Goal: Task Accomplishment & Management: Use online tool/utility

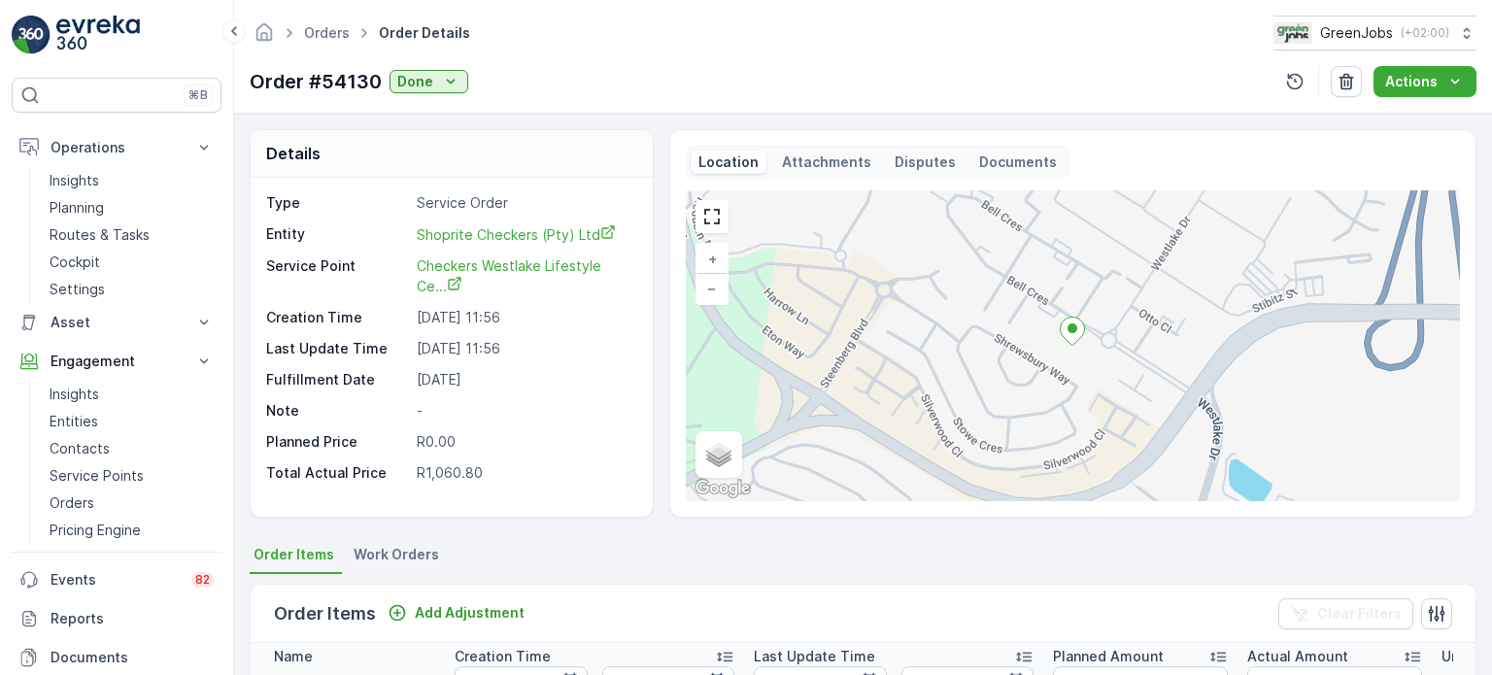
scroll to position [486, 0]
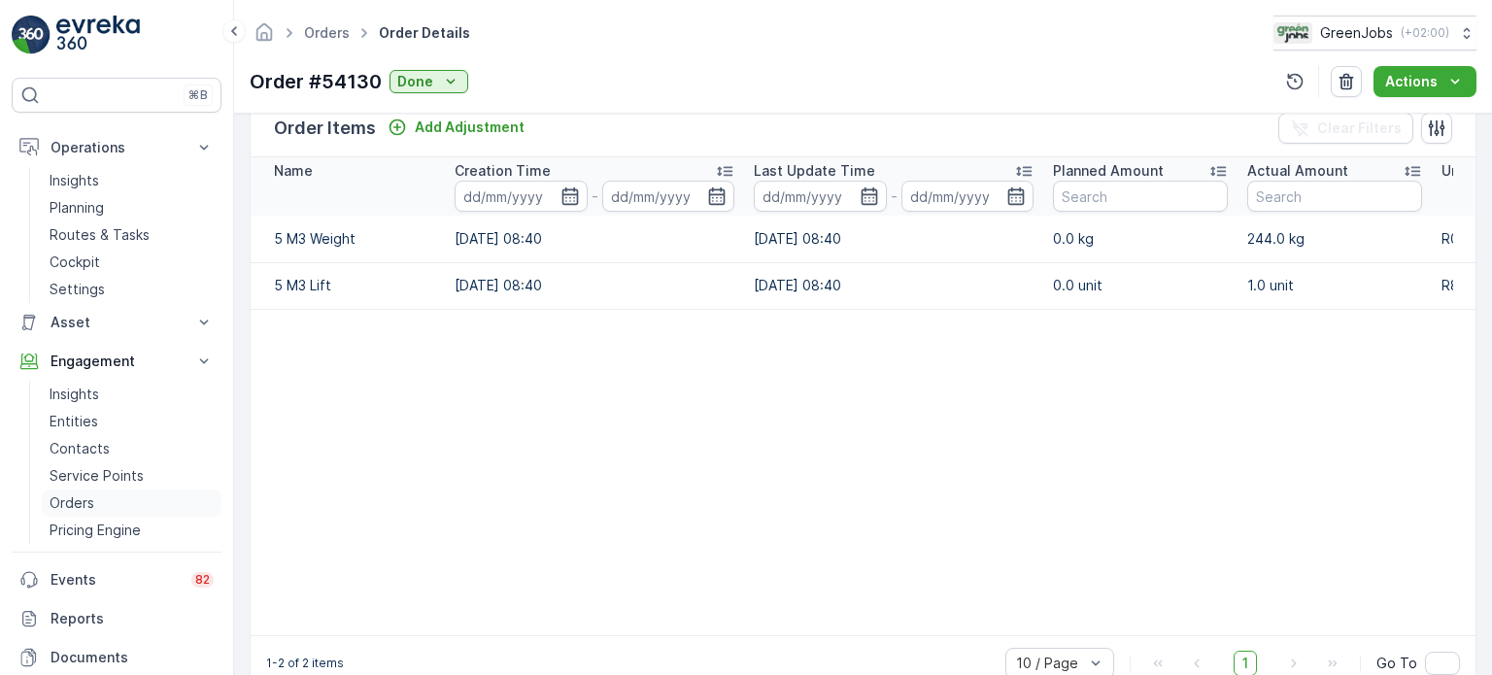
click at [70, 495] on p "Orders" at bounding box center [72, 503] width 45 height 19
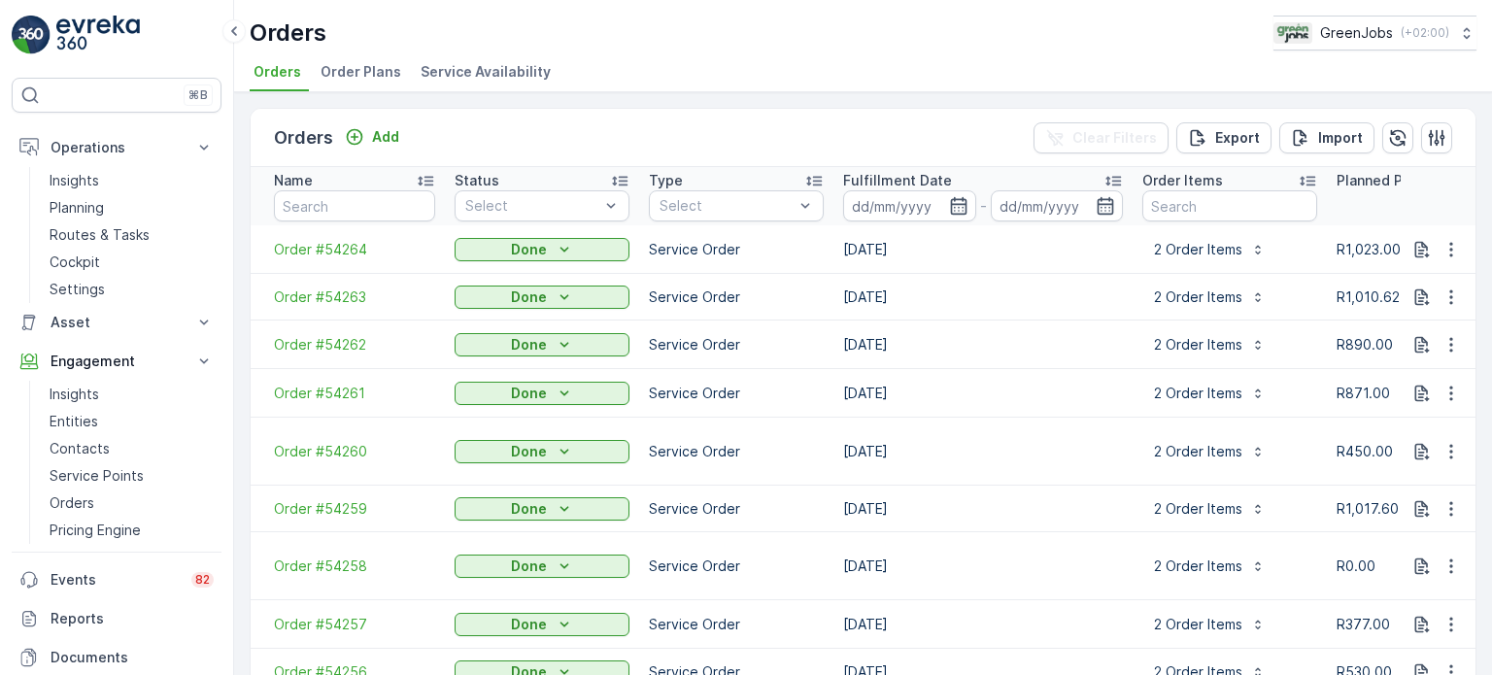
click at [349, 69] on span "Order Plans" at bounding box center [361, 71] width 81 height 19
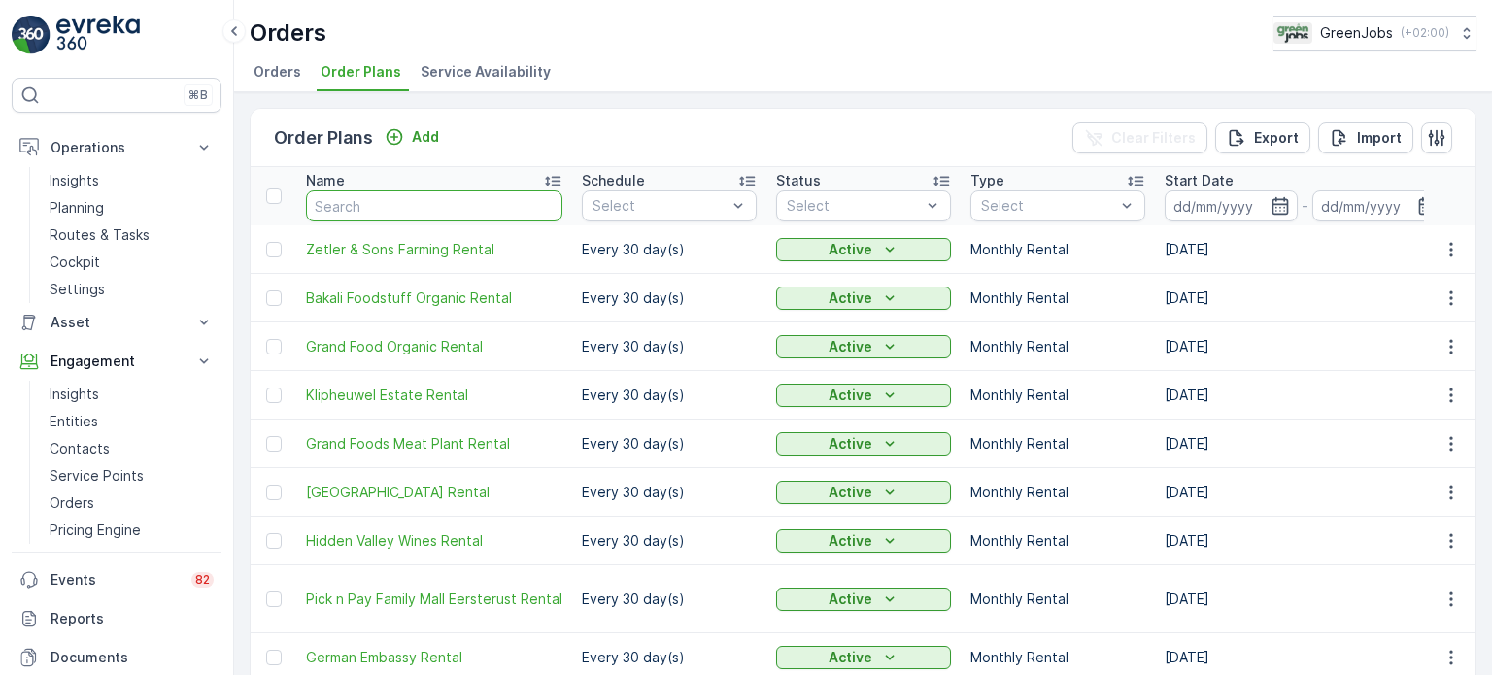
click at [361, 197] on input "text" at bounding box center [434, 205] width 257 height 31
type input "de oude"
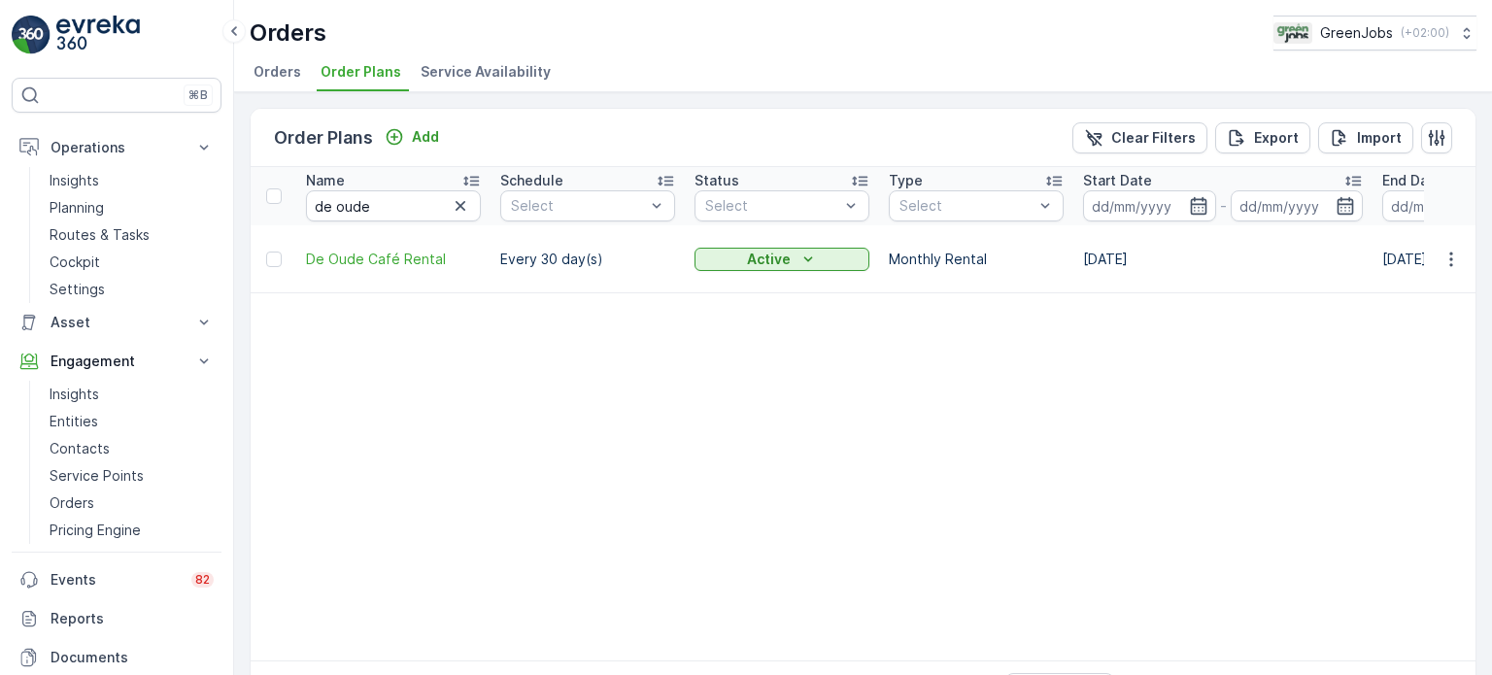
click at [294, 65] on span "Orders" at bounding box center [278, 71] width 48 height 19
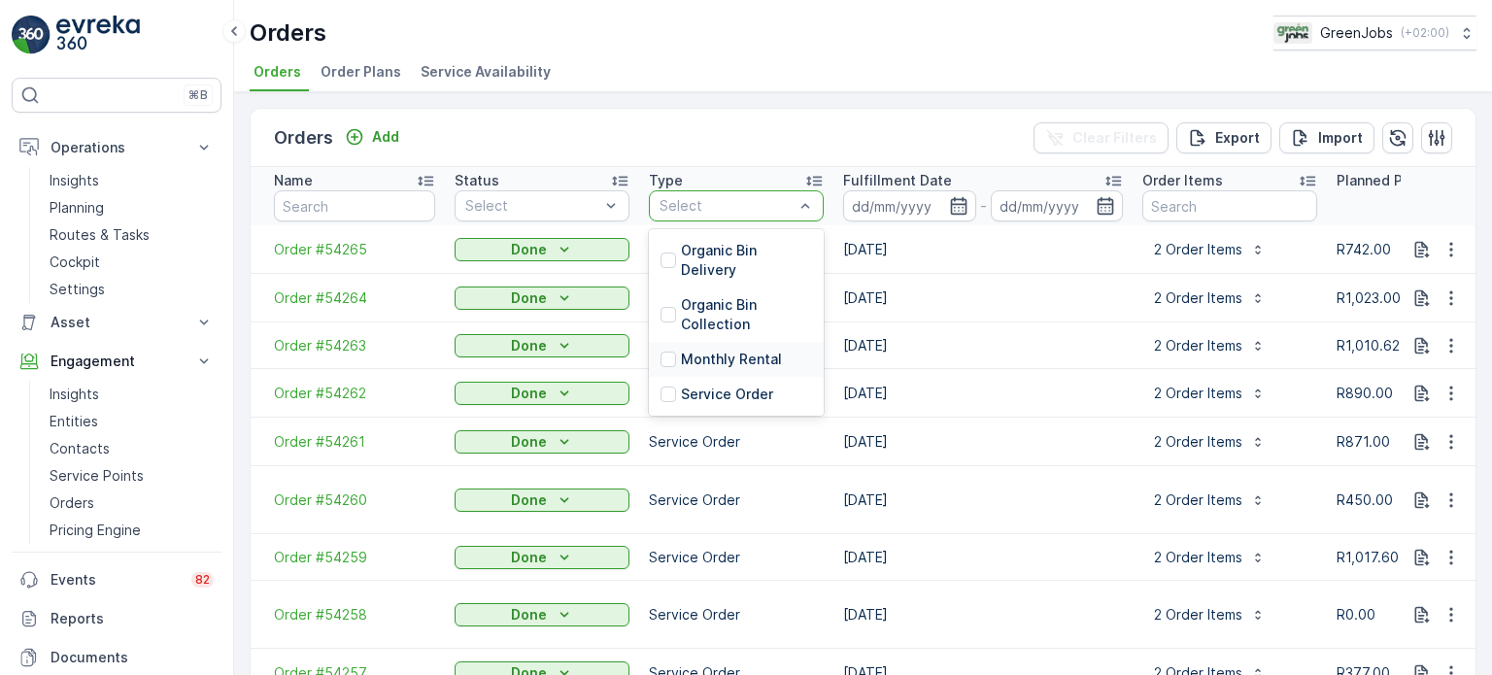
click at [676, 356] on div "Monthly Rental" at bounding box center [721, 359] width 121 height 19
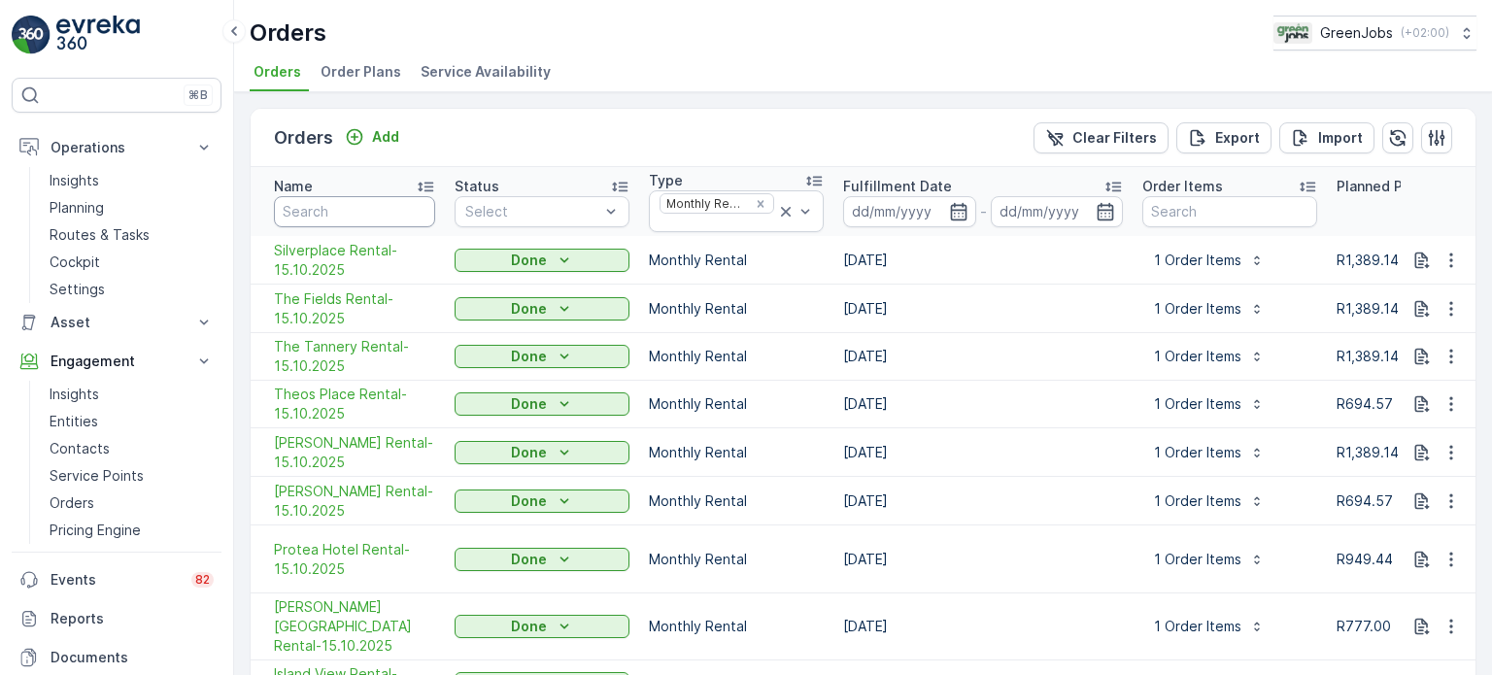
click at [319, 212] on input "text" at bounding box center [354, 211] width 161 height 31
type input "de oude"
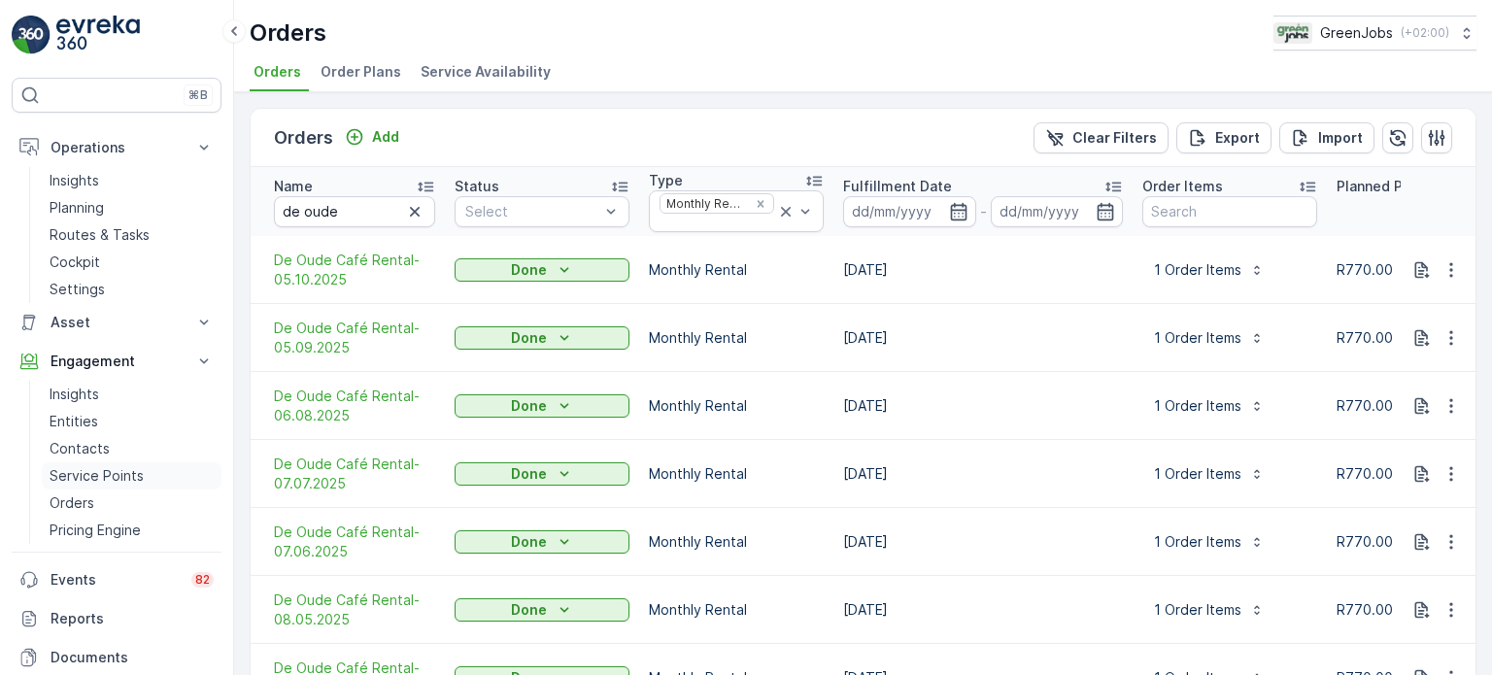
click at [92, 473] on p "Service Points" at bounding box center [97, 475] width 94 height 19
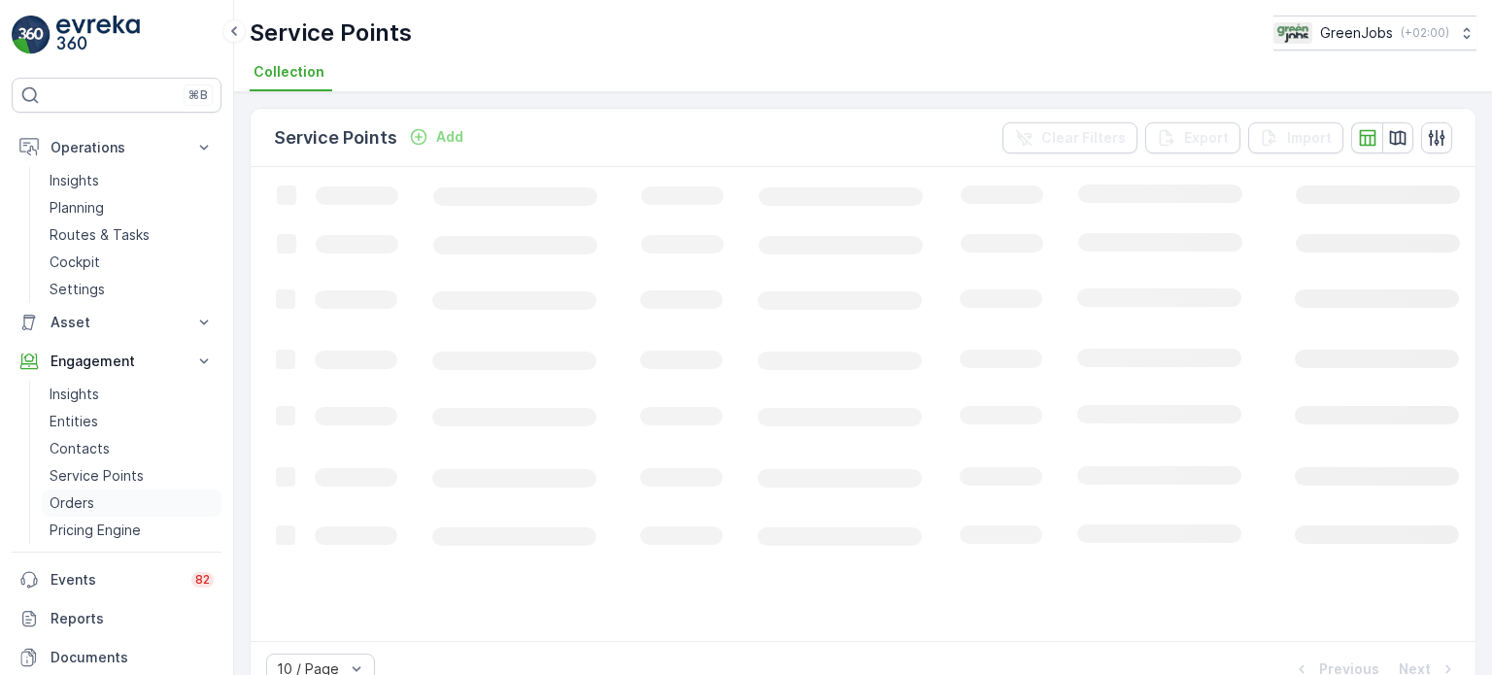
click at [74, 505] on p "Orders" at bounding box center [72, 503] width 45 height 19
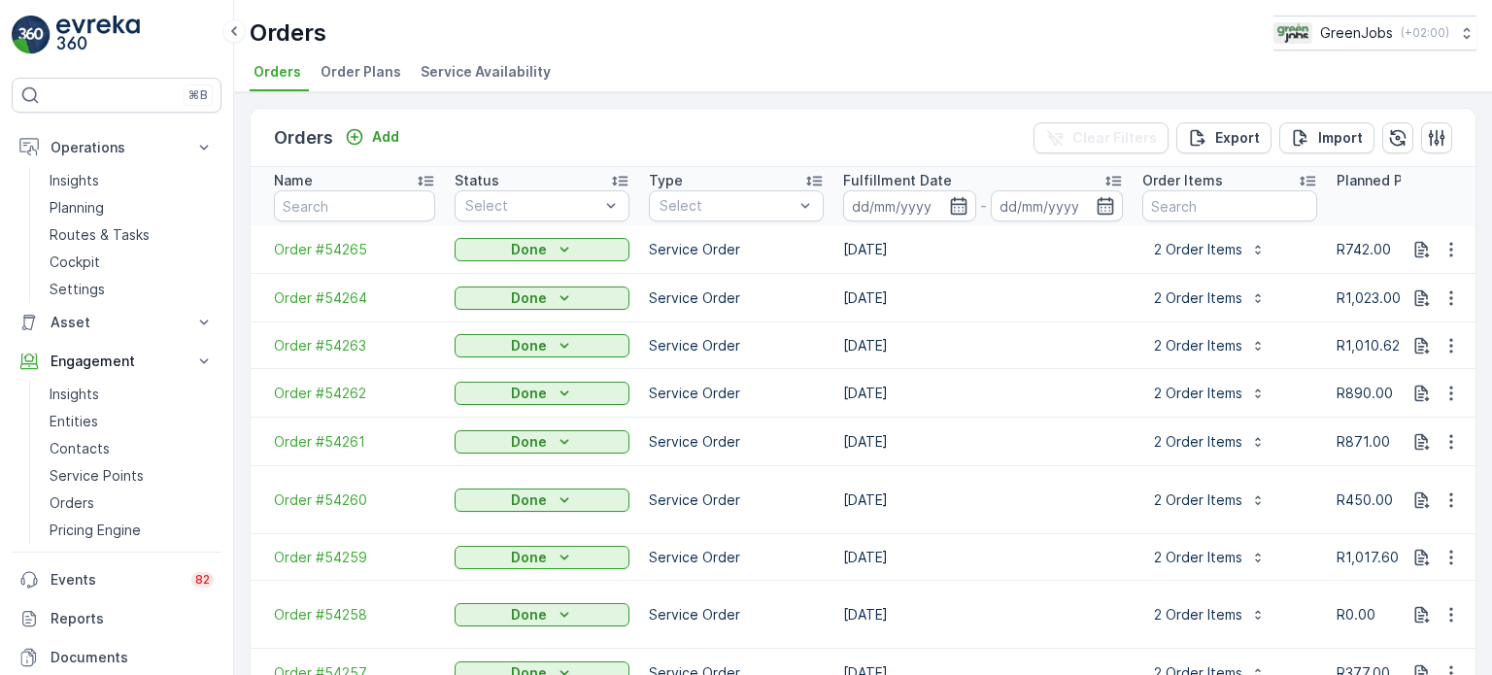
click at [383, 67] on span "Order Plans" at bounding box center [361, 71] width 81 height 19
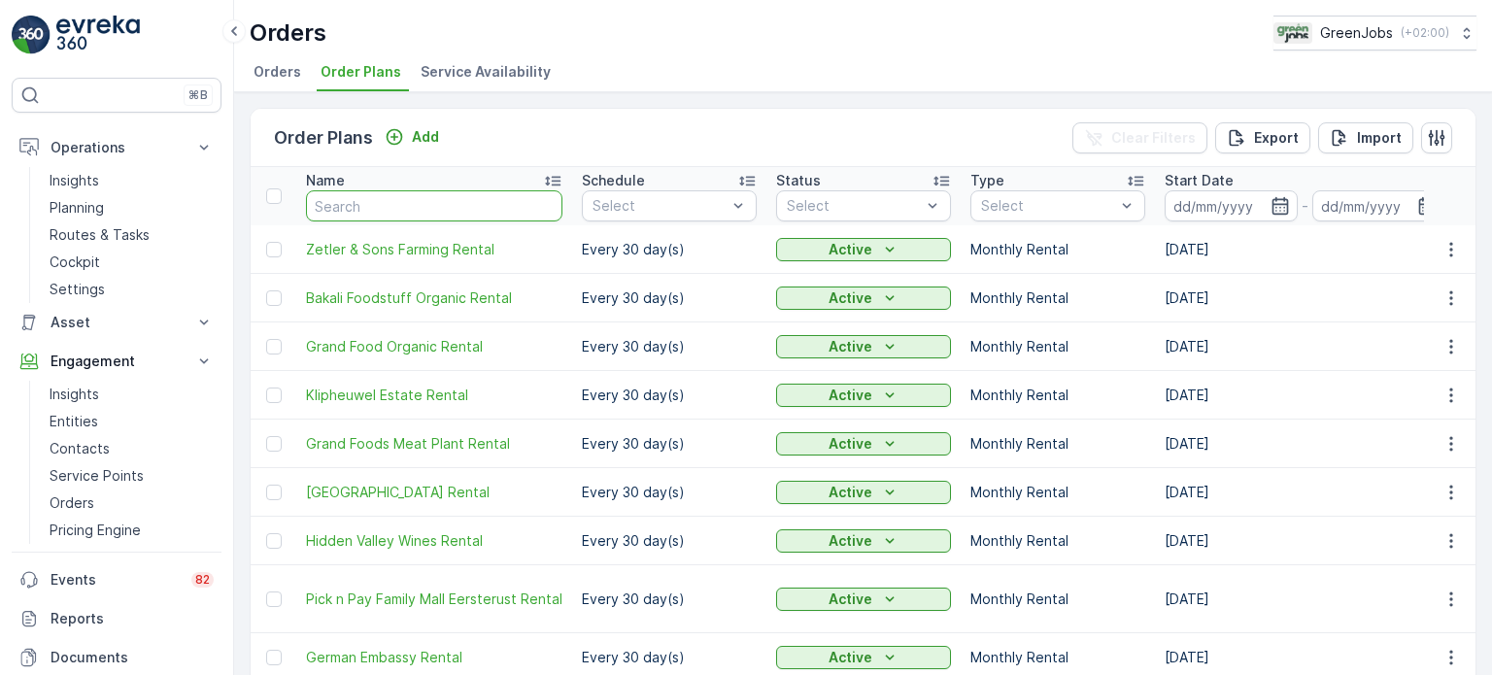
click at [341, 203] on input "text" at bounding box center [434, 205] width 257 height 31
click at [93, 201] on p "Planning" at bounding box center [77, 207] width 54 height 19
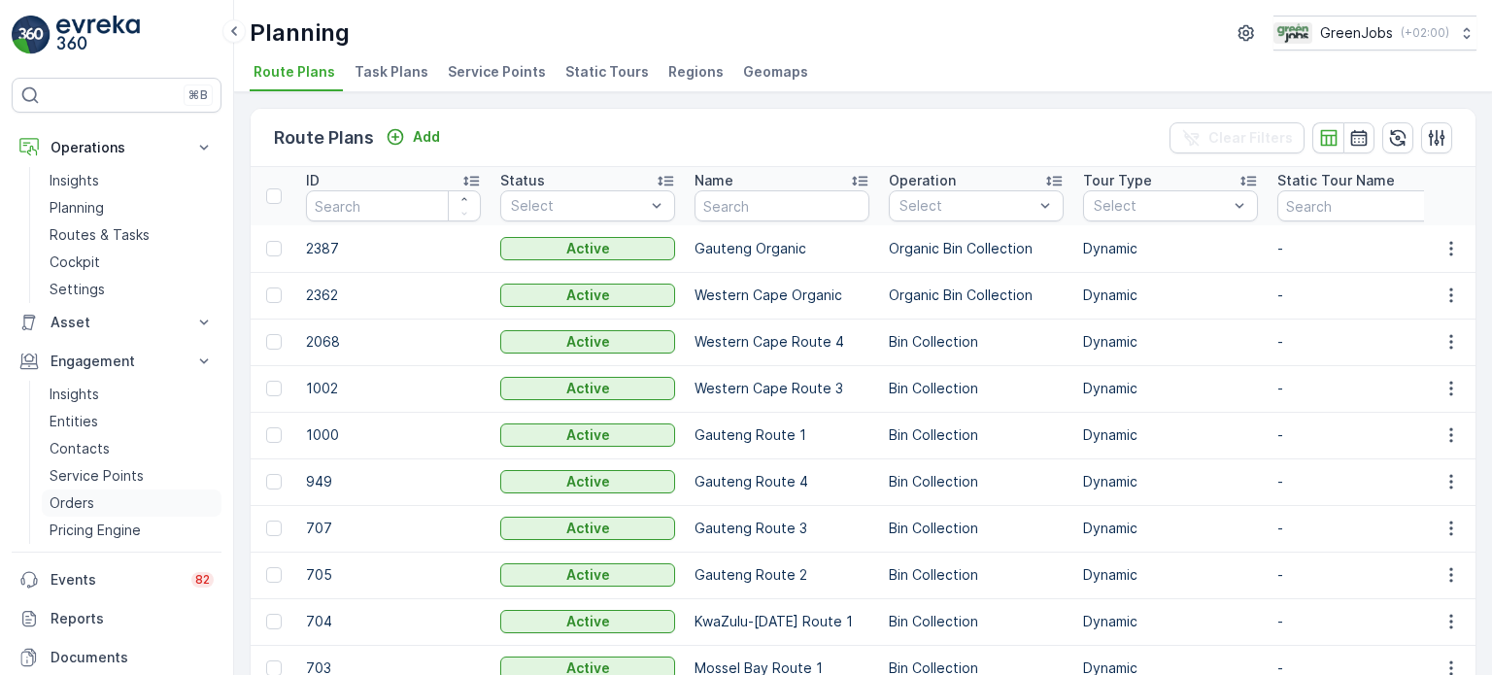
click at [80, 507] on p "Orders" at bounding box center [72, 503] width 45 height 19
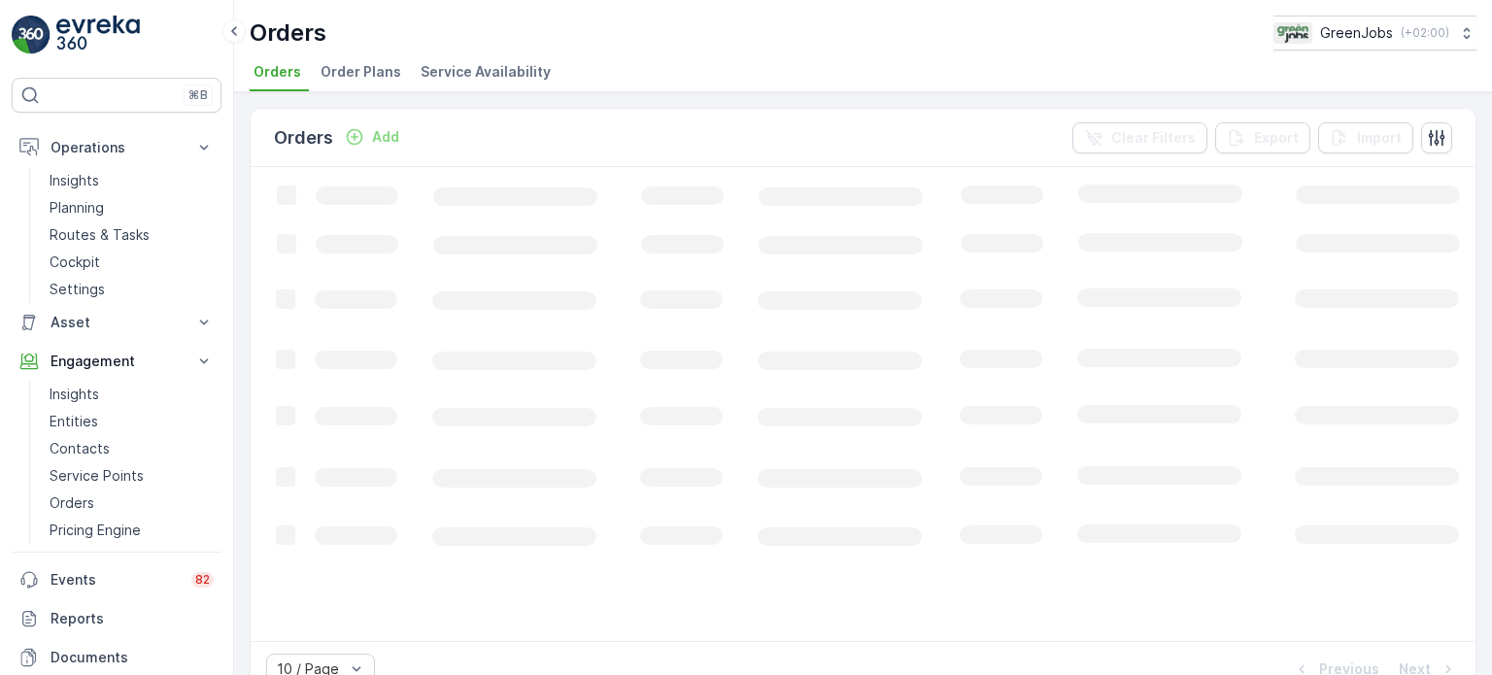
click at [345, 66] on span "Order Plans" at bounding box center [361, 71] width 81 height 19
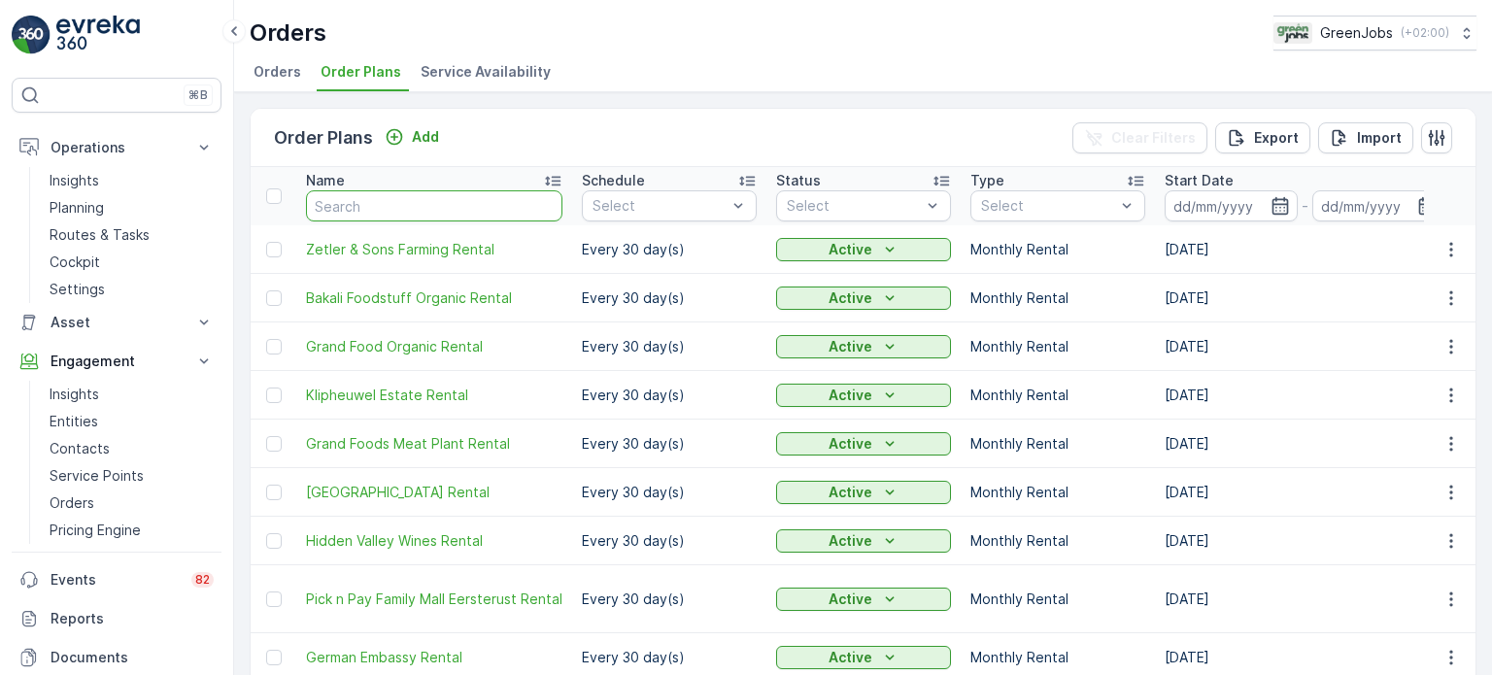
click at [484, 205] on input "text" at bounding box center [434, 205] width 257 height 31
type input "de oude"
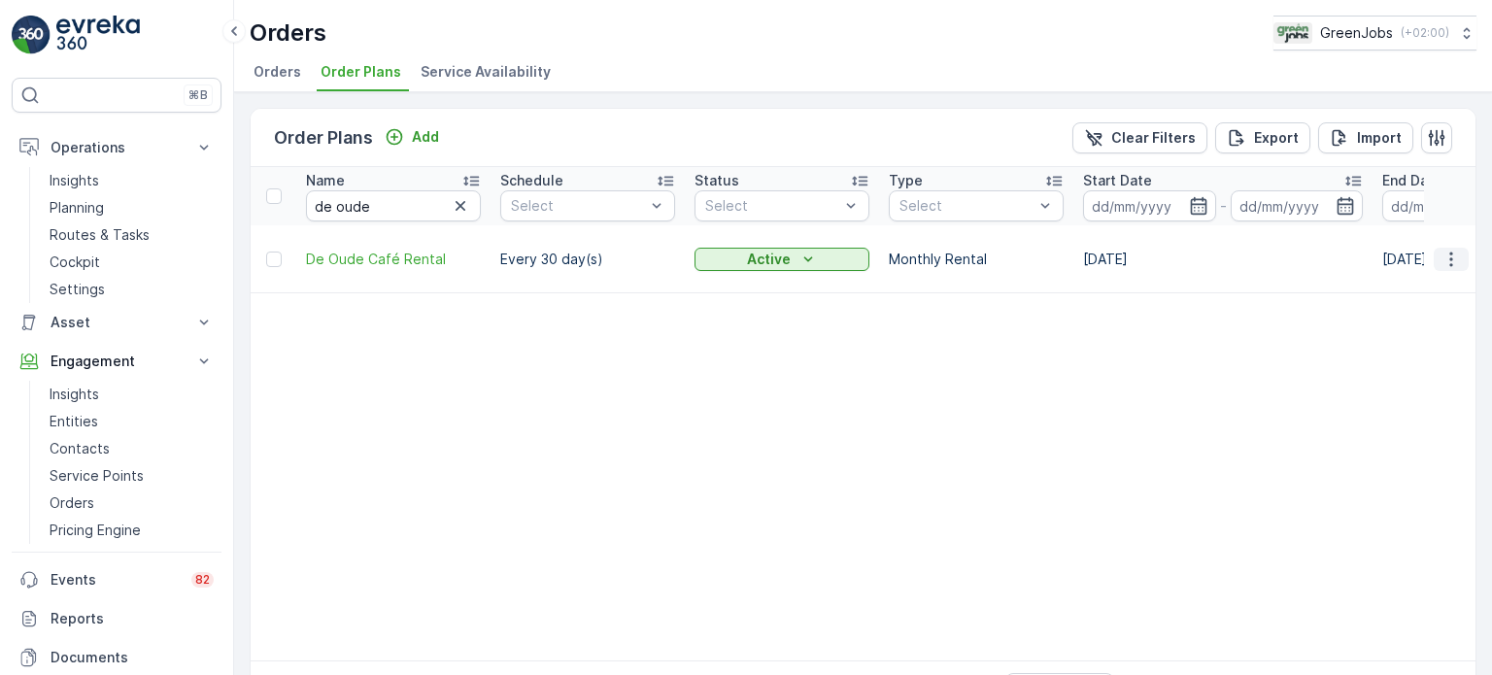
click at [1451, 250] on icon "button" at bounding box center [1451, 259] width 19 height 19
click at [1395, 338] on span "Delete Order Plan" at bounding box center [1426, 339] width 118 height 19
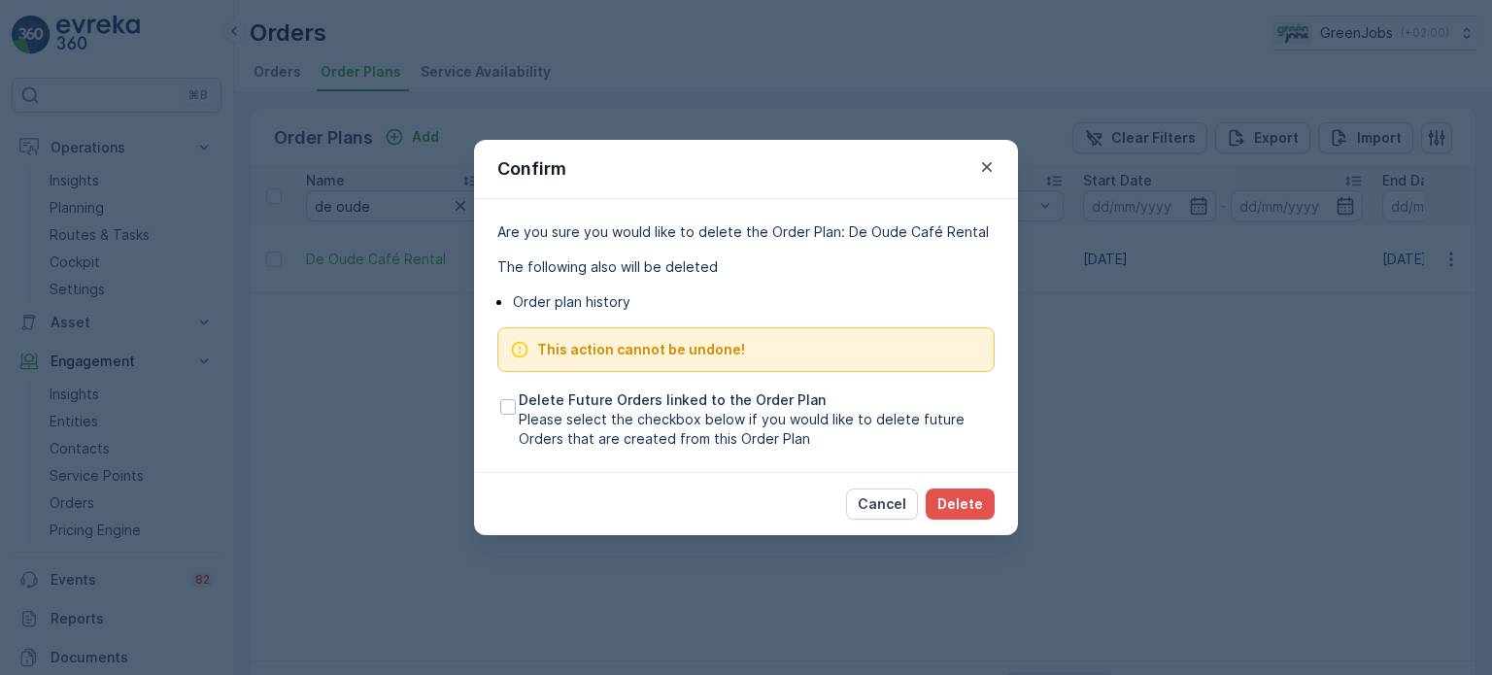
click at [486, 400] on div "Are you sure you would like to delete the Order Plan: De Oude Café Rental The f…" at bounding box center [746, 335] width 544 height 273
click at [506, 407] on div at bounding box center [508, 407] width 16 height 16
click at [497, 391] on input "Delete Future Orders linked to the Order Plan Please select the checkbox below …" at bounding box center [497, 391] width 0 height 0
click at [956, 501] on p "Delete" at bounding box center [961, 504] width 46 height 19
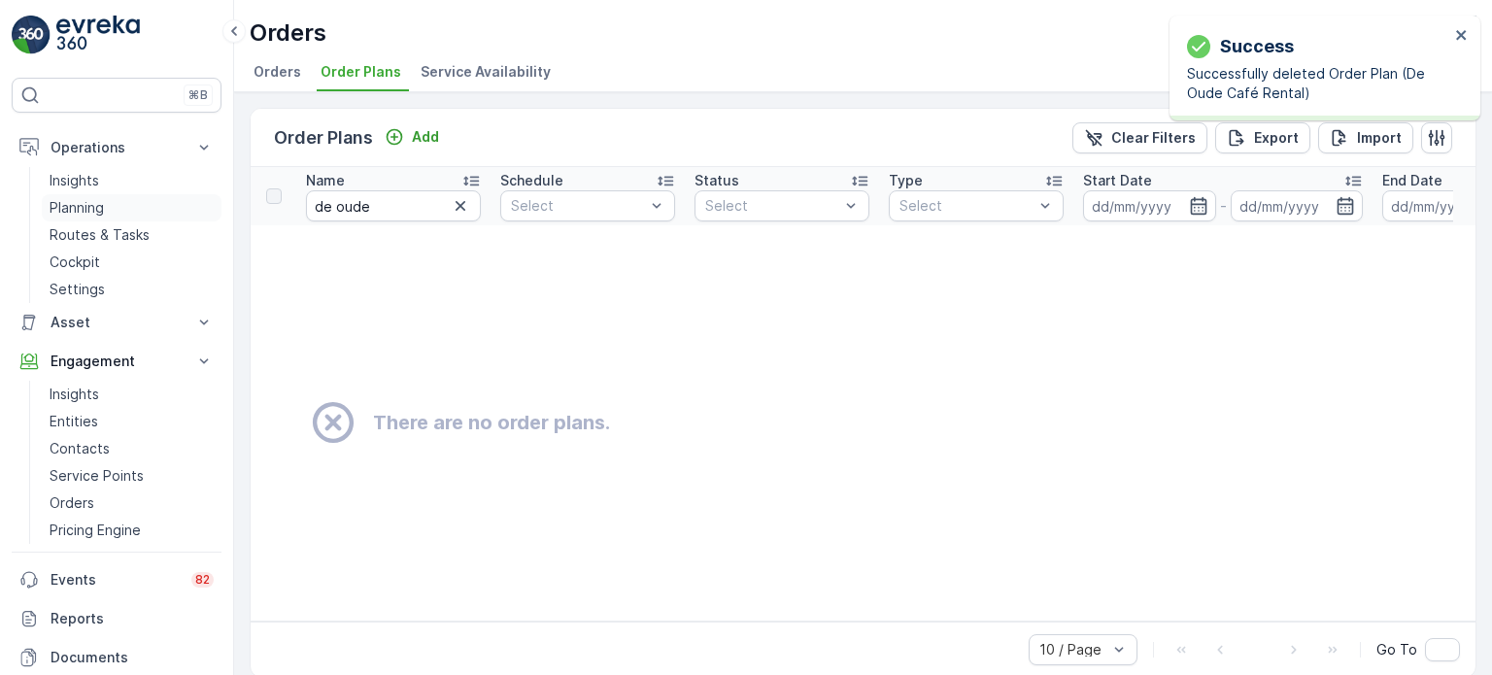
click at [58, 209] on p "Planning" at bounding box center [77, 207] width 54 height 19
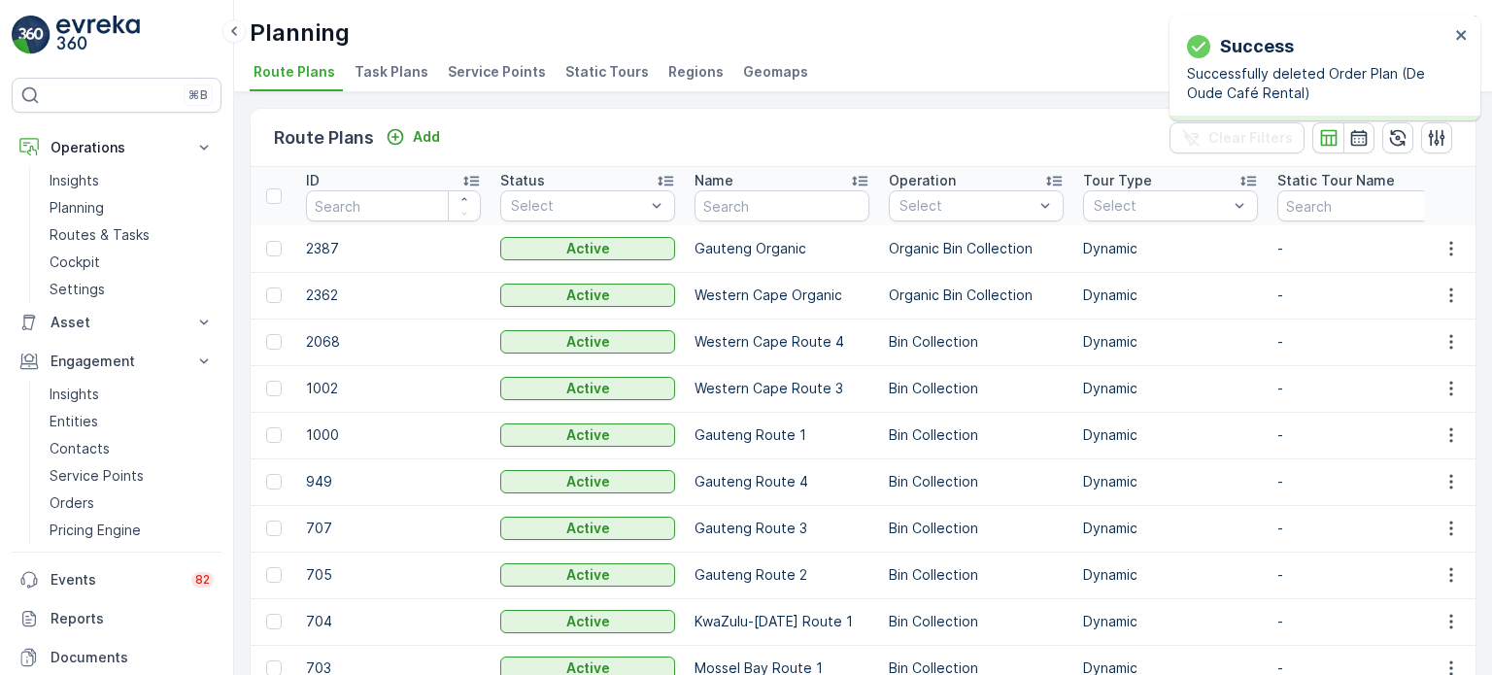
click at [486, 62] on span "Service Points" at bounding box center [497, 71] width 98 height 19
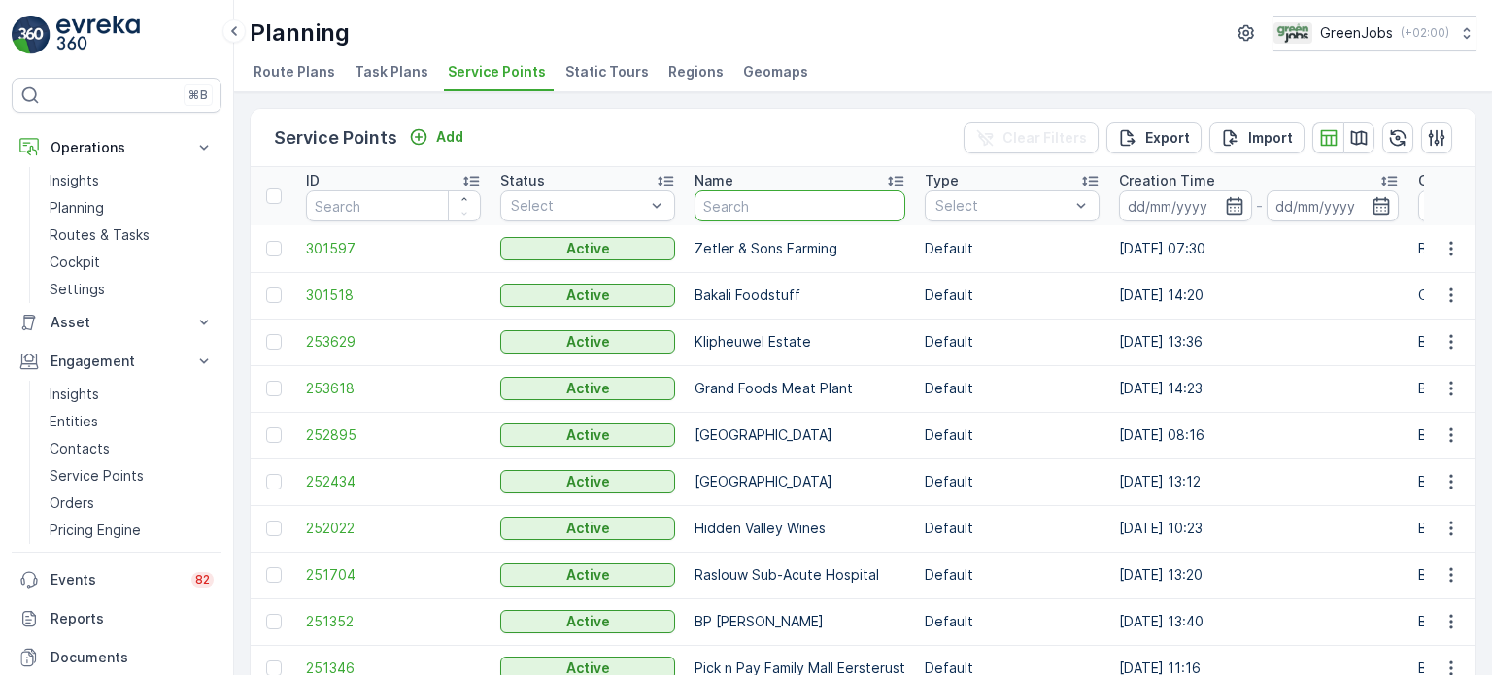
click at [793, 205] on input "text" at bounding box center [800, 205] width 211 height 31
type input "de oude"
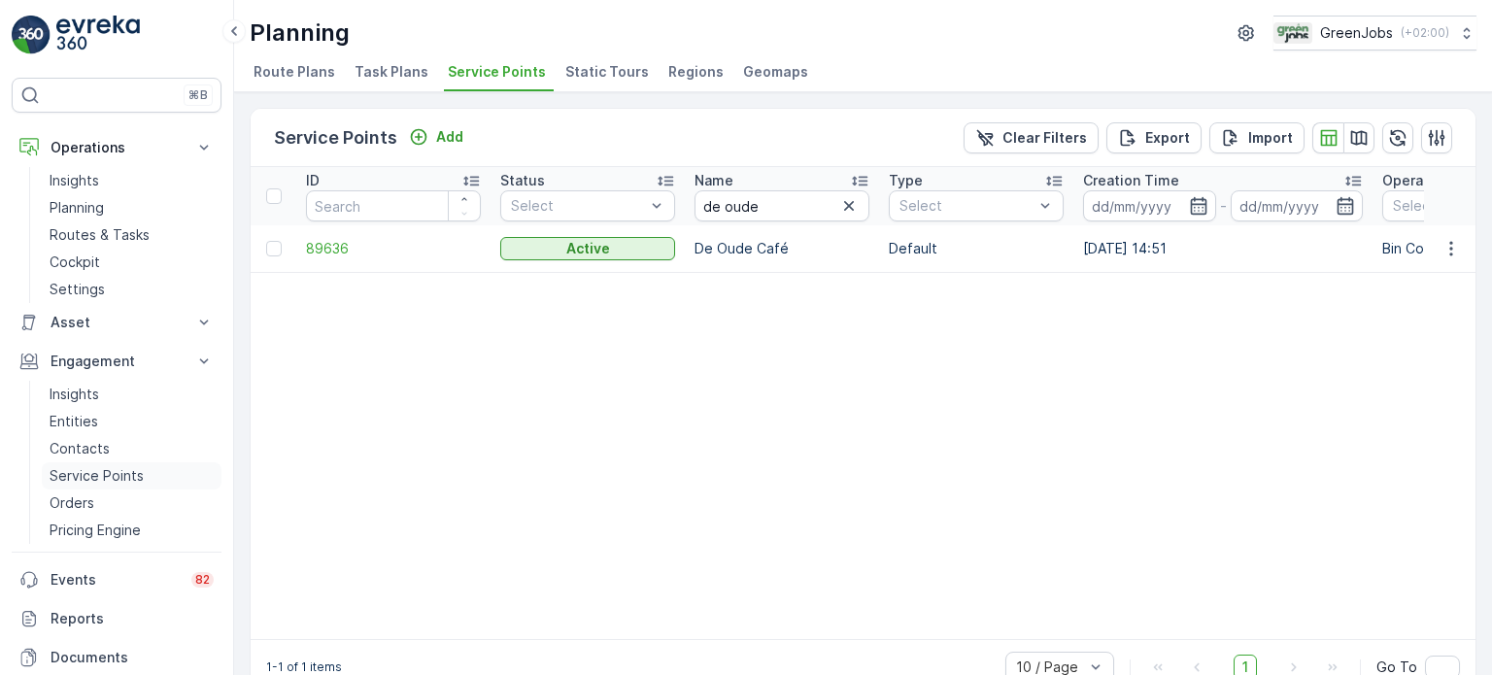
click at [73, 464] on link "Service Points" at bounding box center [132, 475] width 180 height 27
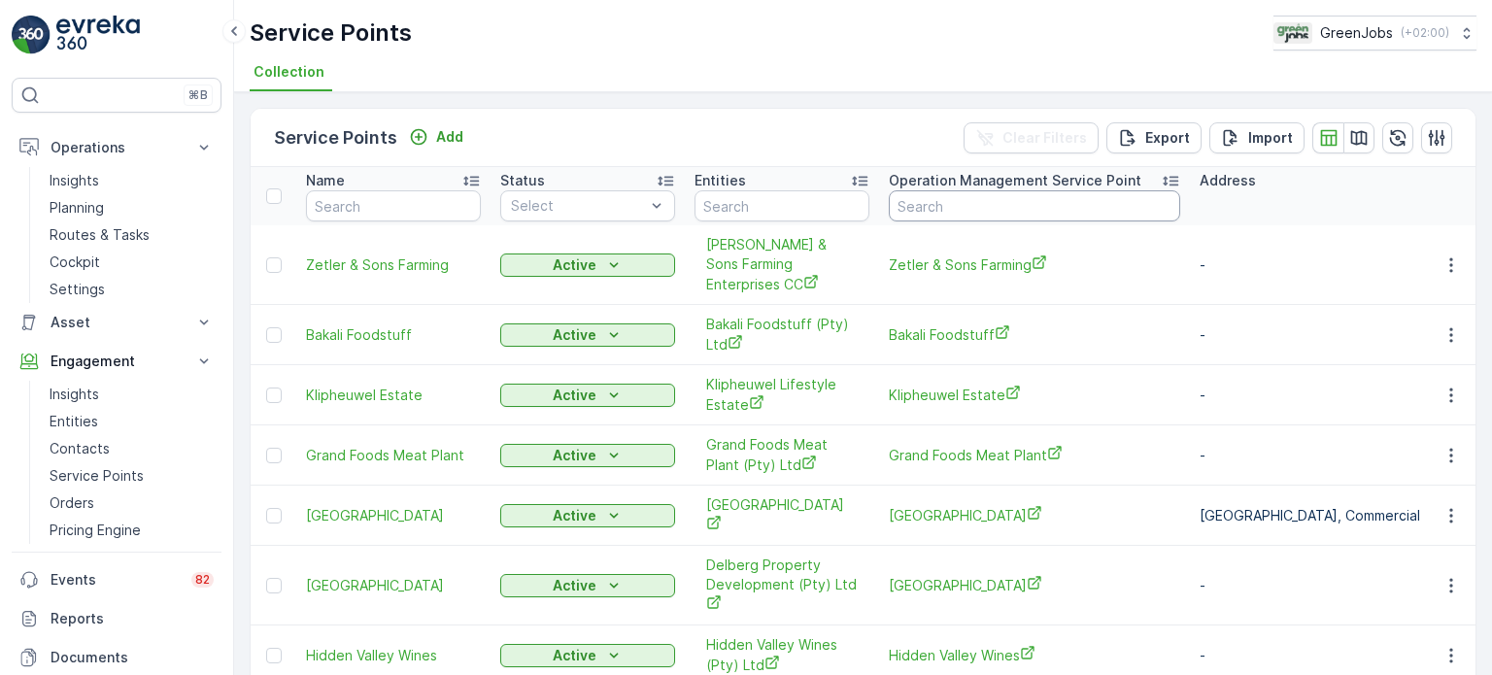
click at [956, 212] on input "text" at bounding box center [1034, 205] width 291 height 31
type input "de oude"
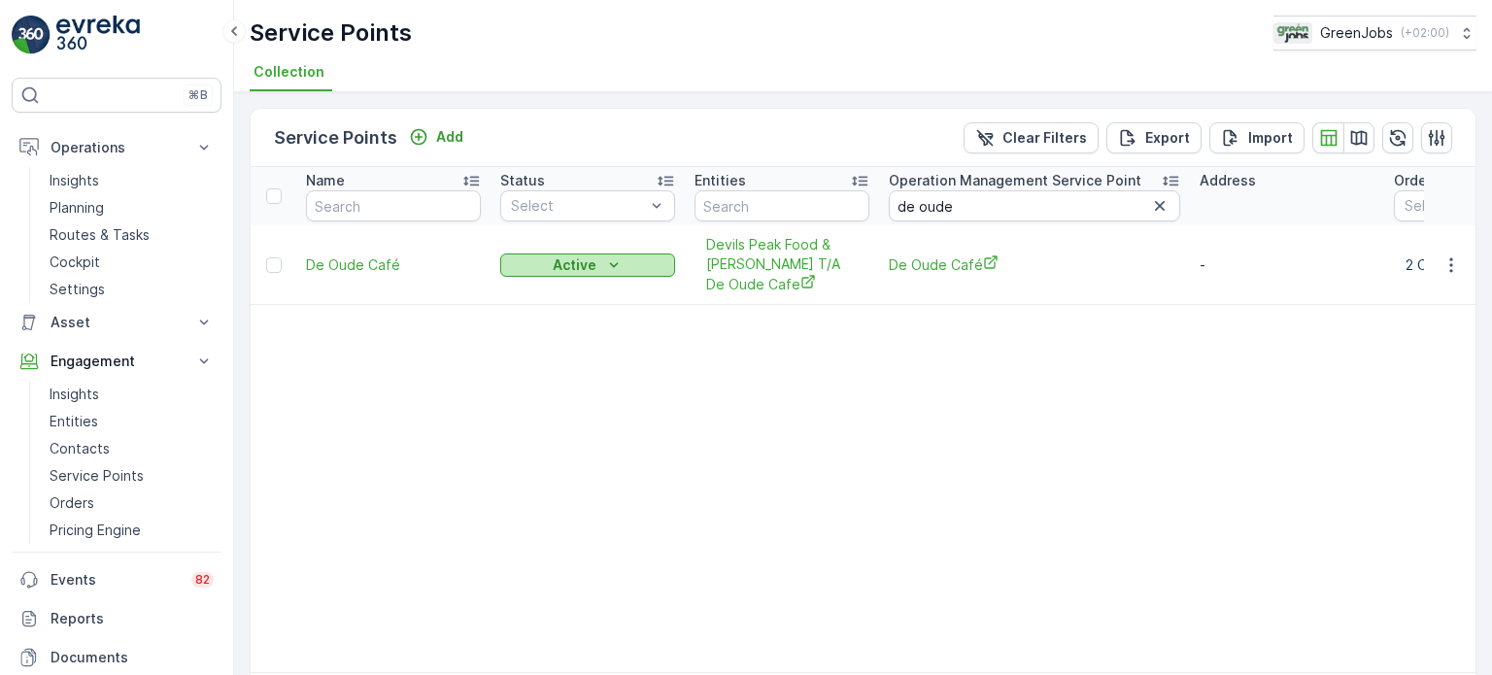
click at [562, 256] on p "Active" at bounding box center [575, 265] width 44 height 19
click at [532, 282] on span "Passive" at bounding box center [537, 282] width 50 height 19
click at [84, 525] on p "Pricing Engine" at bounding box center [95, 530] width 91 height 19
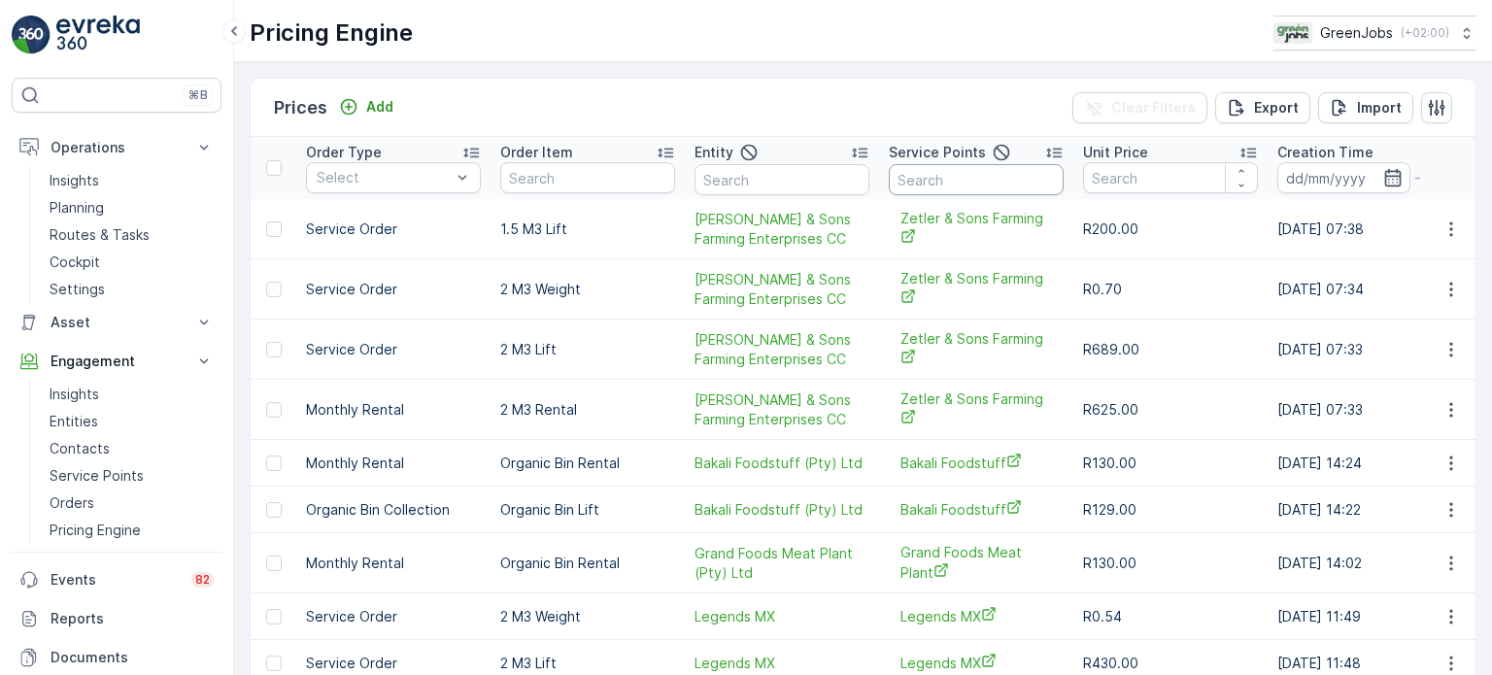
click at [940, 174] on input "text" at bounding box center [976, 179] width 175 height 31
type input "de oude"
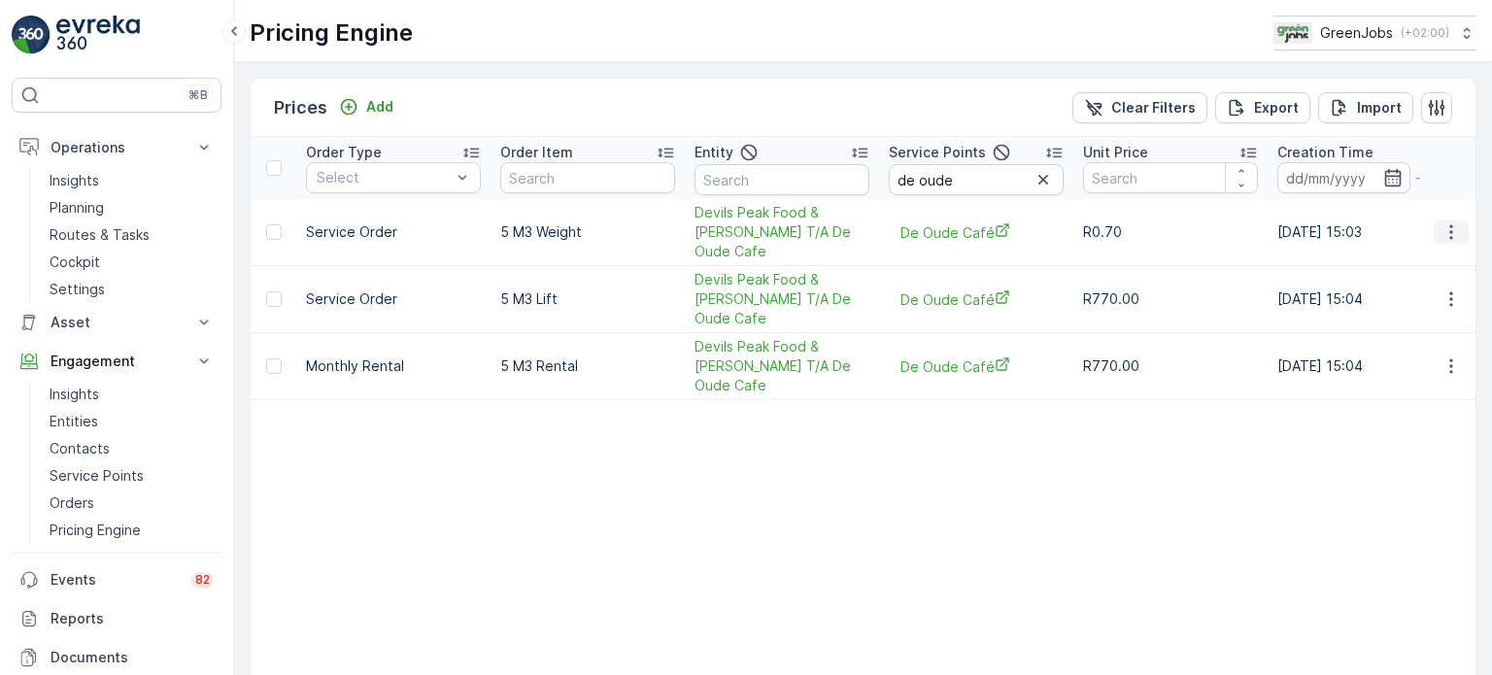
click at [1445, 225] on icon "button" at bounding box center [1451, 232] width 19 height 19
drag, startPoint x: 964, startPoint y: 182, endPoint x: 820, endPoint y: 165, distance: 144.7
click at [820, 165] on tr "Order Type Select Order Item Entity Service Points de oude Unit Price Creation …" at bounding box center [1085, 168] width 1668 height 62
type input "canett"
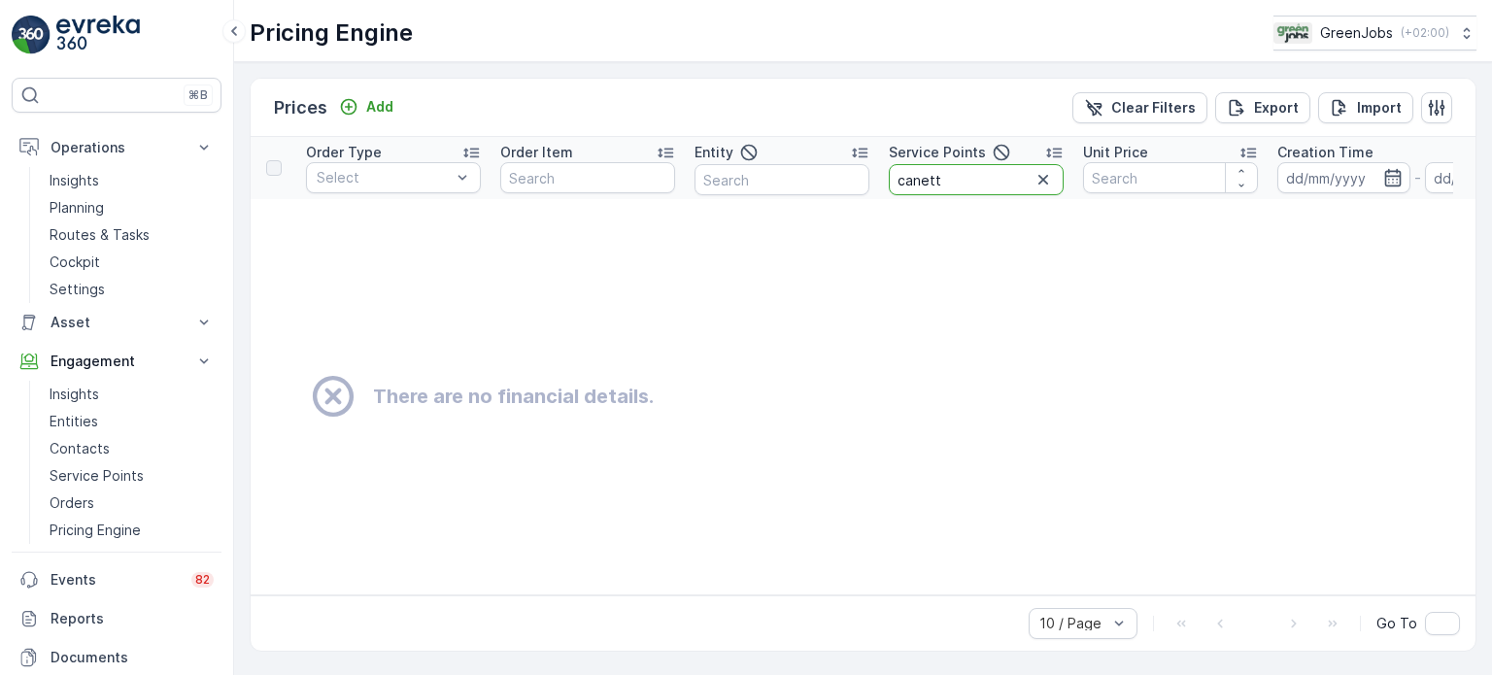
click at [969, 165] on input "canett" at bounding box center [976, 179] width 175 height 31
type input "canterbu"
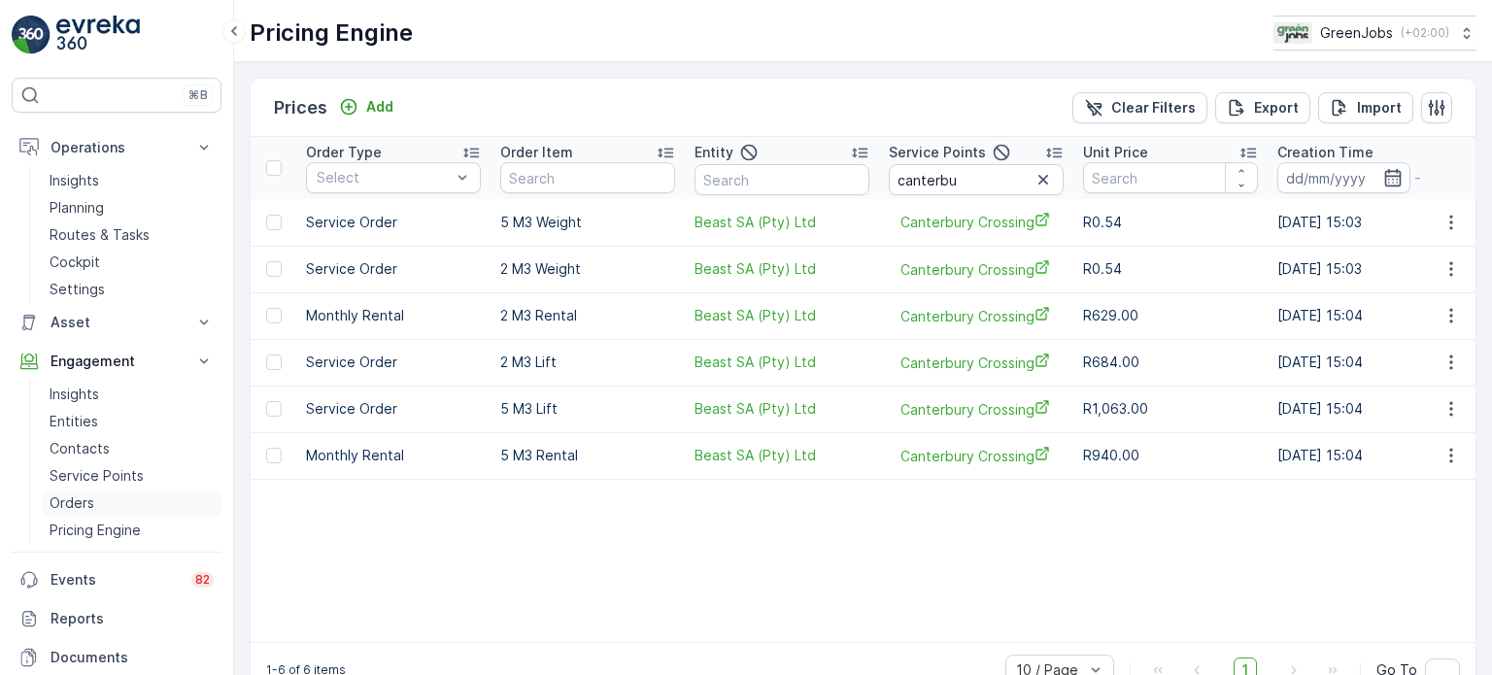
click at [79, 492] on link "Orders" at bounding box center [132, 503] width 180 height 27
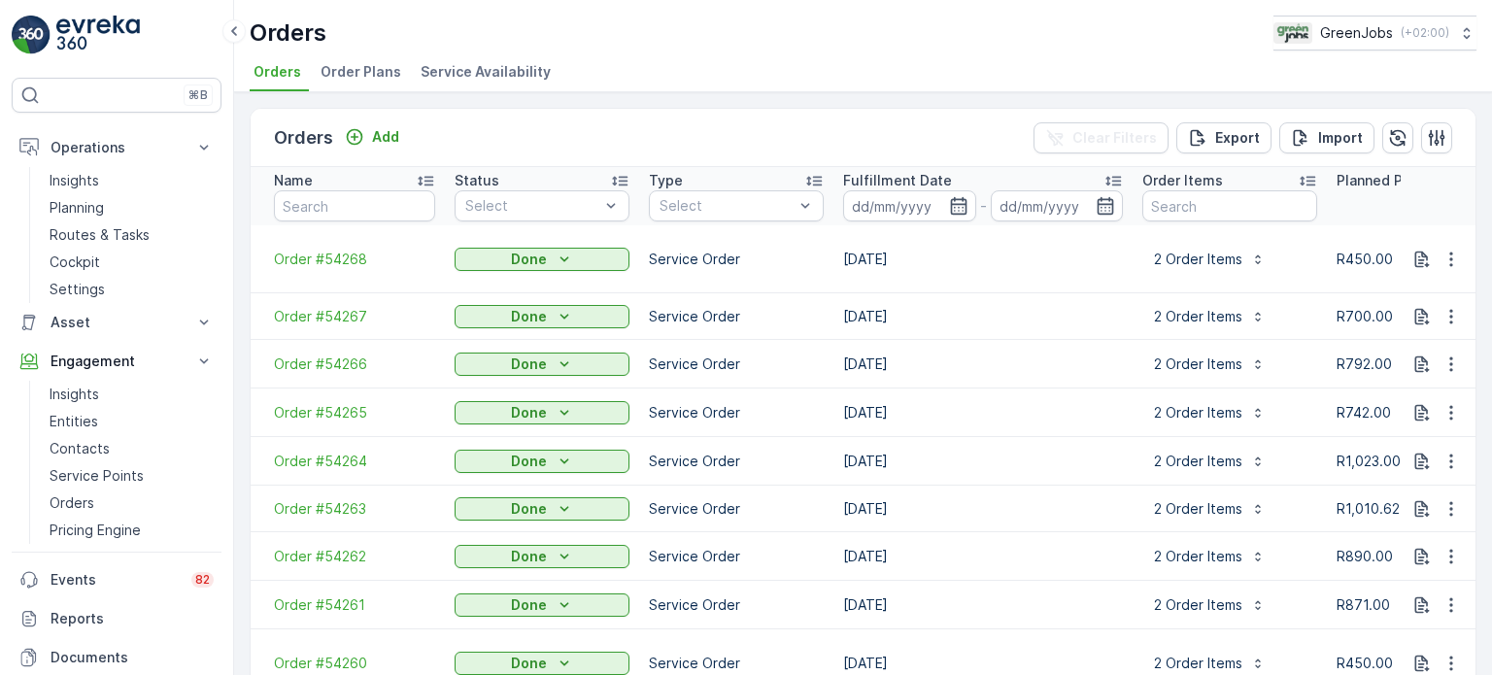
click at [377, 71] on span "Order Plans" at bounding box center [361, 71] width 81 height 19
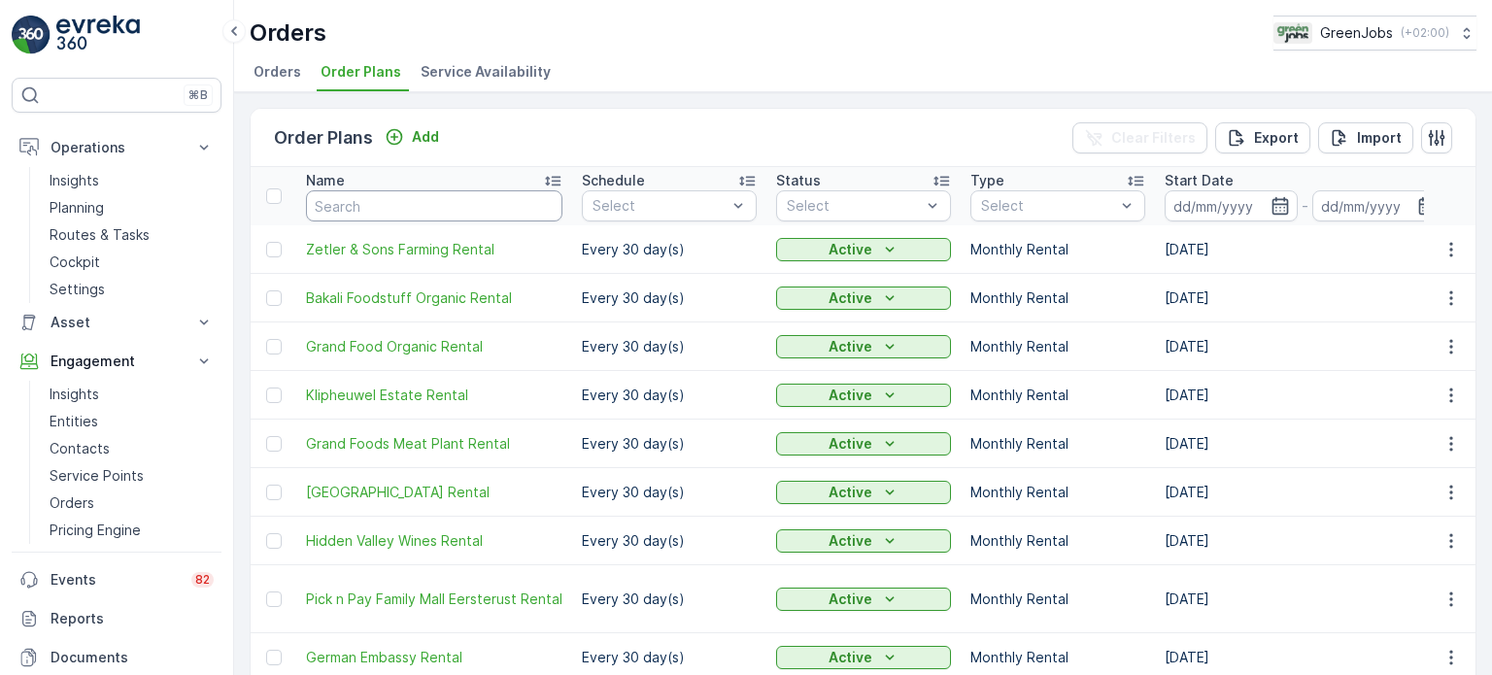
click at [480, 205] on input "text" at bounding box center [434, 205] width 257 height 31
type input "canterb"
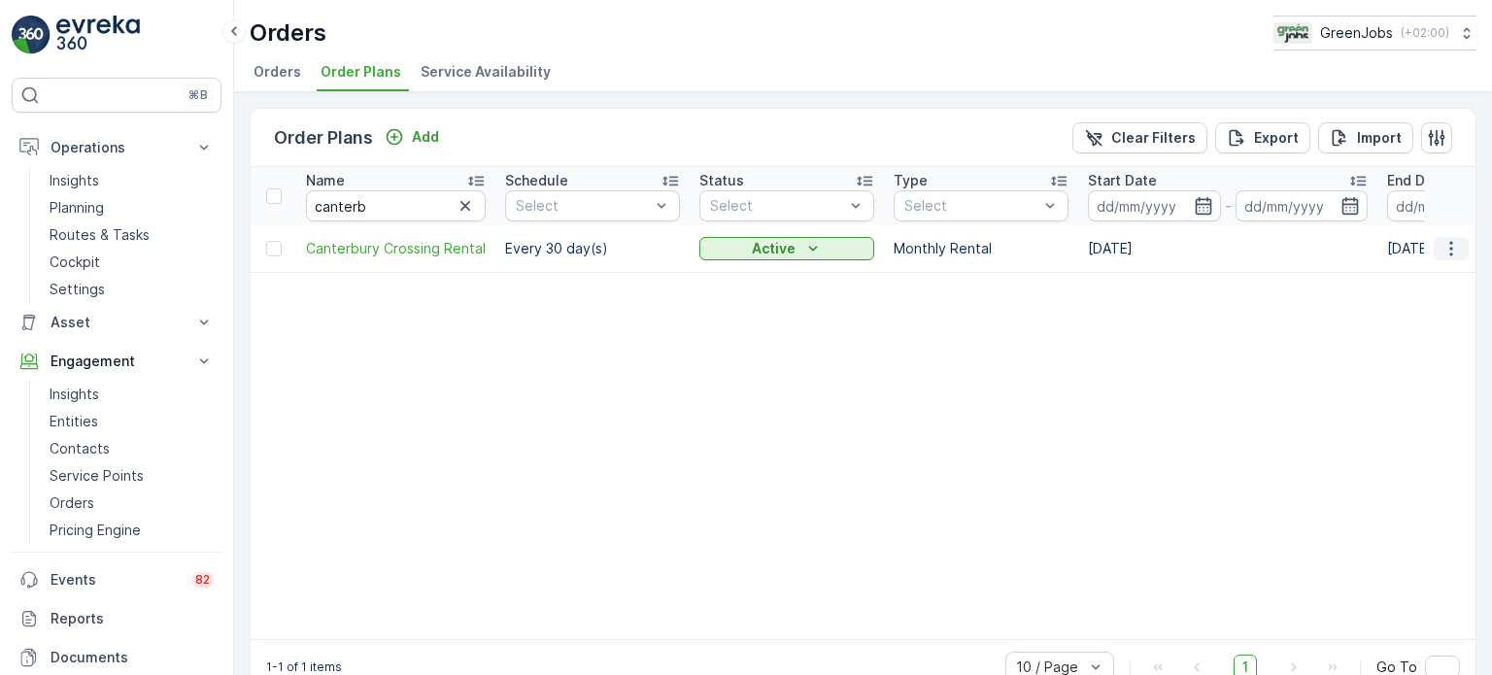
click at [1452, 247] on icon "button" at bounding box center [1451, 248] width 19 height 19
click at [1392, 299] on span "Edit Order Plan" at bounding box center [1416, 302] width 98 height 19
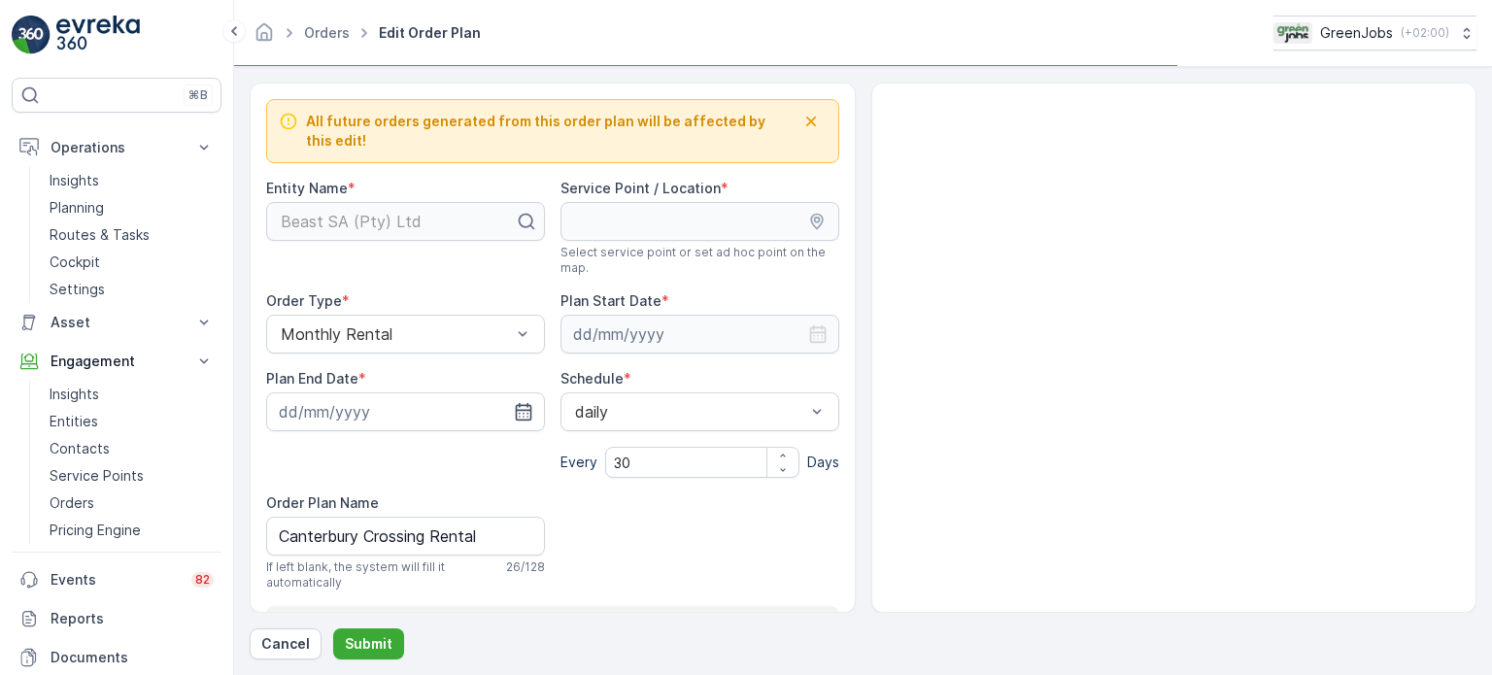
type input "[DATE]"
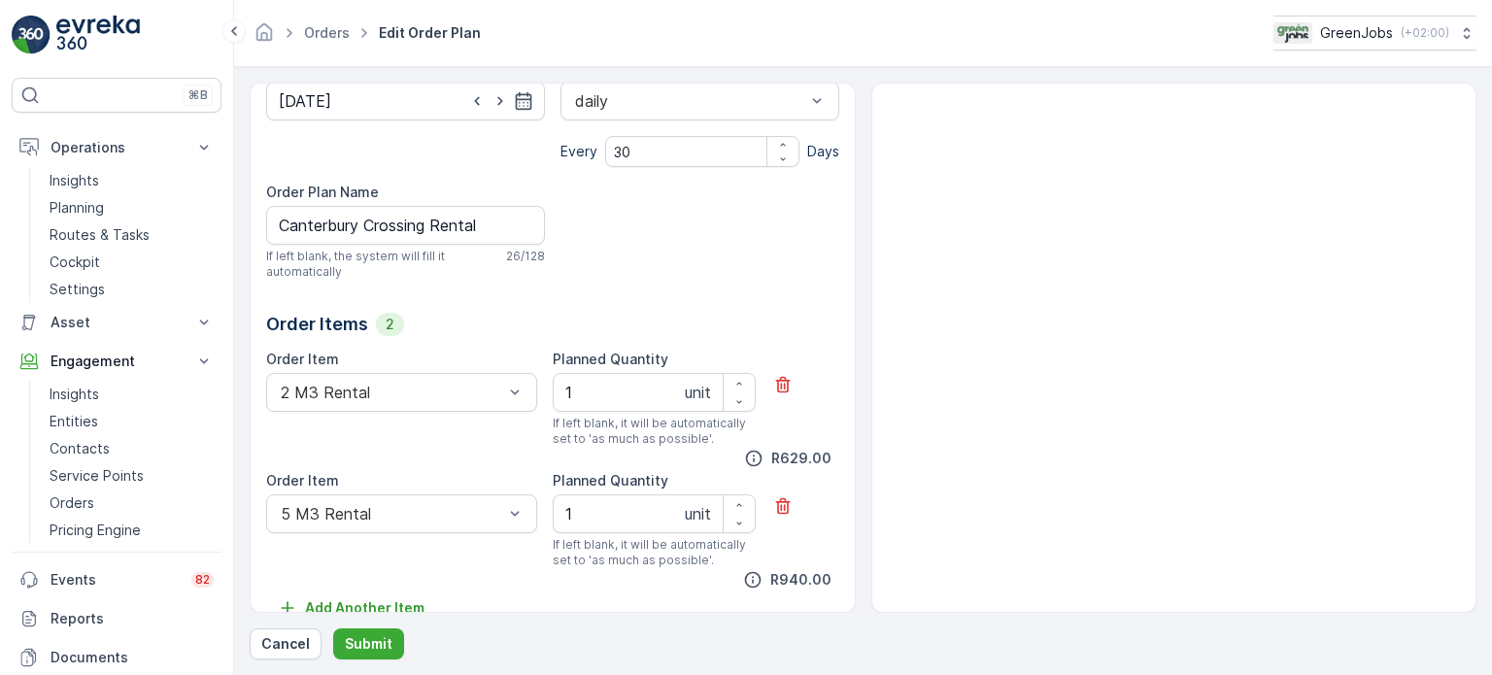
scroll to position [337, 0]
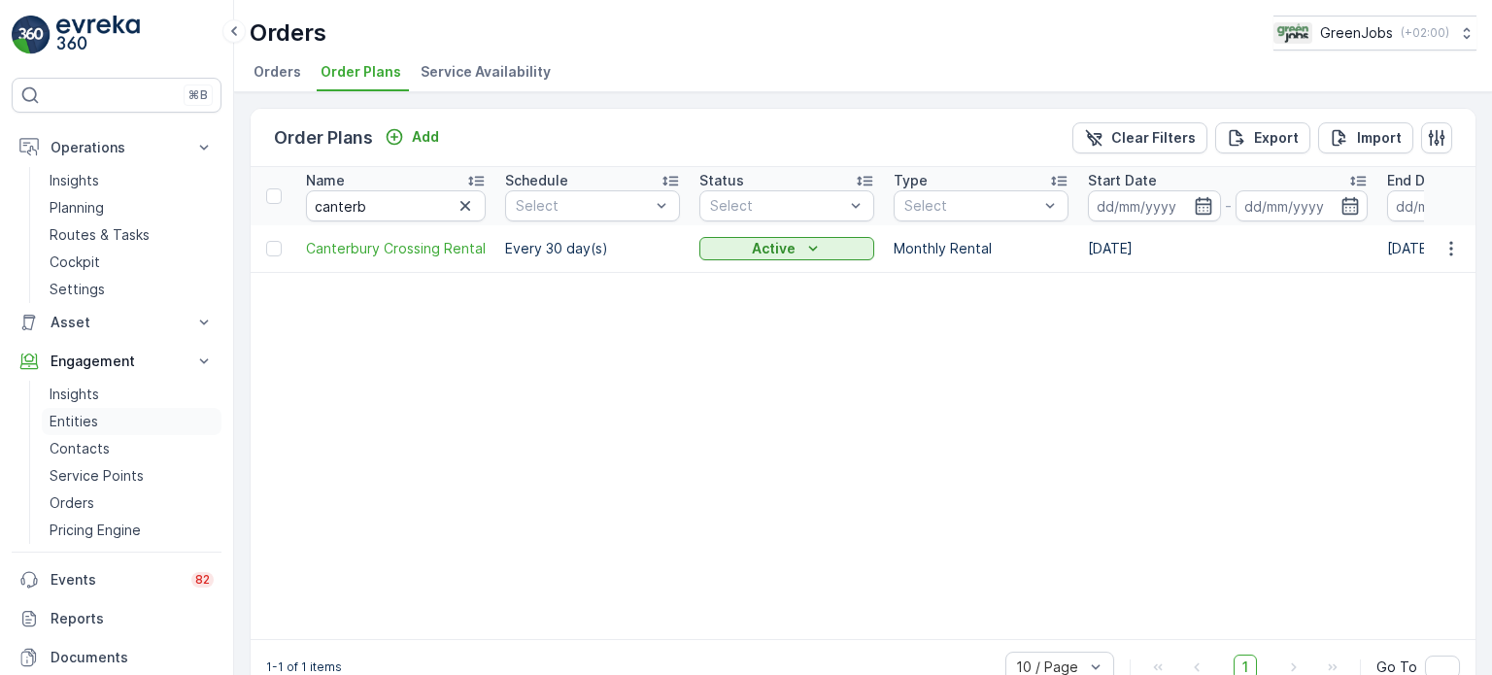
click at [68, 420] on p "Entities" at bounding box center [74, 421] width 49 height 19
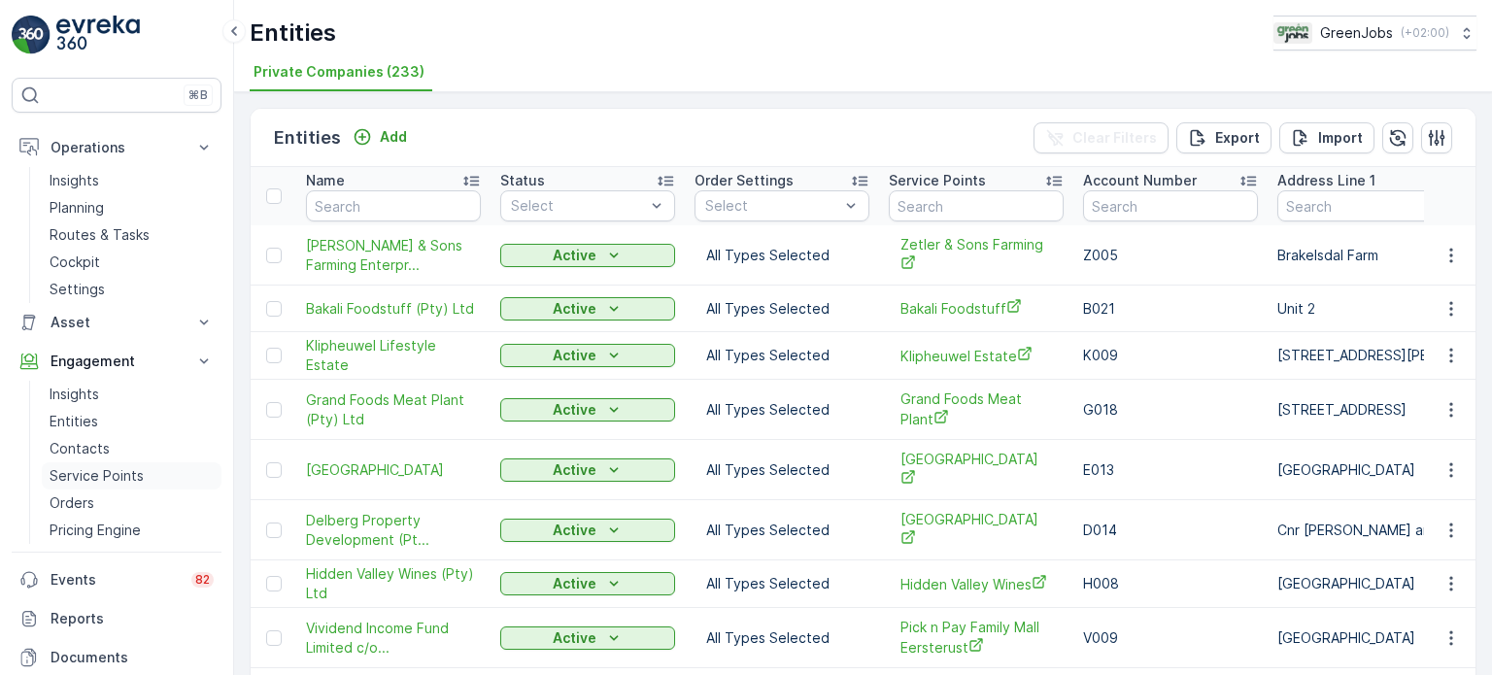
click at [82, 475] on p "Service Points" at bounding box center [97, 475] width 94 height 19
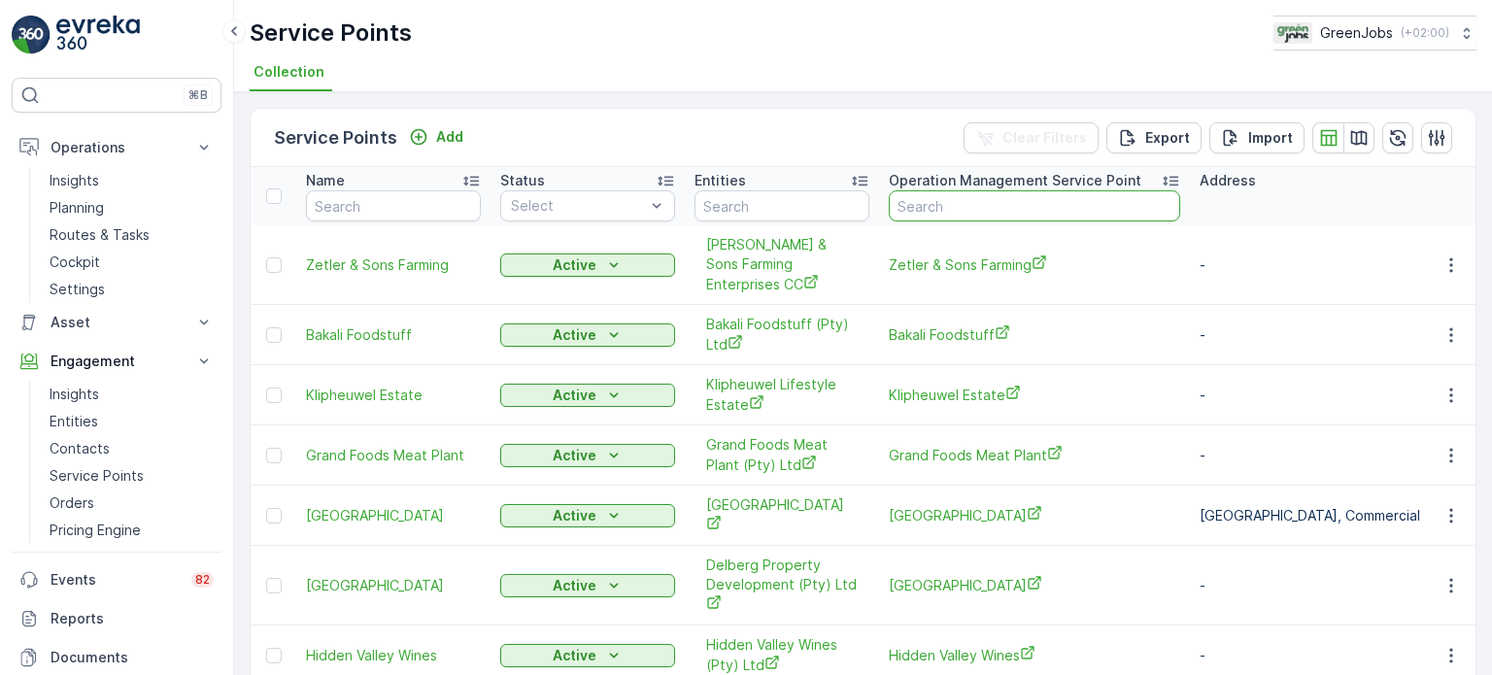
click at [967, 206] on input "text" at bounding box center [1034, 205] width 291 height 31
type input "canterb"
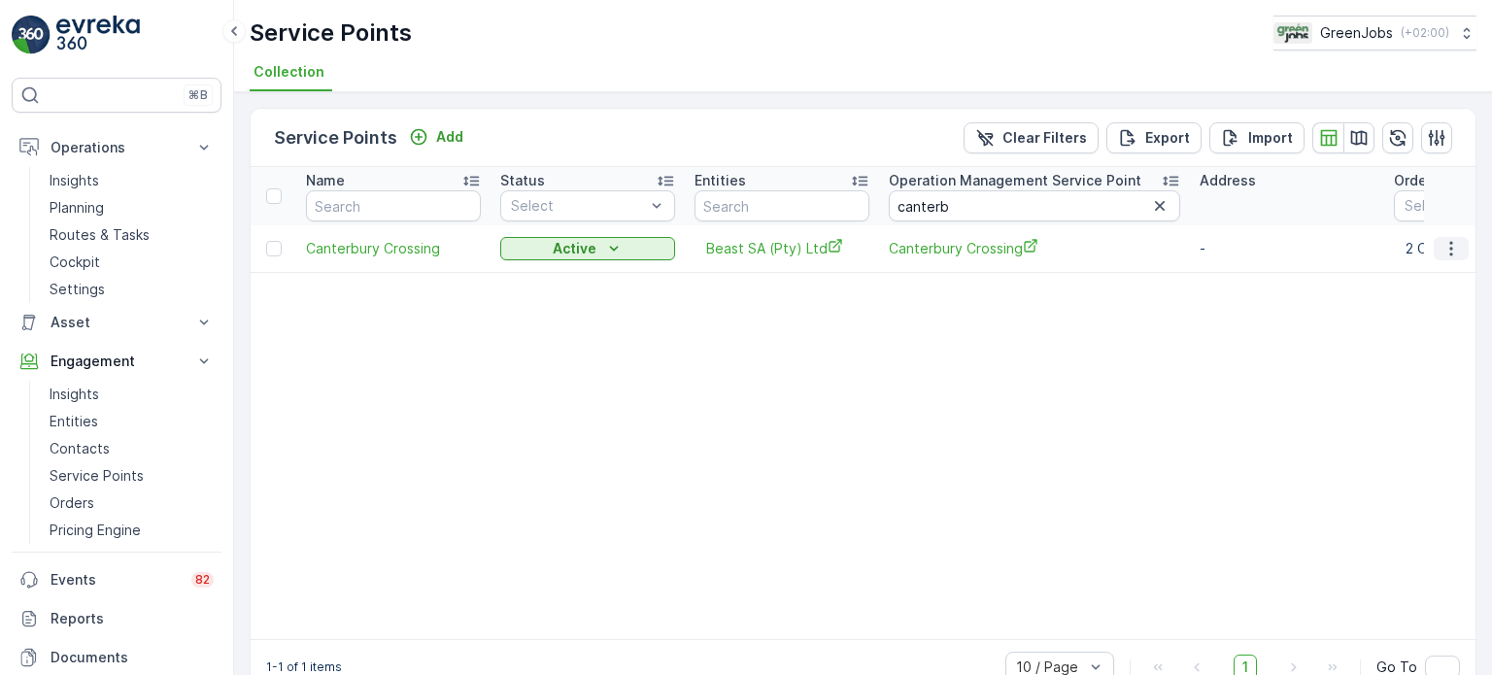
click at [1451, 245] on icon "button" at bounding box center [1451, 248] width 19 height 19
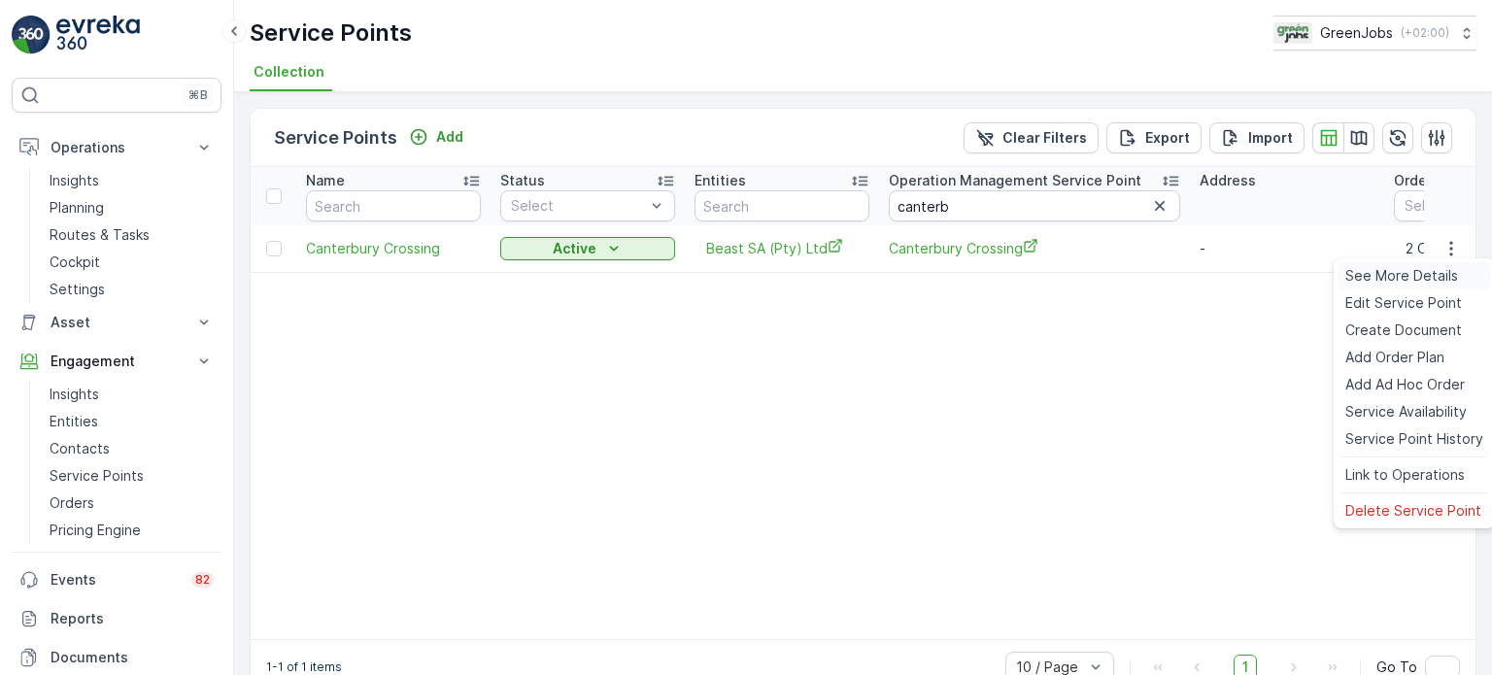
click at [1389, 277] on span "See More Details" at bounding box center [1402, 275] width 113 height 19
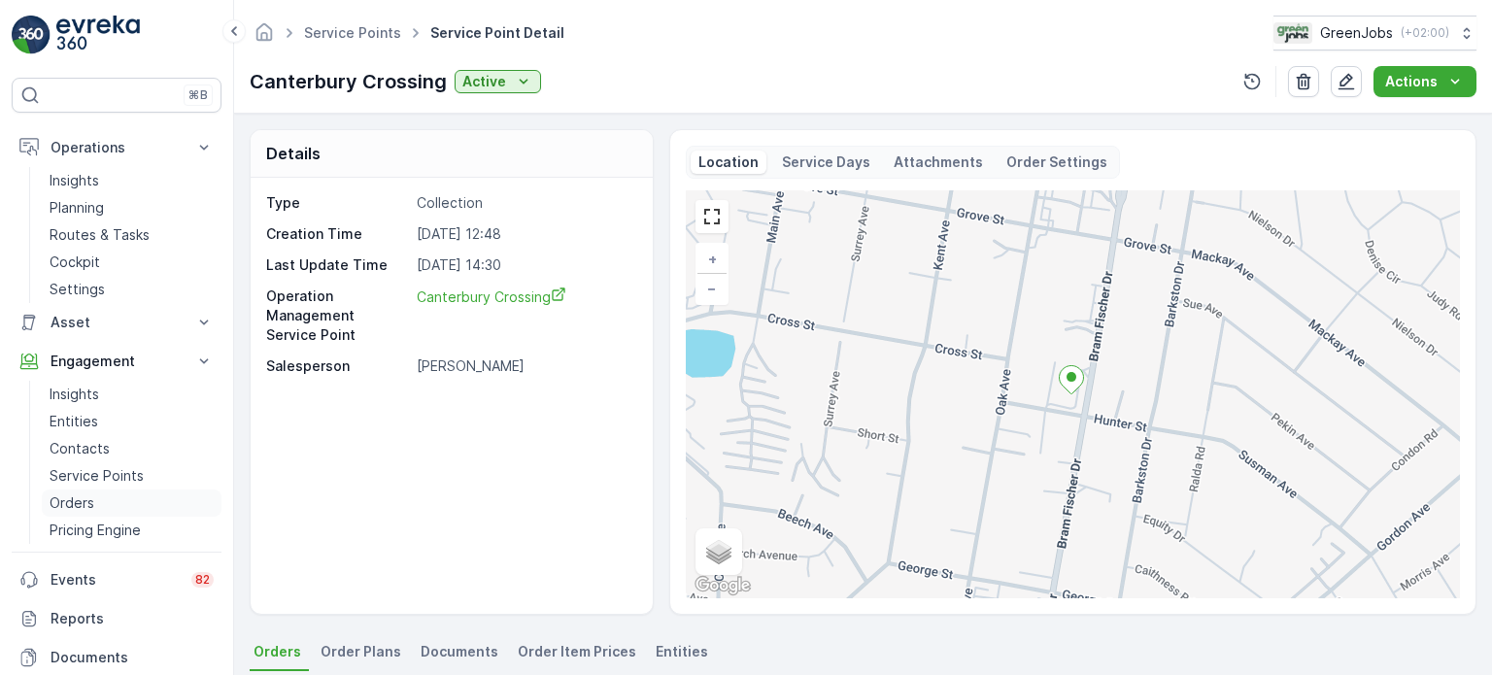
click at [60, 507] on p "Orders" at bounding box center [72, 503] width 45 height 19
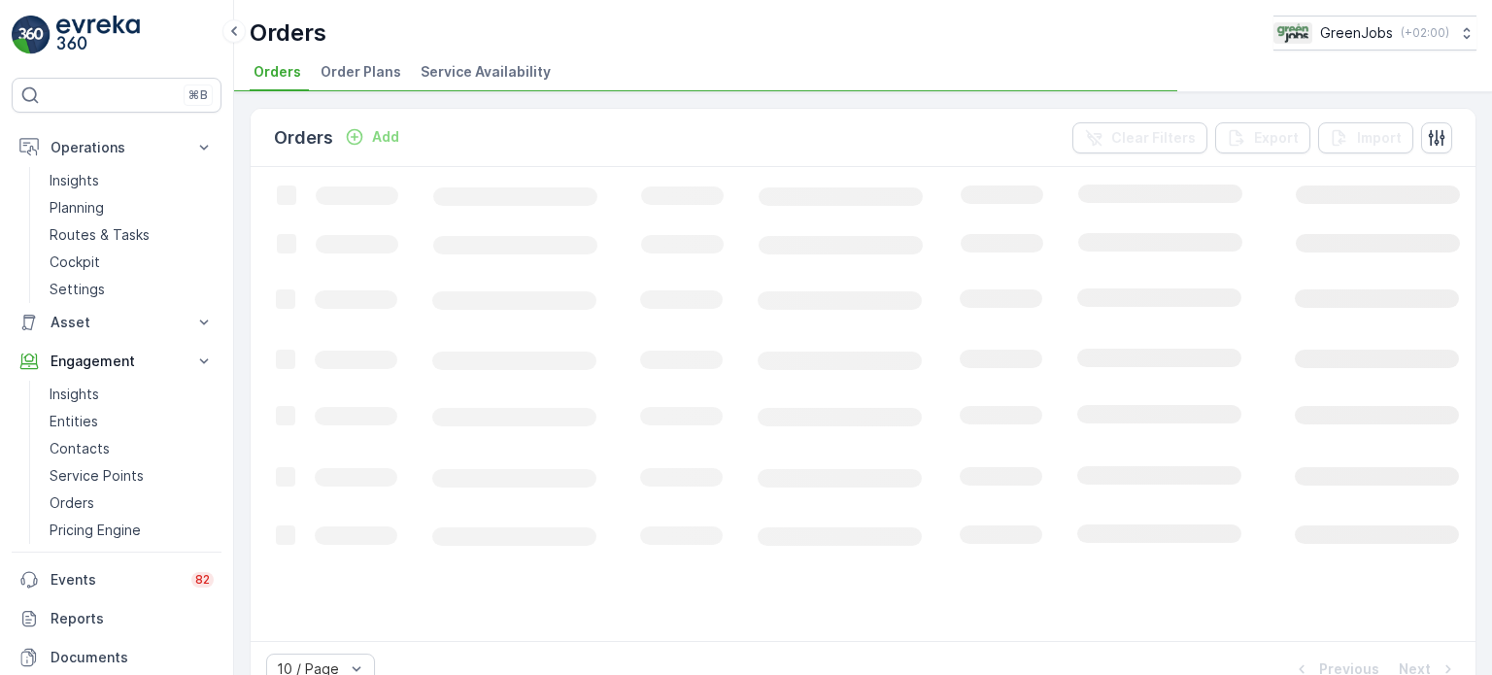
click at [380, 71] on span "Order Plans" at bounding box center [361, 71] width 81 height 19
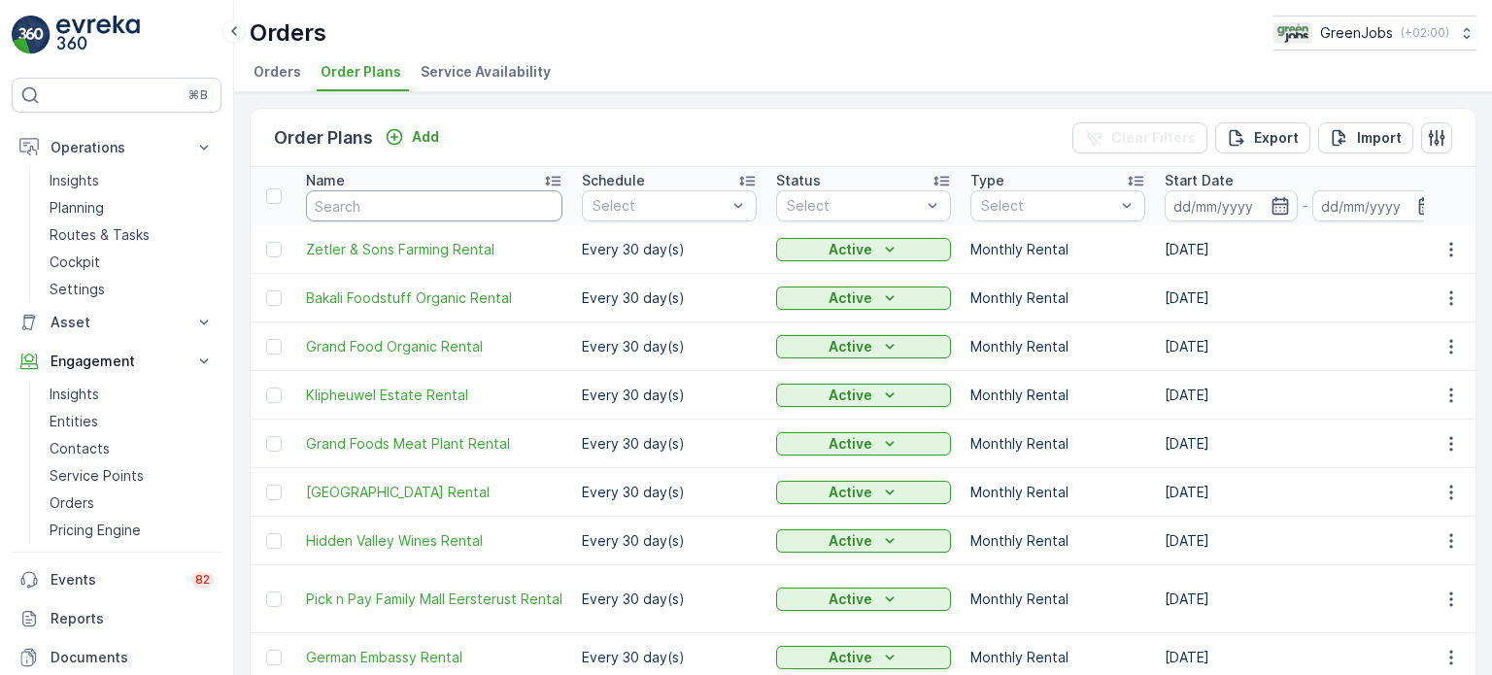
click at [473, 190] on input "text" at bounding box center [434, 205] width 257 height 31
type input "[PERSON_NAME]"
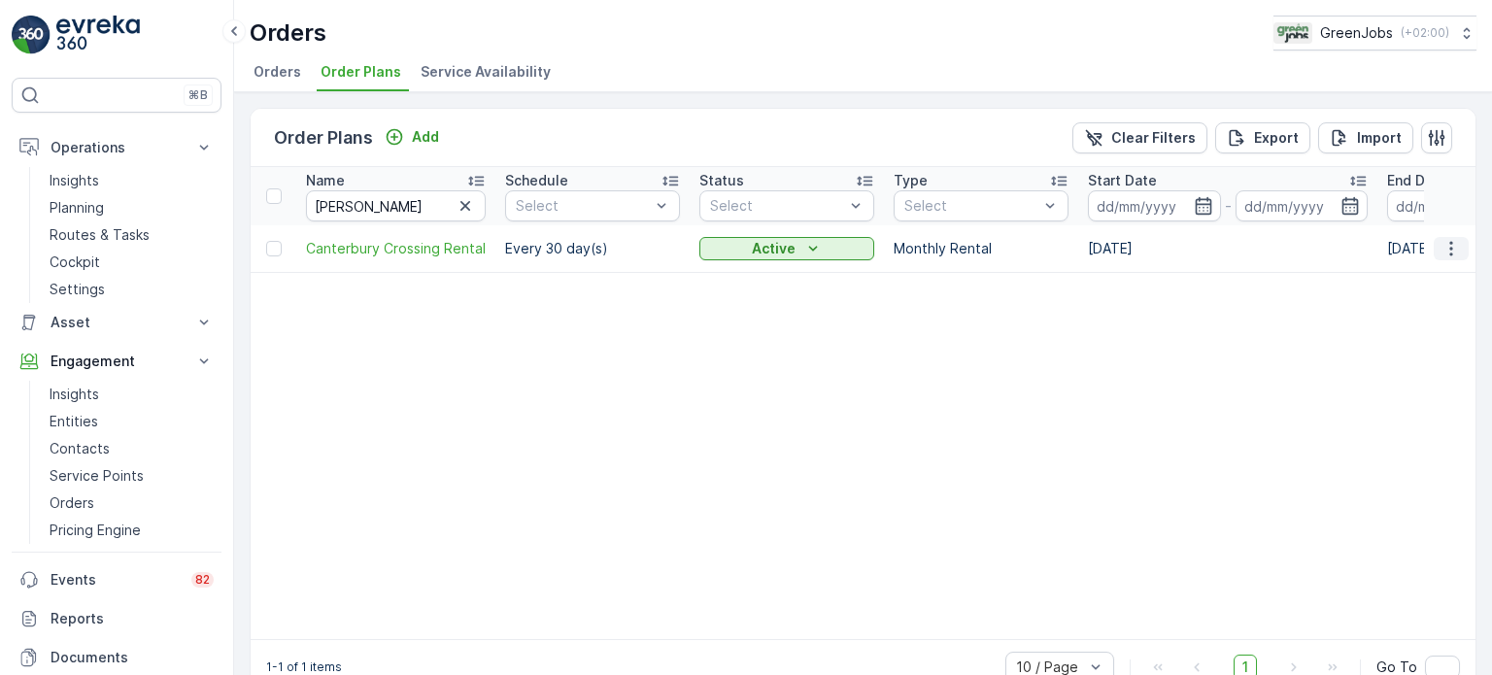
click at [1449, 246] on icon "button" at bounding box center [1451, 248] width 19 height 19
click at [1395, 348] on span "Delete Order Plan" at bounding box center [1426, 338] width 118 height 19
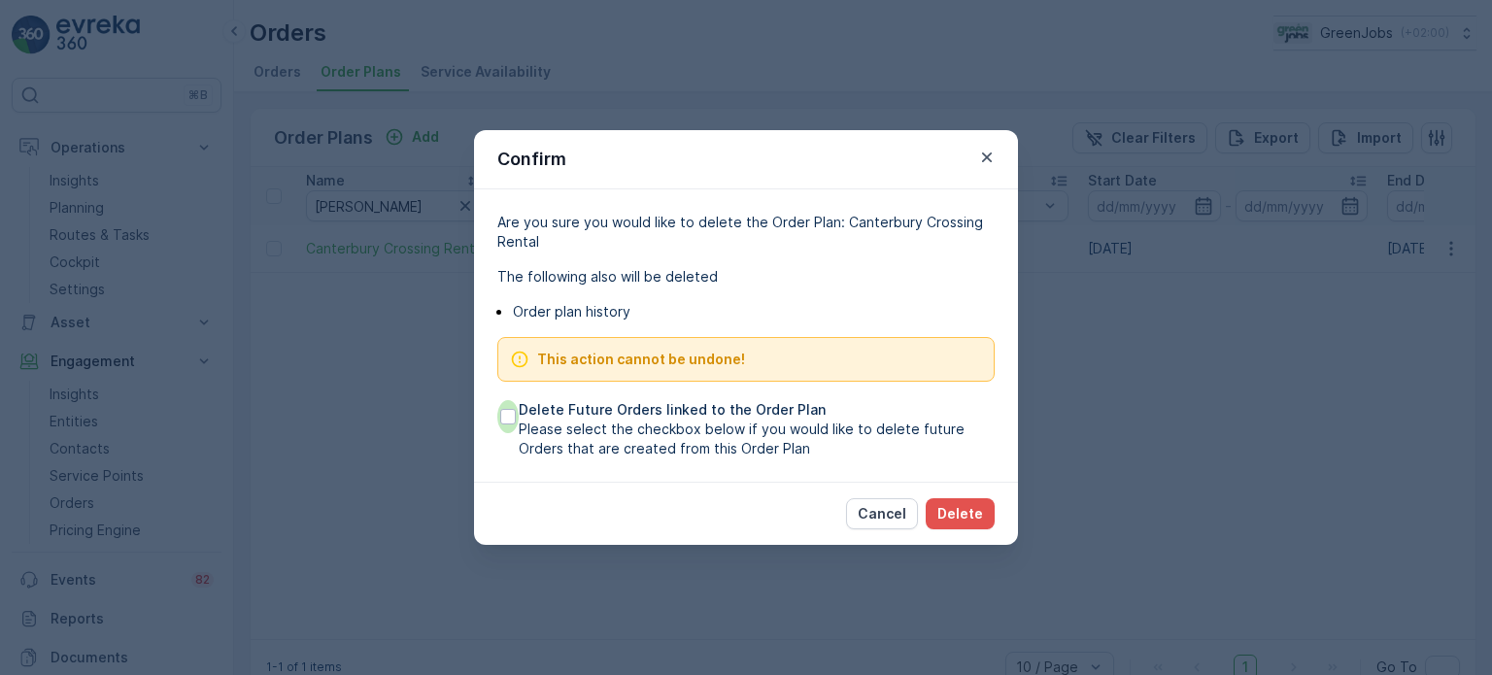
click at [507, 415] on div at bounding box center [508, 417] width 16 height 16
click at [497, 400] on input "Delete Future Orders linked to the Order Plan Please select the checkbox below …" at bounding box center [497, 400] width 0 height 0
click at [977, 508] on p "Delete" at bounding box center [961, 513] width 46 height 19
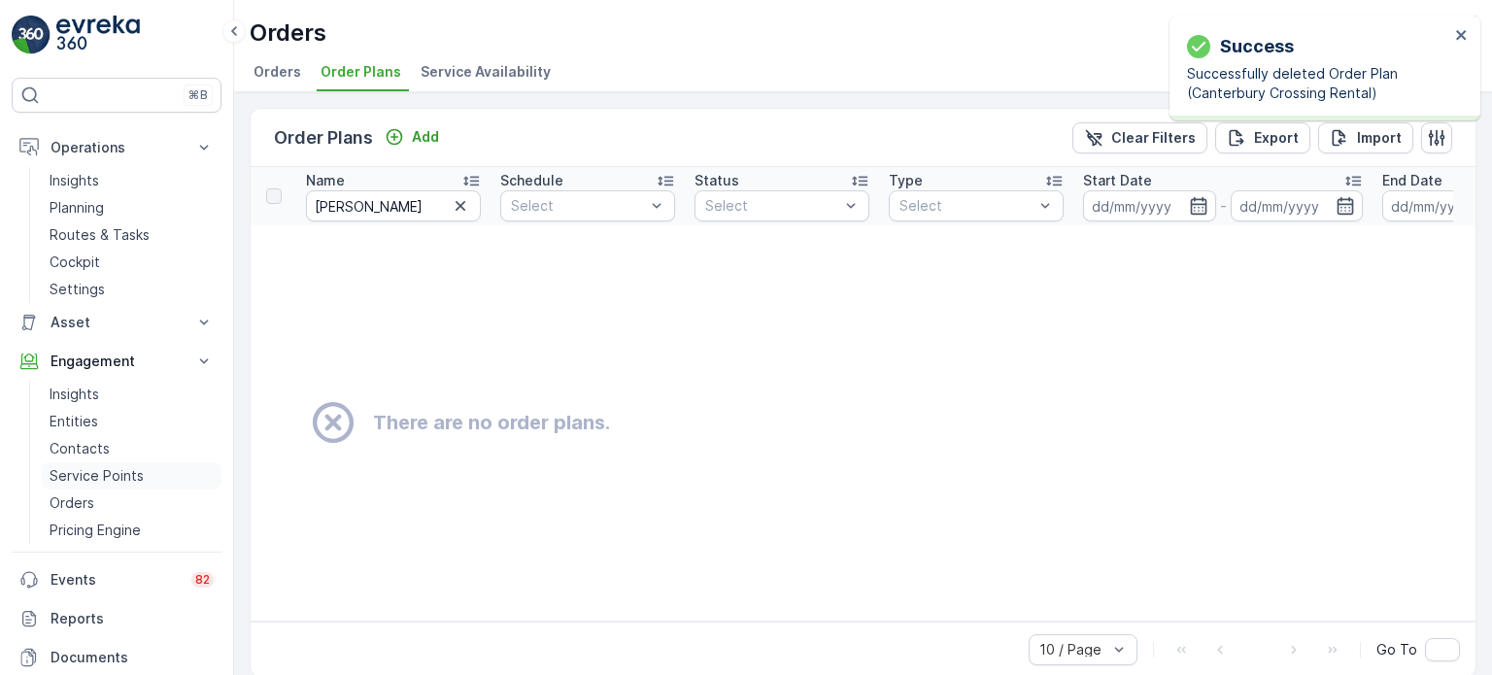
click at [62, 469] on p "Service Points" at bounding box center [97, 475] width 94 height 19
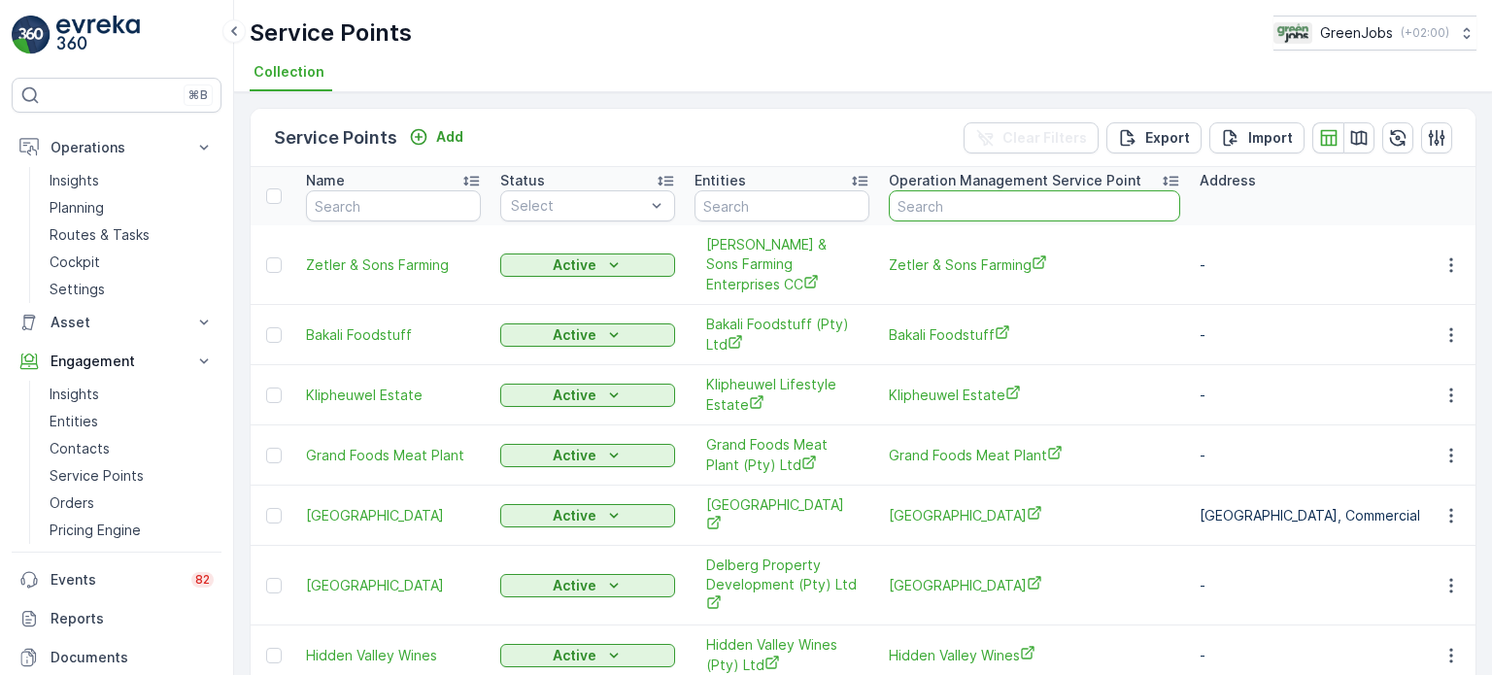
click at [931, 201] on input "text" at bounding box center [1034, 205] width 291 height 31
click at [414, 205] on input "text" at bounding box center [393, 205] width 175 height 31
type input "cnte"
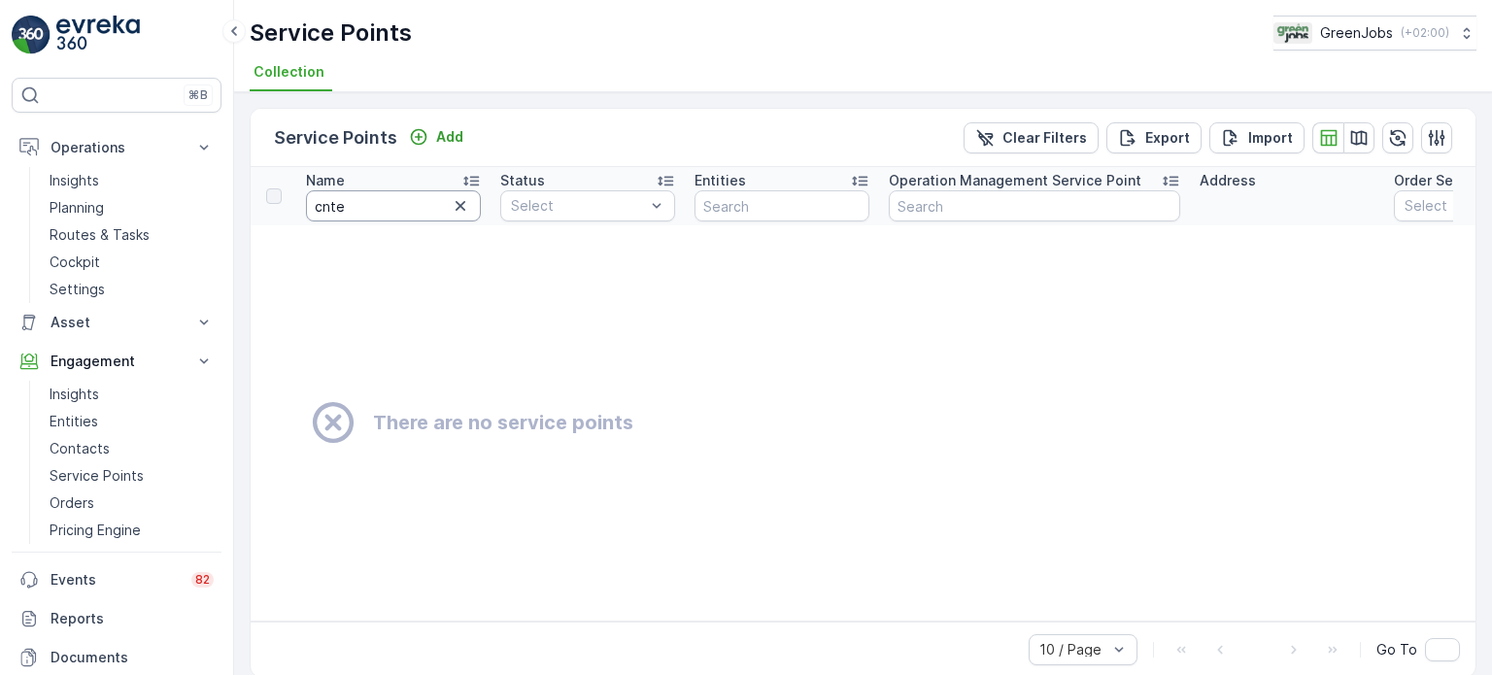
click at [433, 194] on input "cnte" at bounding box center [393, 205] width 175 height 31
type input "[PERSON_NAME]"
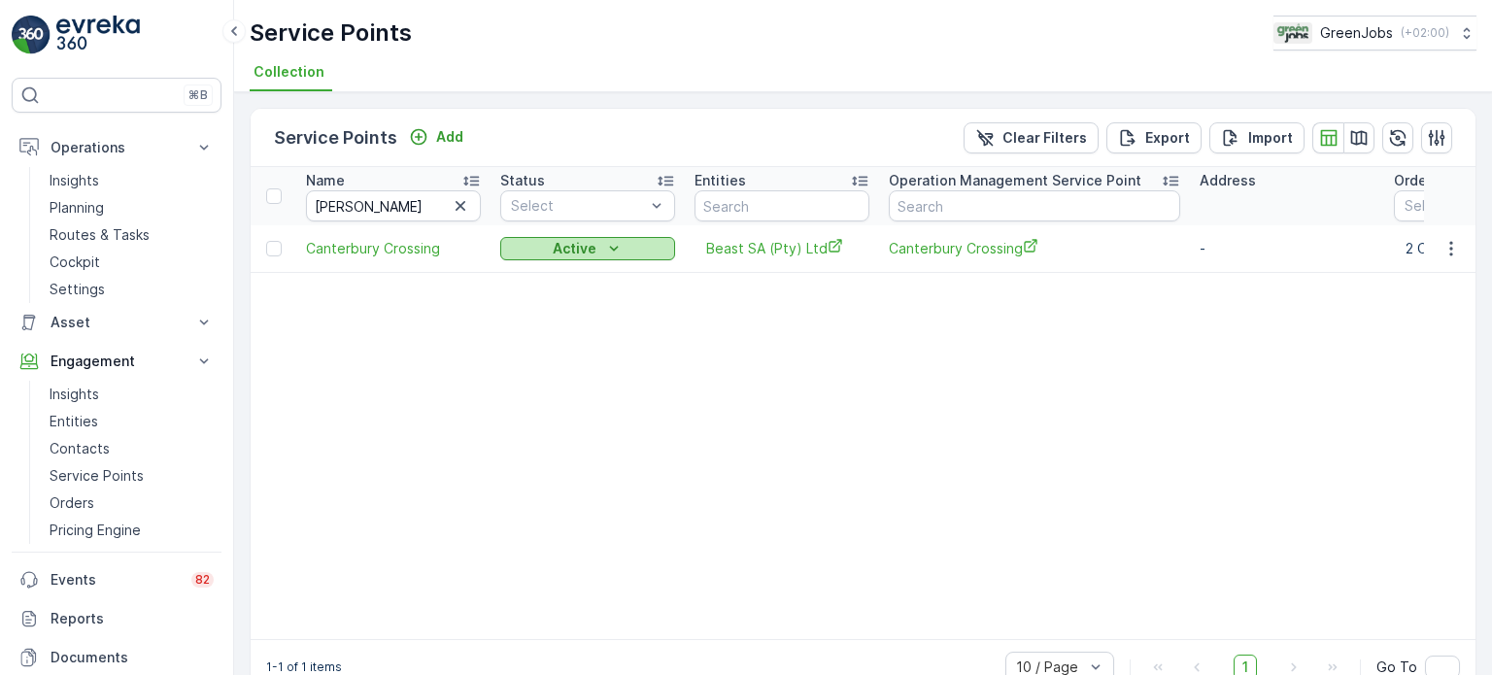
click at [601, 244] on div "Active" at bounding box center [587, 248] width 159 height 19
click at [544, 275] on span "Passive" at bounding box center [537, 275] width 50 height 19
click at [75, 528] on p "Pricing Engine" at bounding box center [95, 530] width 91 height 19
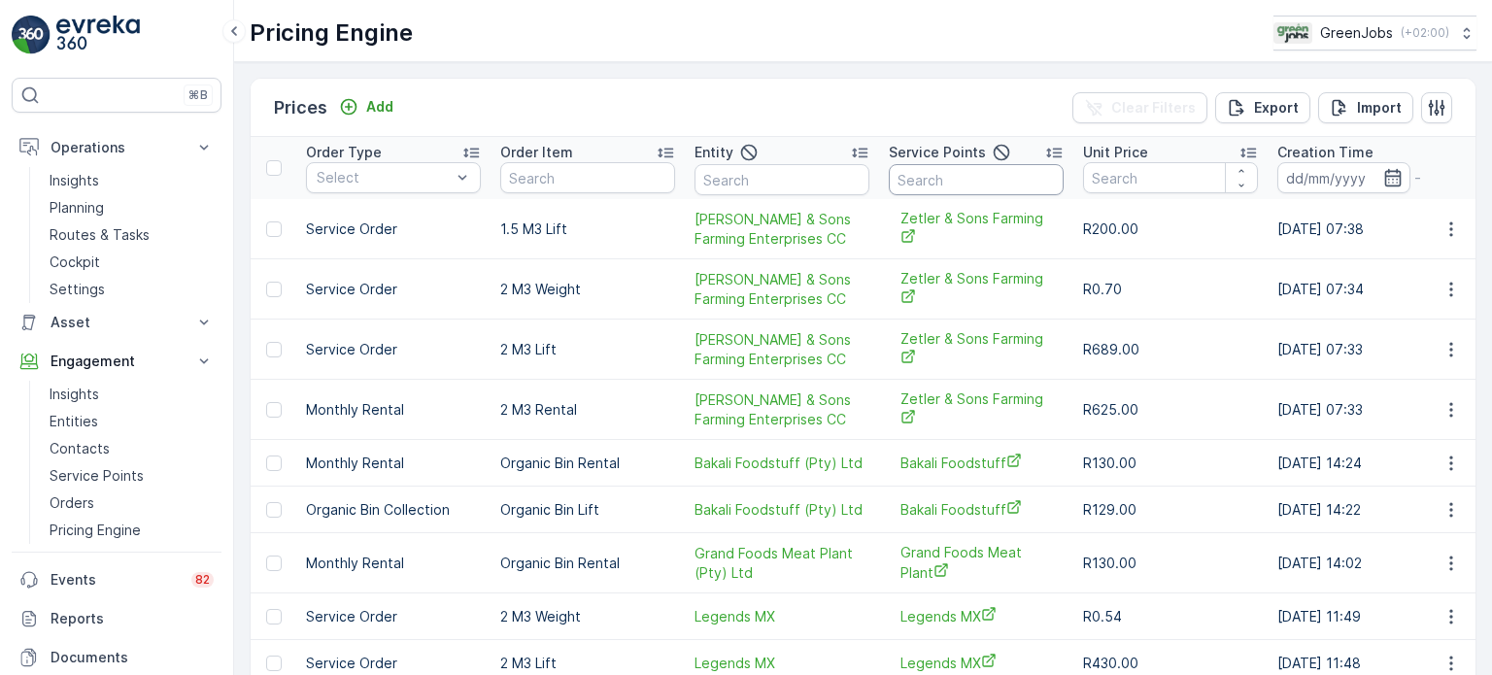
click at [1006, 189] on input "text" at bounding box center [976, 179] width 175 height 31
type input "de oude"
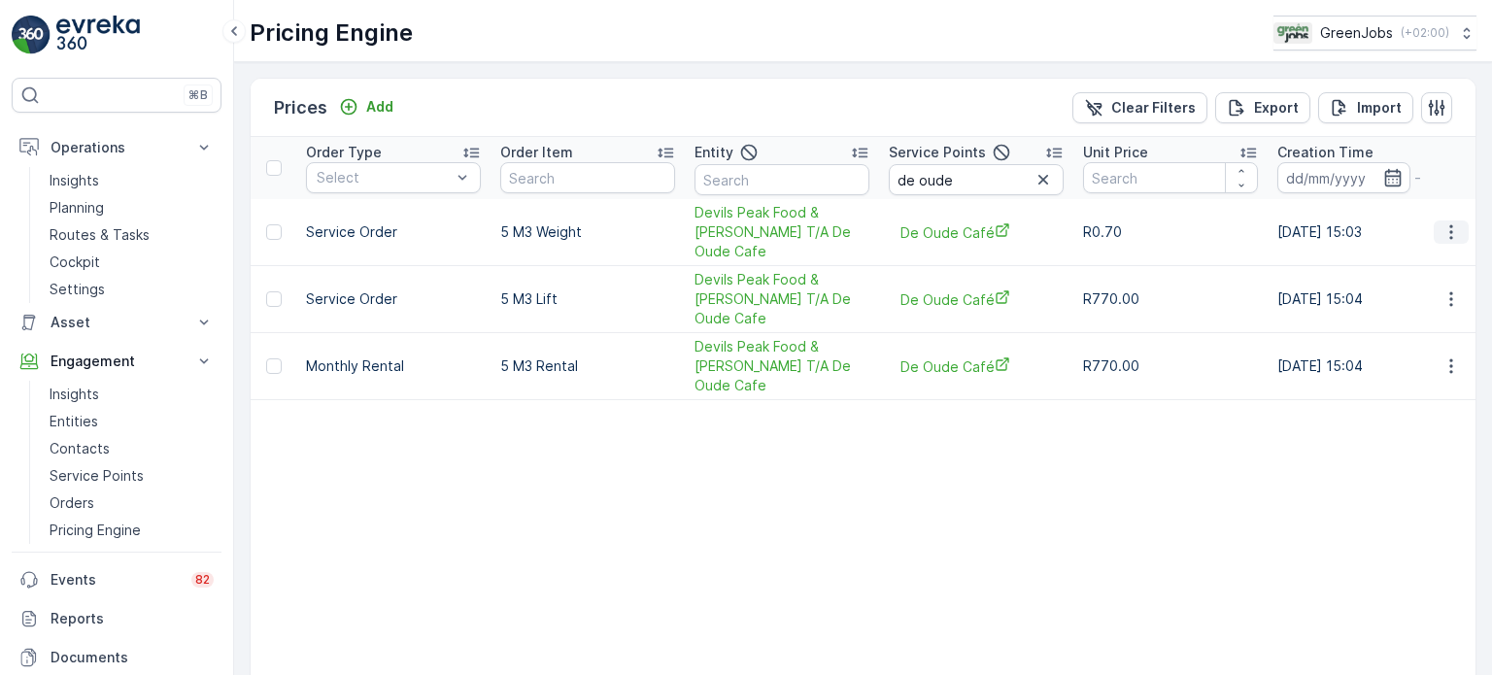
click at [1442, 226] on icon "button" at bounding box center [1451, 232] width 19 height 19
click at [1438, 321] on span "Delete Price" at bounding box center [1439, 314] width 82 height 19
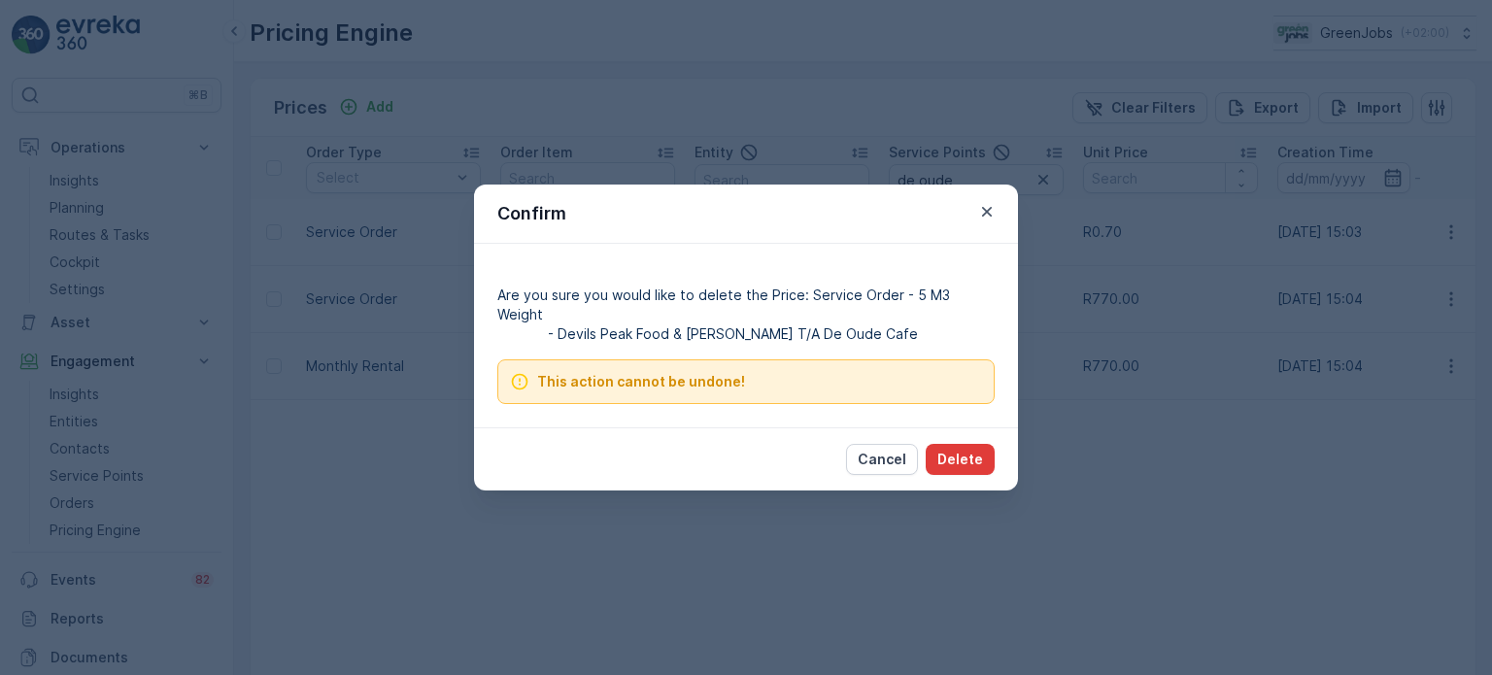
click at [964, 450] on p "Delete" at bounding box center [961, 459] width 46 height 19
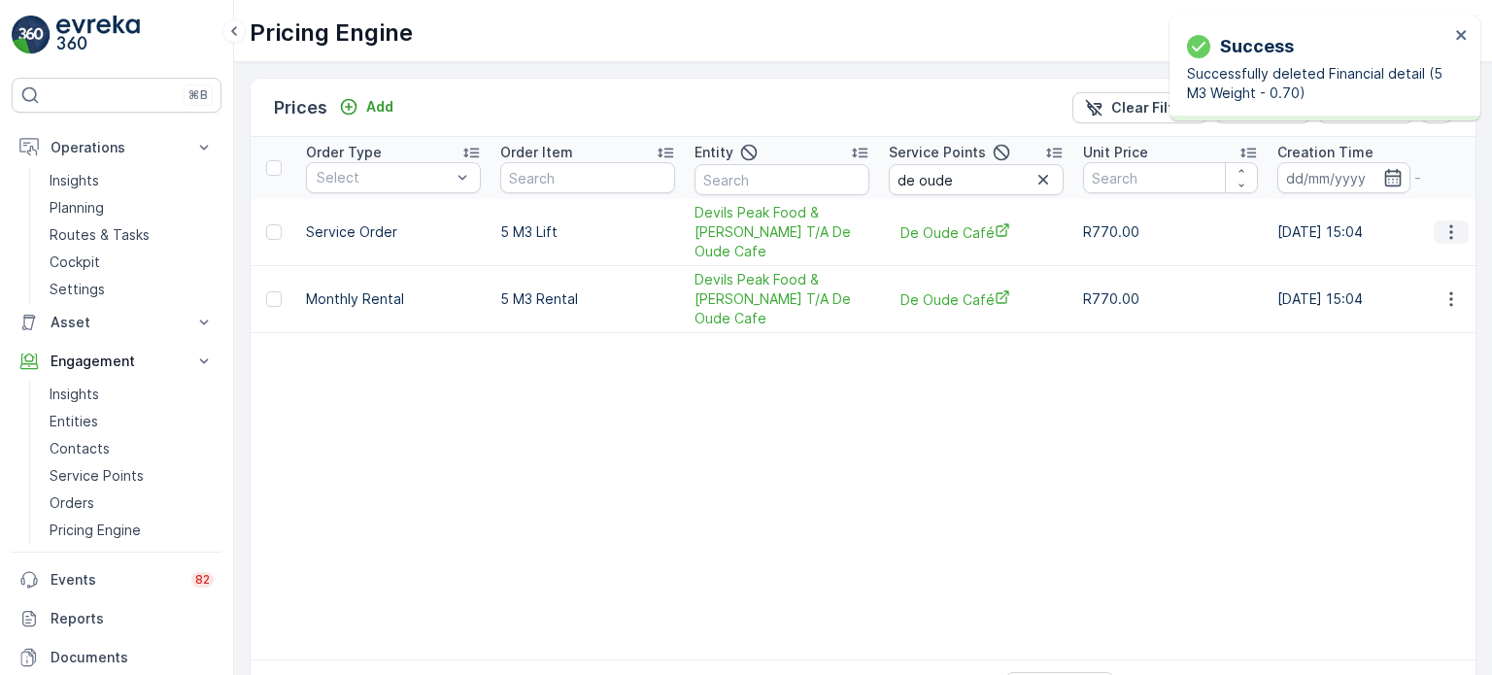
click at [1449, 223] on icon "button" at bounding box center [1451, 232] width 19 height 19
click at [1434, 306] on span "Delete Price" at bounding box center [1439, 314] width 82 height 19
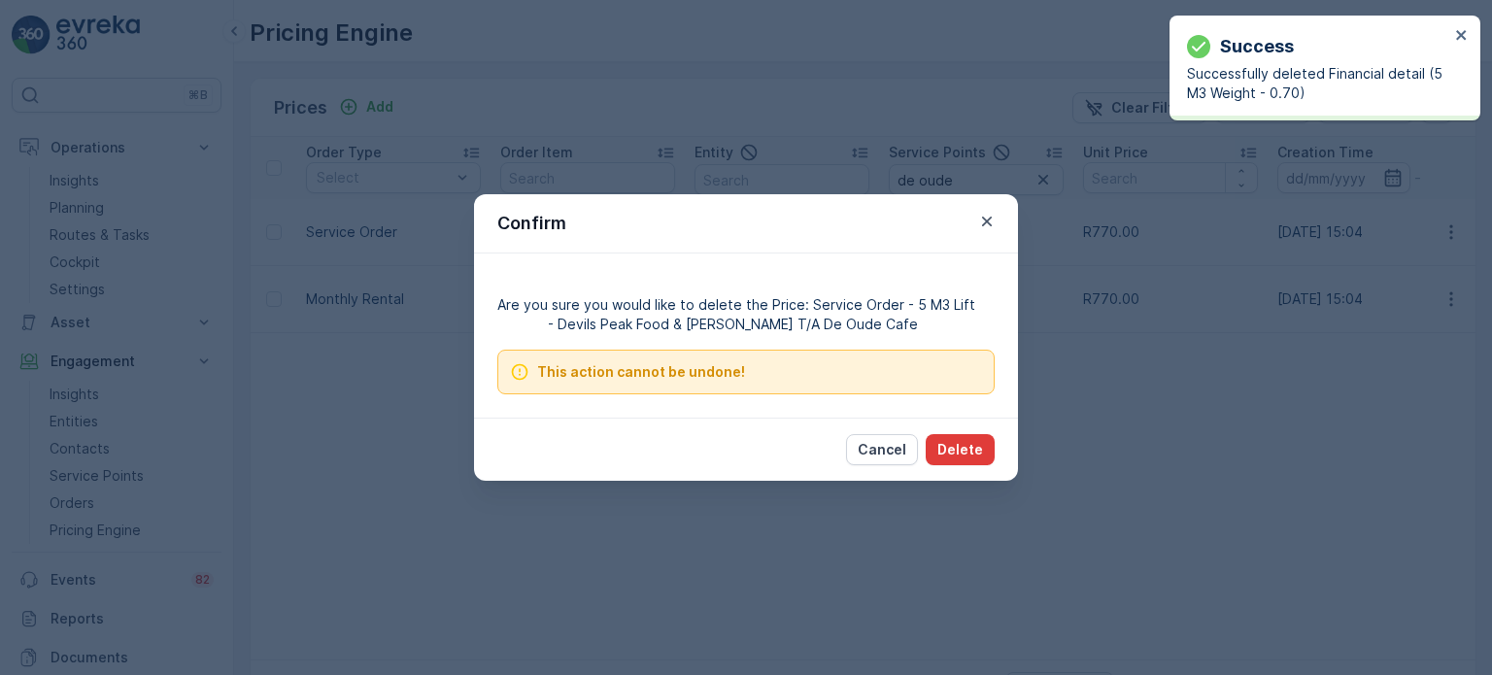
click at [953, 447] on p "Delete" at bounding box center [961, 449] width 46 height 19
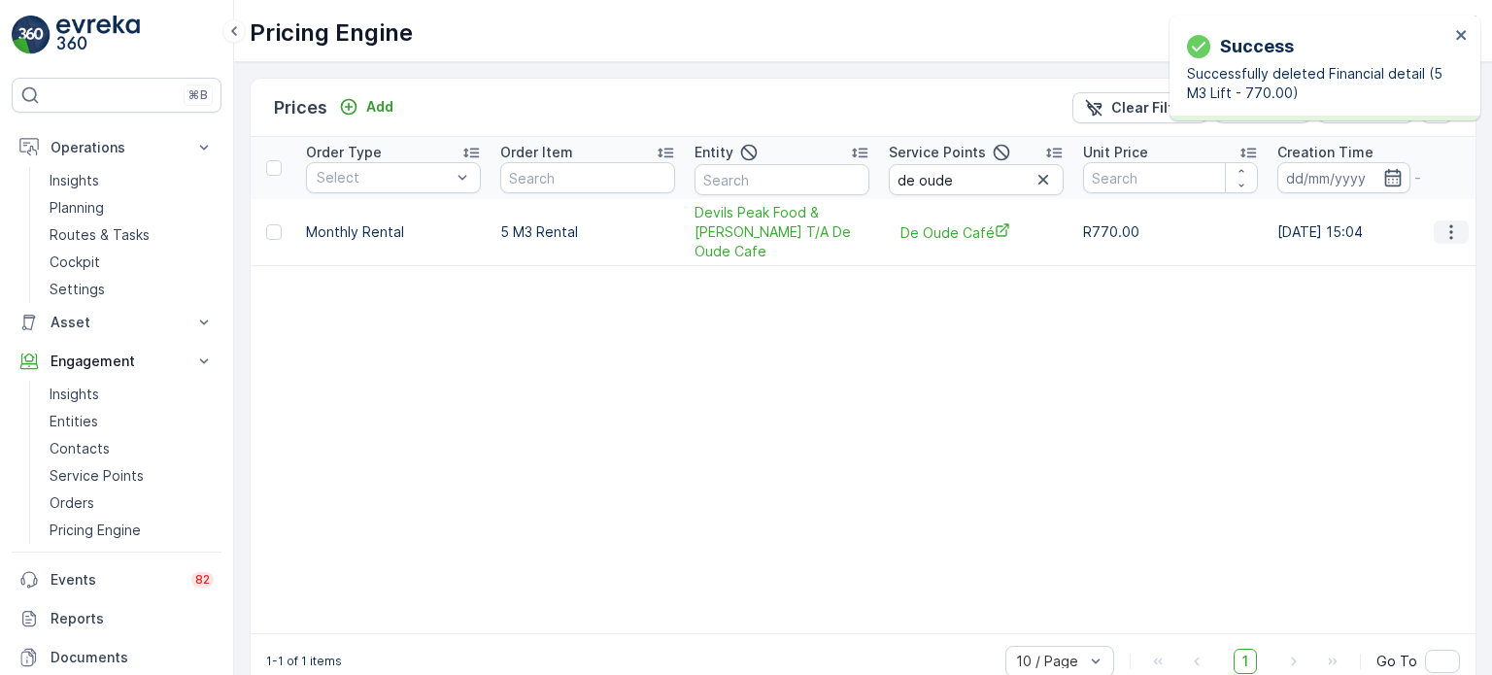
click at [1442, 225] on icon "button" at bounding box center [1451, 232] width 19 height 19
click at [1407, 312] on span "Delete Price" at bounding box center [1439, 314] width 82 height 19
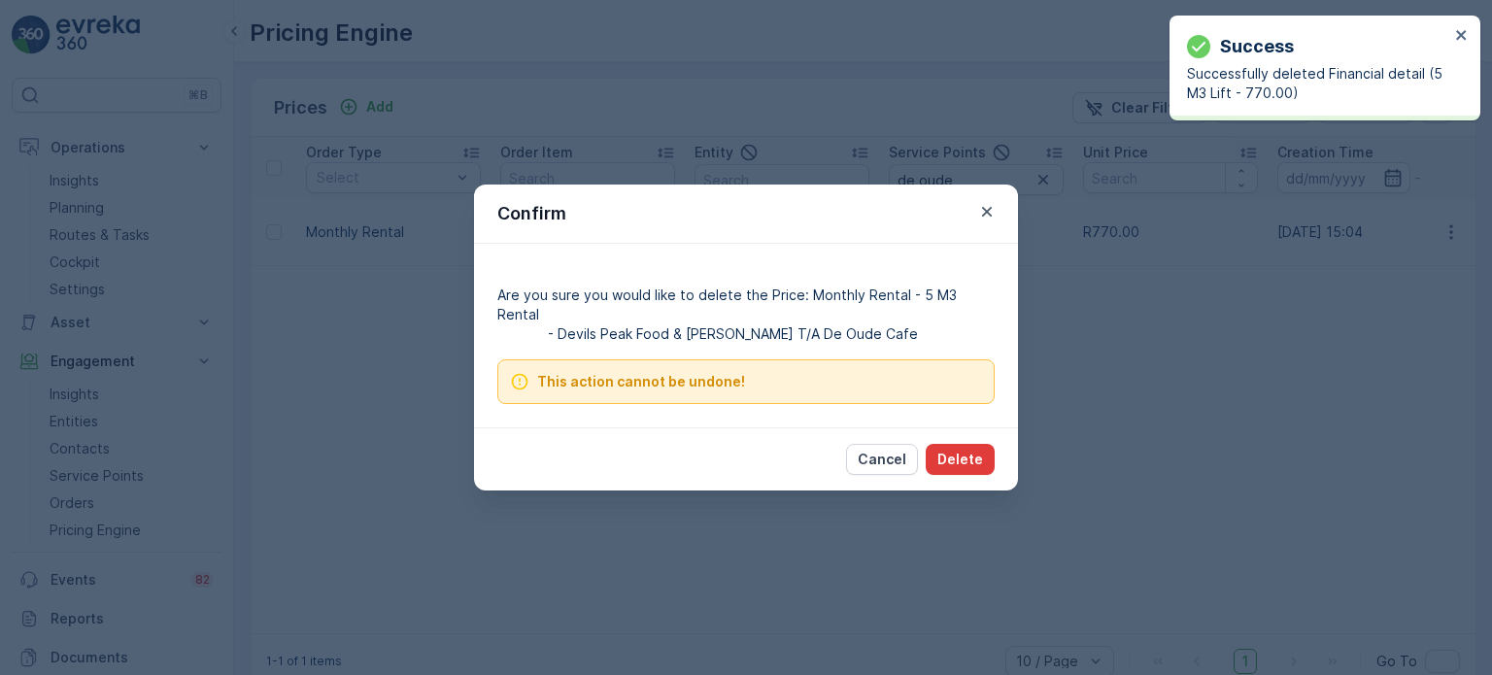
click at [974, 450] on p "Delete" at bounding box center [961, 459] width 46 height 19
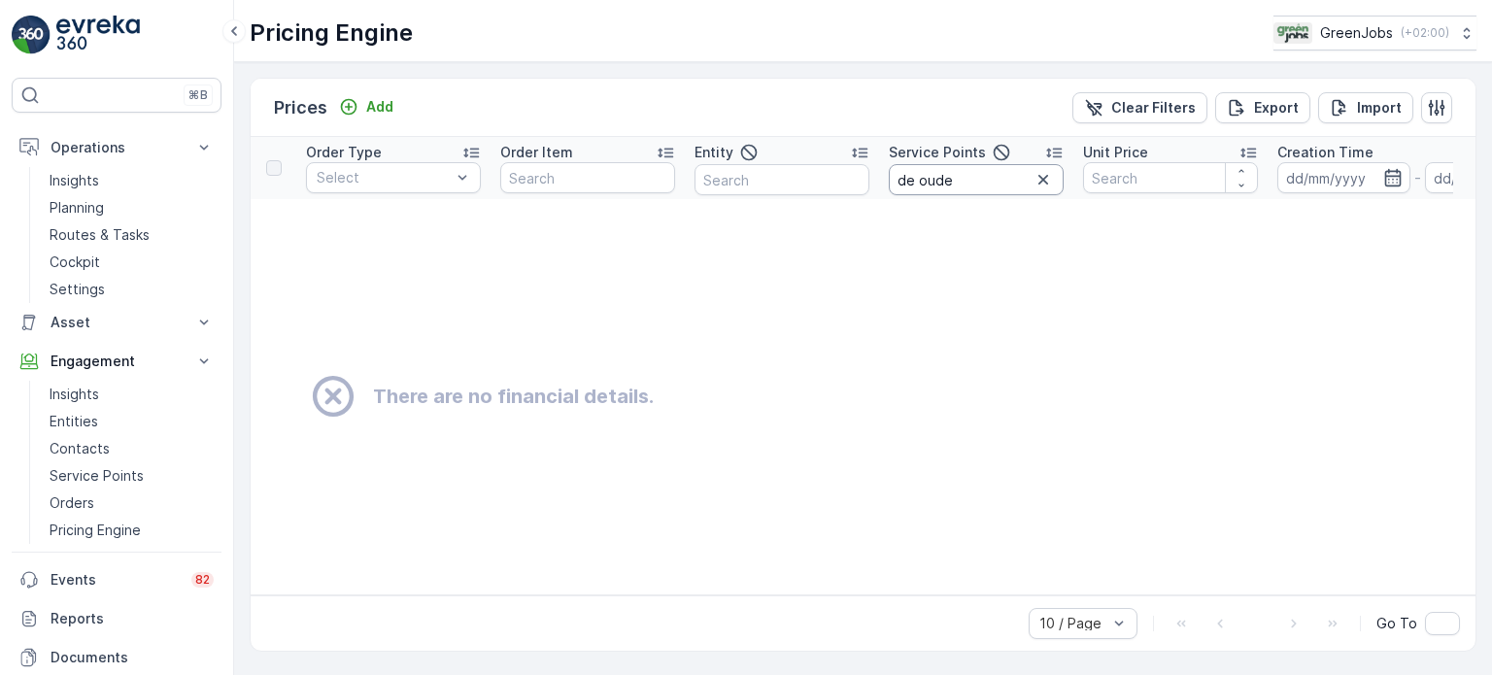
click at [966, 177] on input "de oude" at bounding box center [976, 179] width 175 height 31
type input "d"
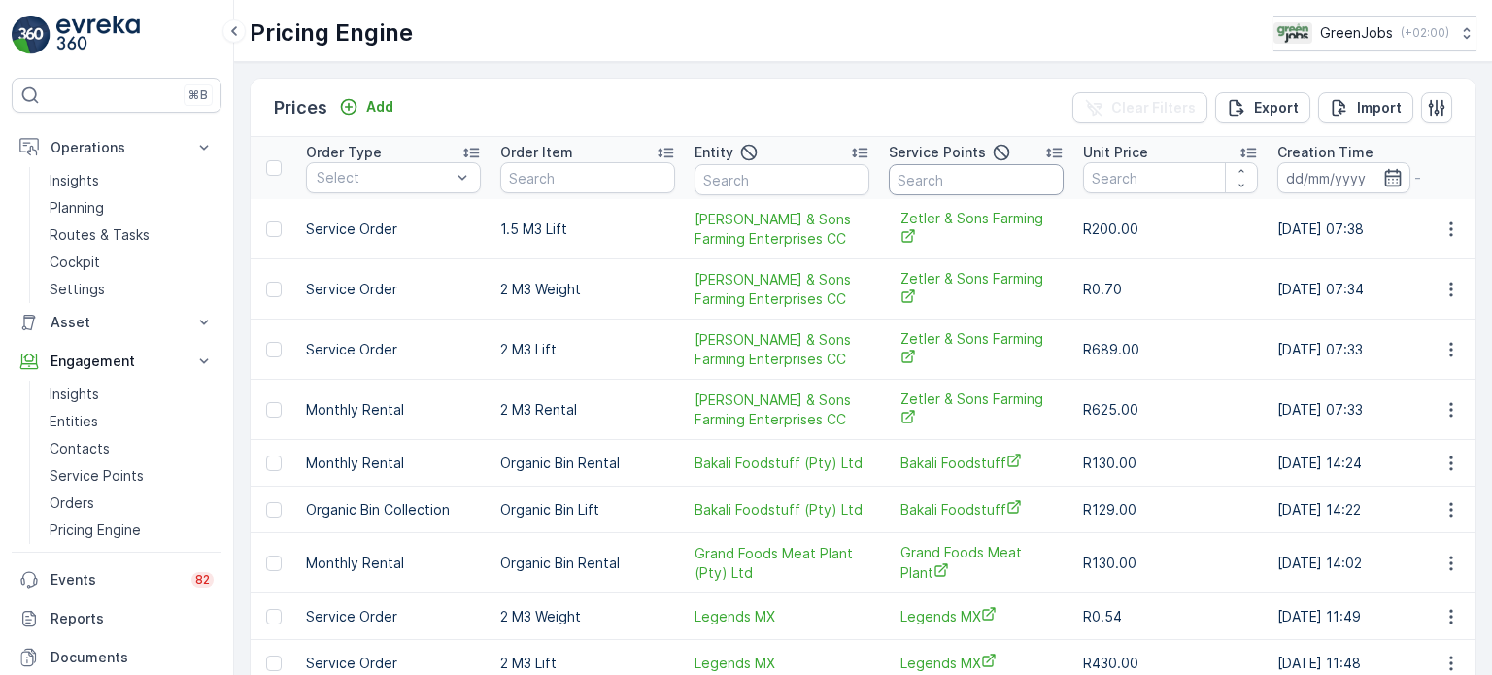
click at [957, 170] on input "text" at bounding box center [976, 179] width 175 height 31
type input "[PERSON_NAME]"
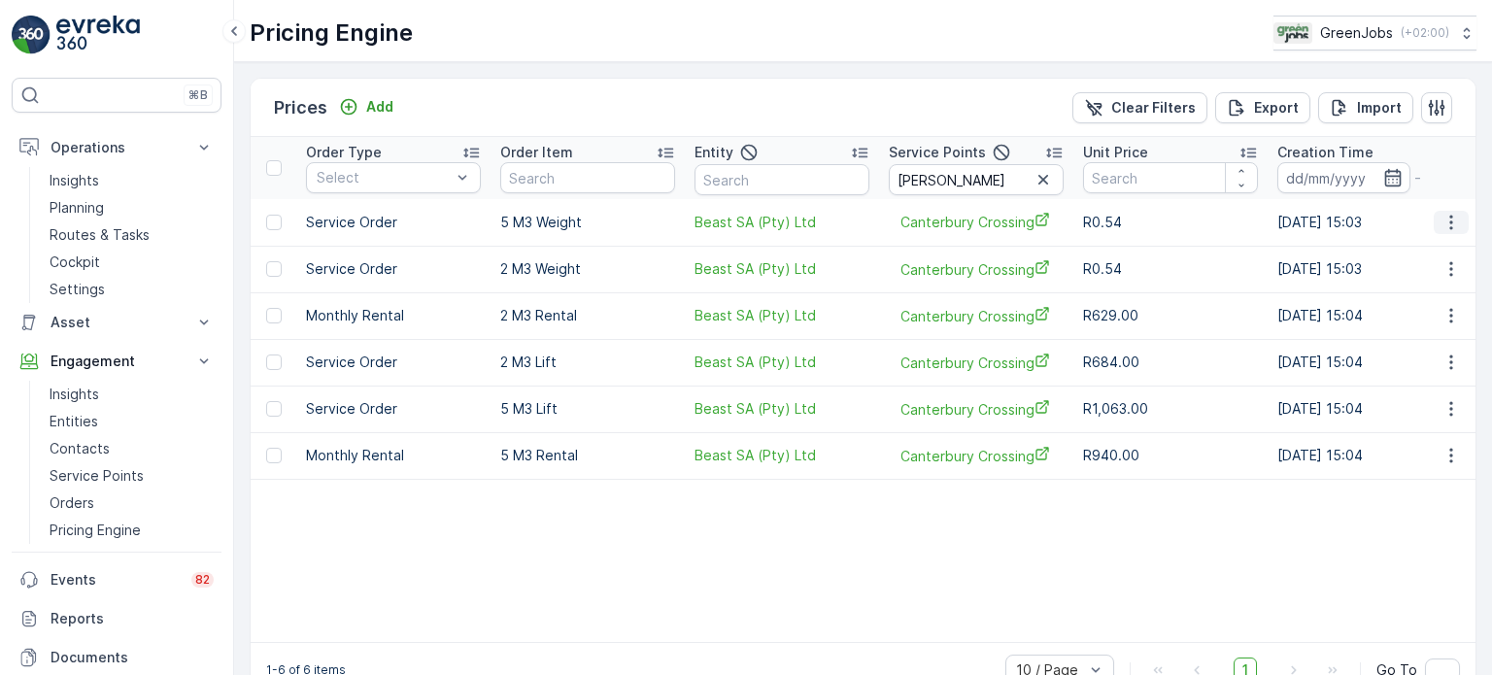
click at [1450, 226] on icon "button" at bounding box center [1451, 222] width 3 height 15
click at [1430, 312] on span "Delete Price" at bounding box center [1439, 313] width 82 height 19
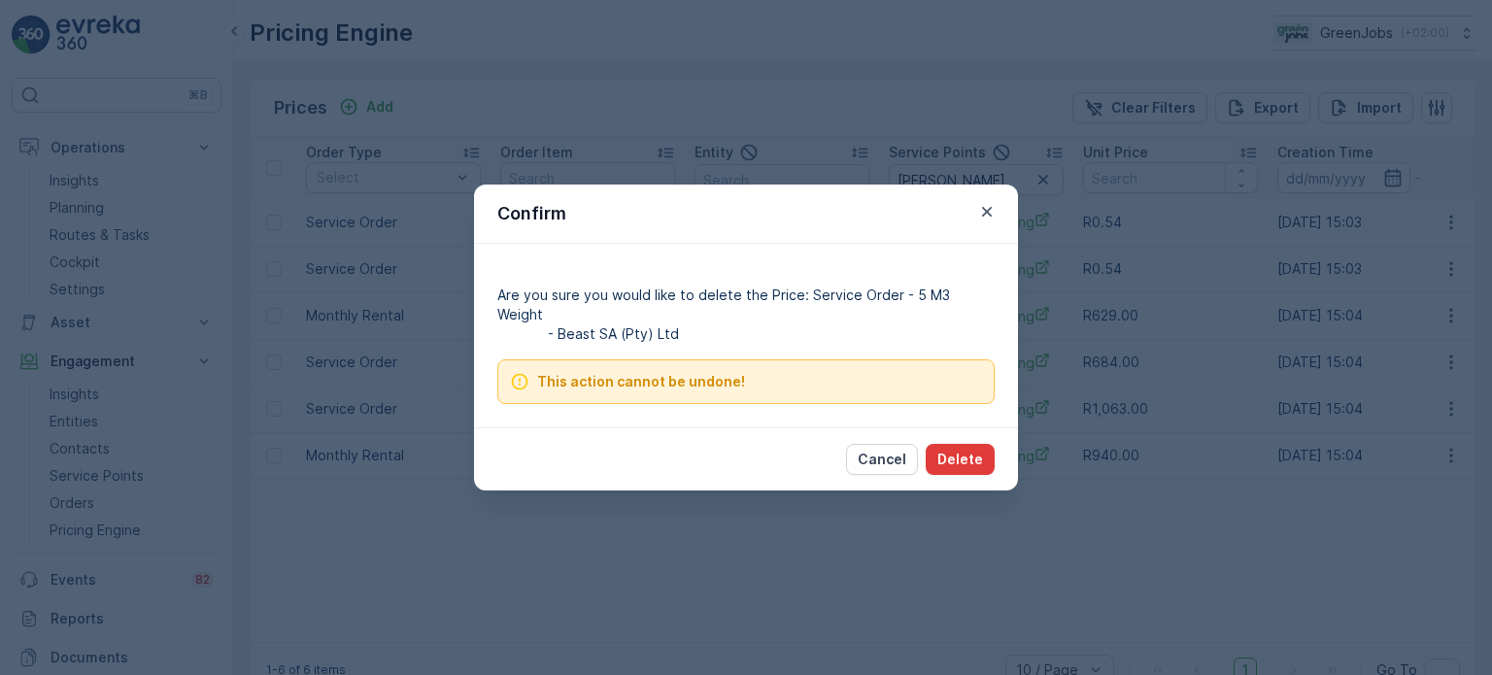
click at [968, 450] on p "Delete" at bounding box center [961, 459] width 46 height 19
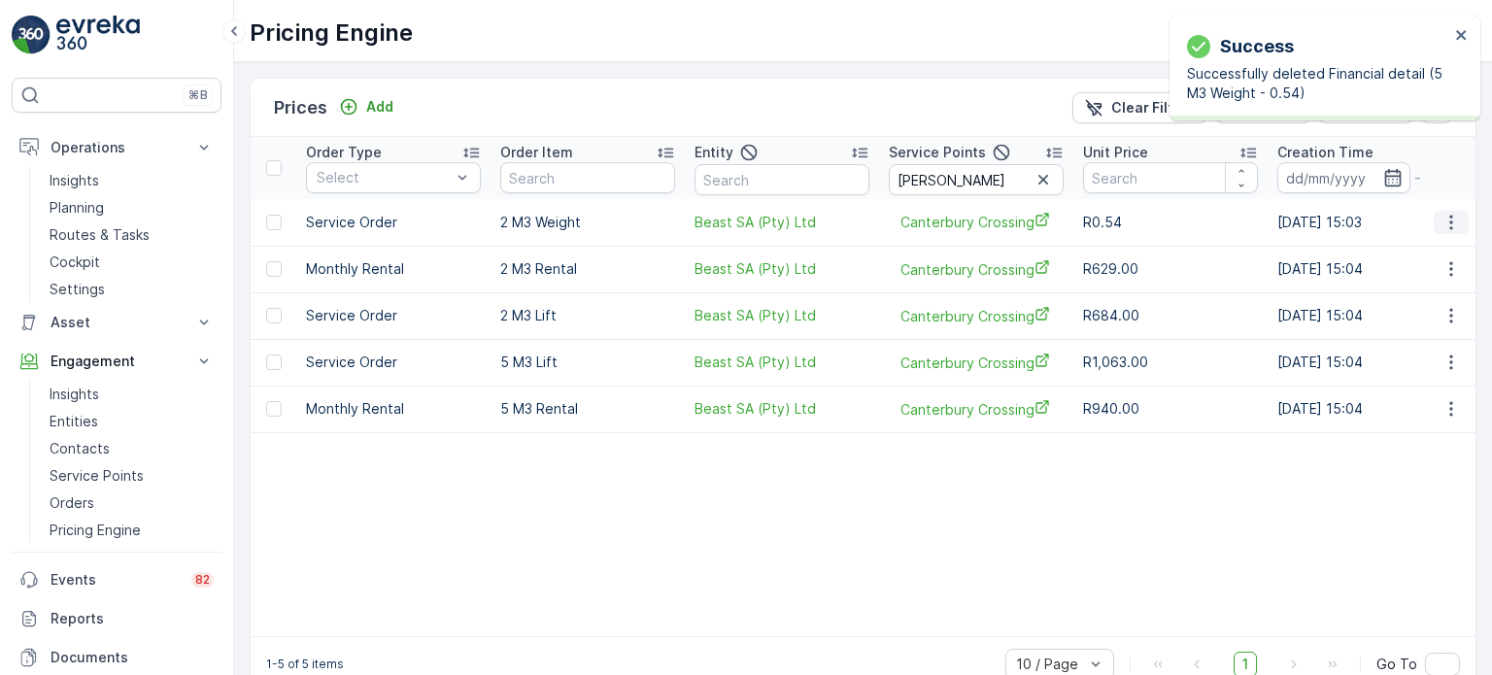
click at [1442, 224] on icon "button" at bounding box center [1451, 222] width 19 height 19
click at [1421, 307] on span "Delete Price" at bounding box center [1439, 313] width 82 height 19
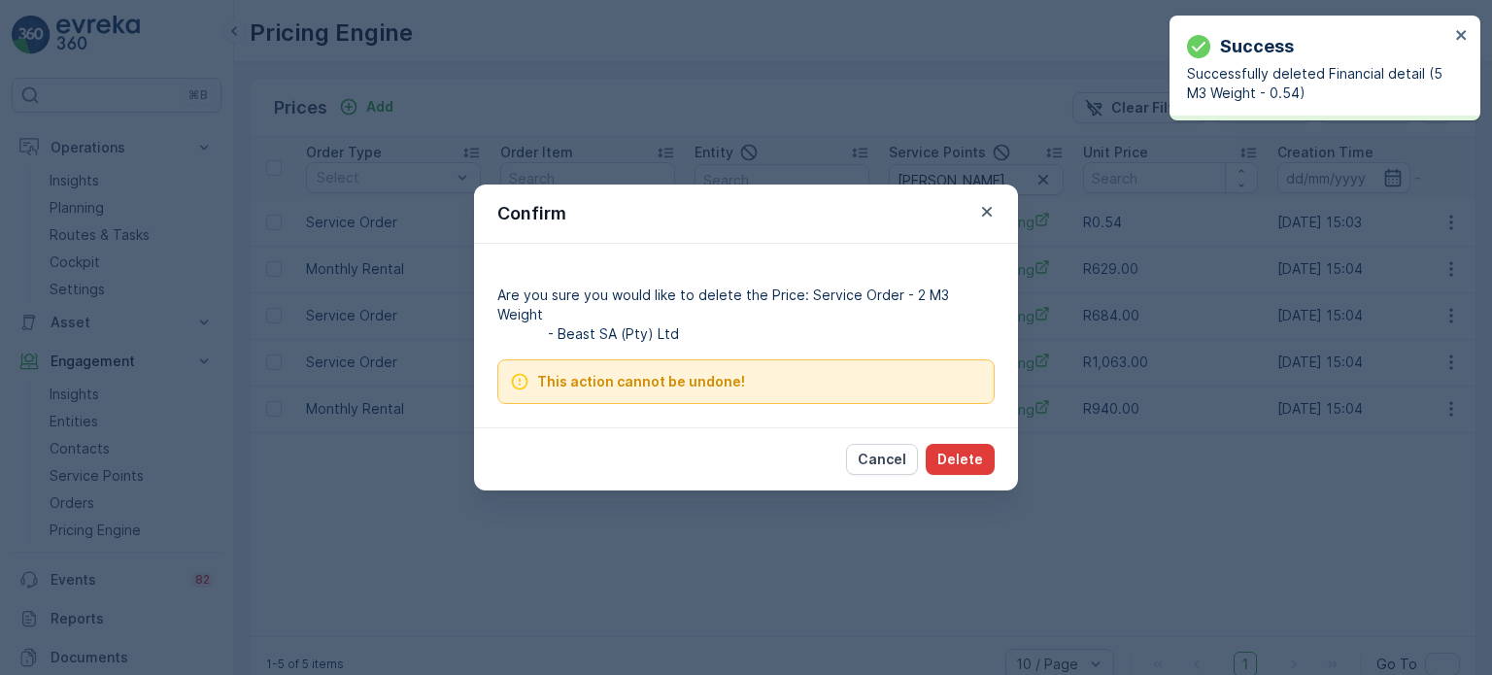
click at [956, 453] on p "Delete" at bounding box center [961, 459] width 46 height 19
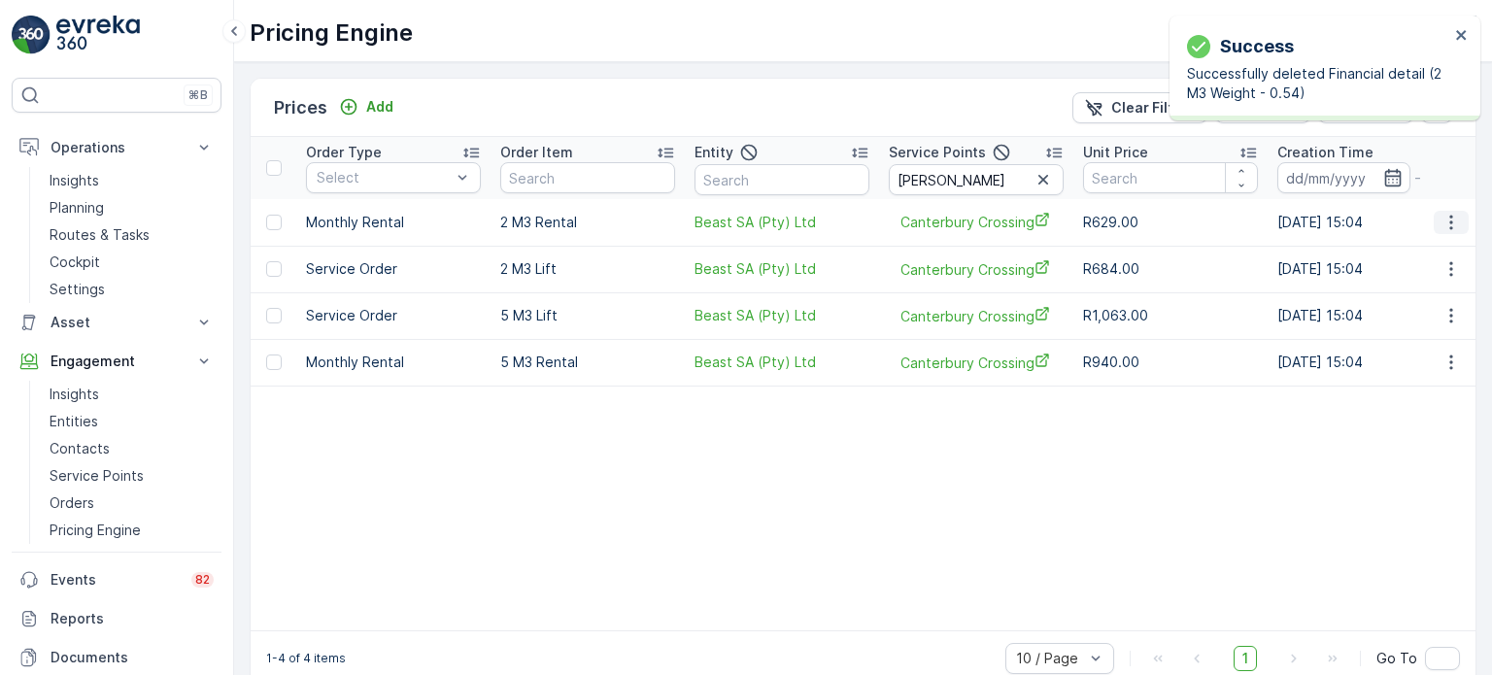
click at [1448, 229] on icon "button" at bounding box center [1451, 222] width 19 height 19
click at [1424, 324] on span "Delete Price" at bounding box center [1439, 313] width 82 height 19
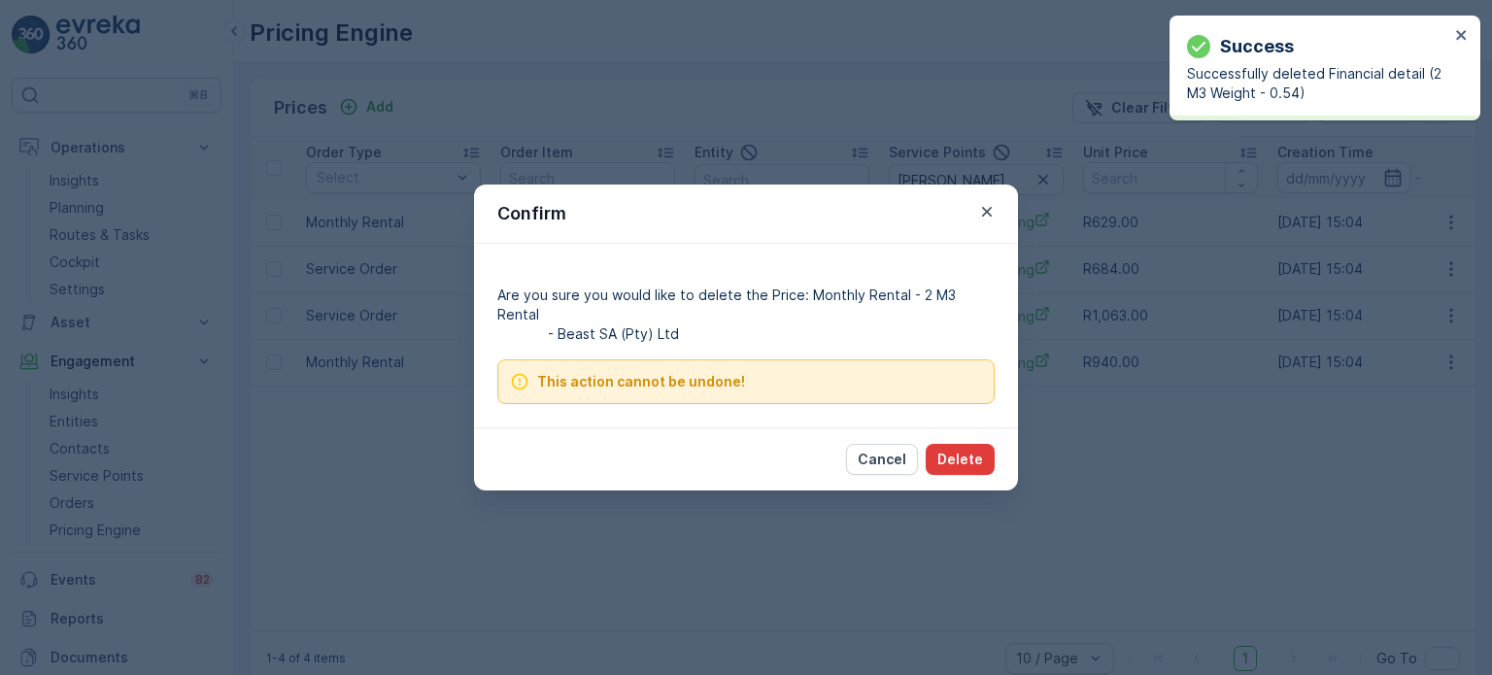
click at [963, 458] on button "Delete" at bounding box center [960, 459] width 69 height 31
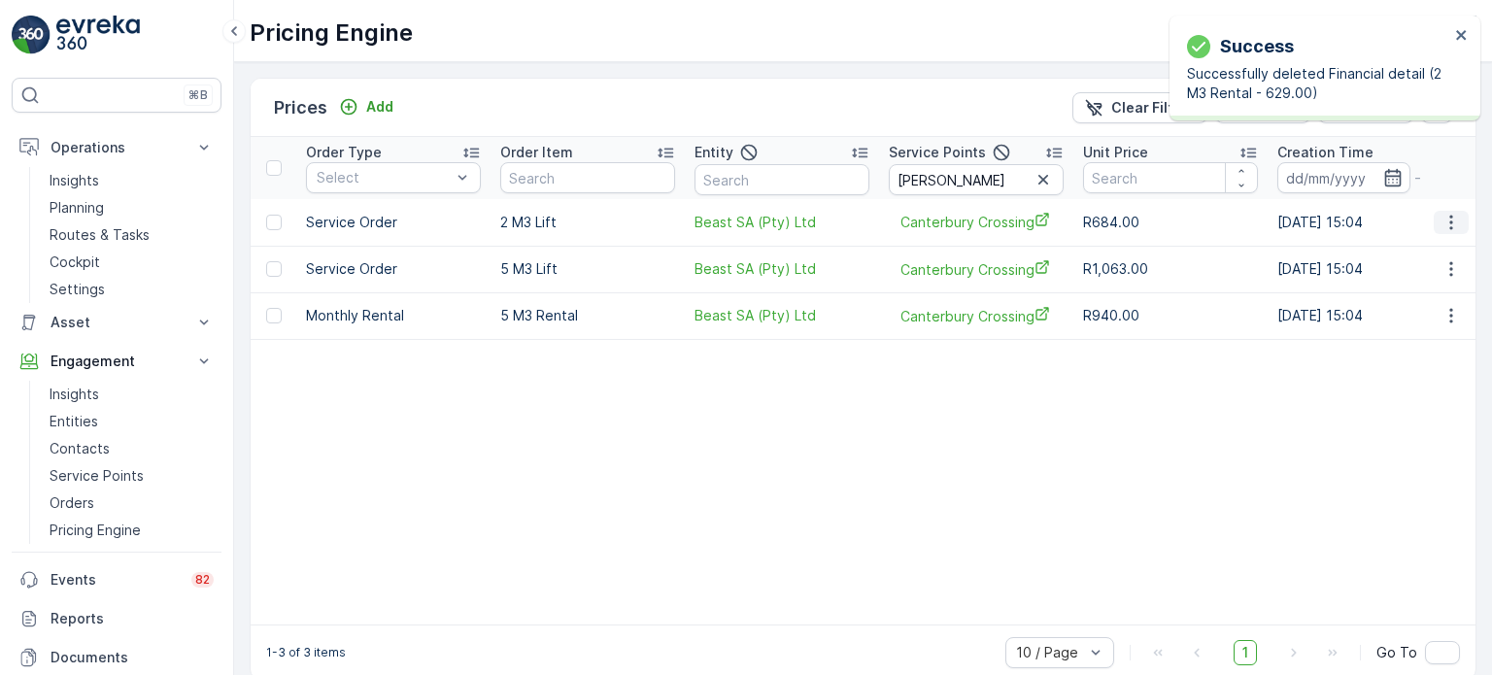
click at [1446, 224] on icon "button" at bounding box center [1451, 222] width 19 height 19
click at [1408, 319] on span "Delete Price" at bounding box center [1439, 313] width 82 height 19
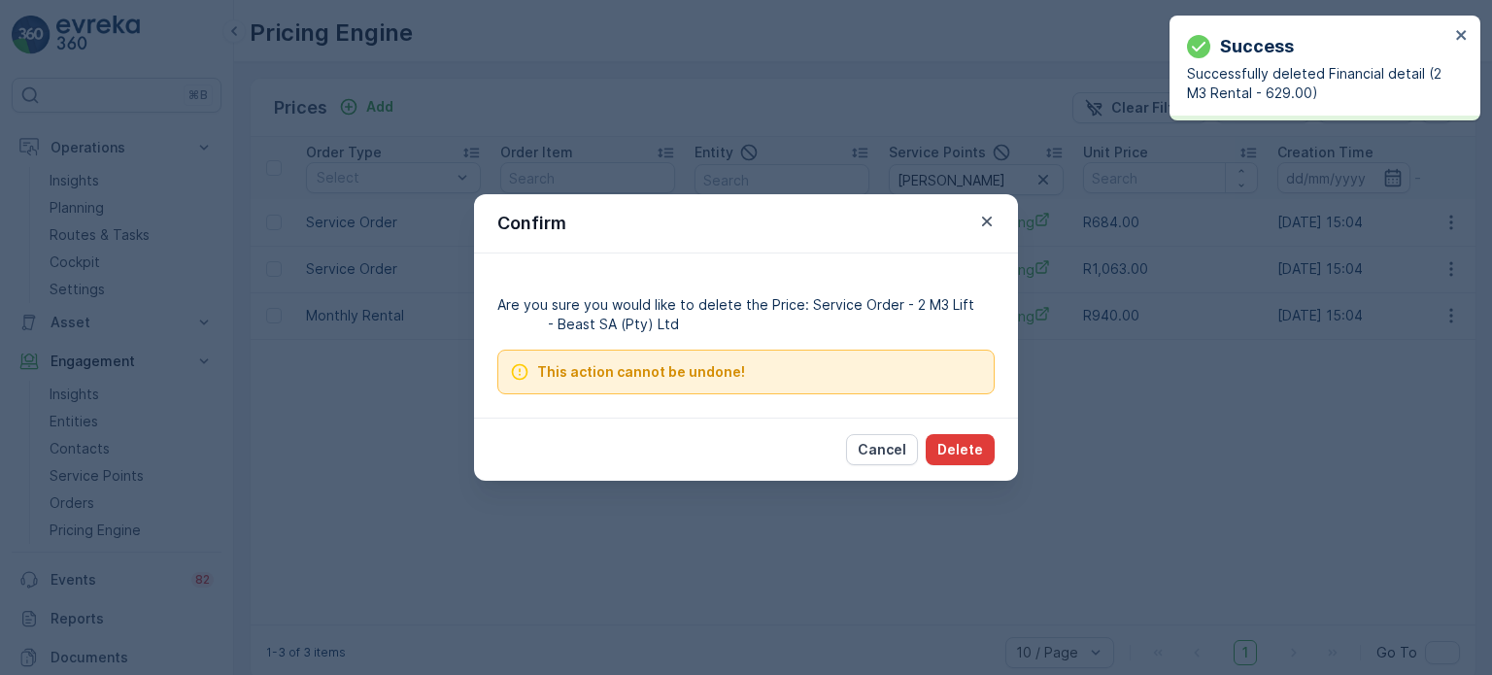
click at [983, 444] on button "Delete" at bounding box center [960, 449] width 69 height 31
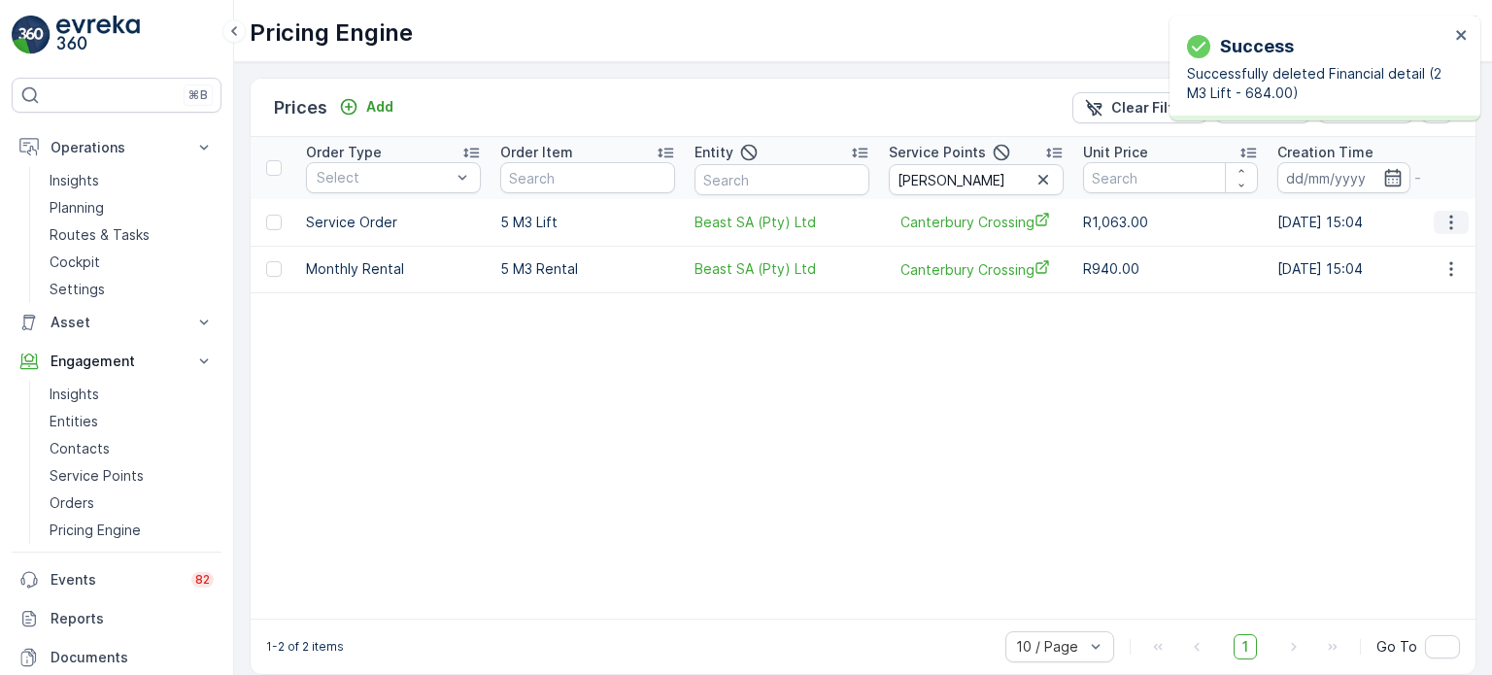
click at [1449, 217] on icon "button" at bounding box center [1451, 222] width 19 height 19
click at [1402, 314] on span "Delete Price" at bounding box center [1439, 313] width 82 height 19
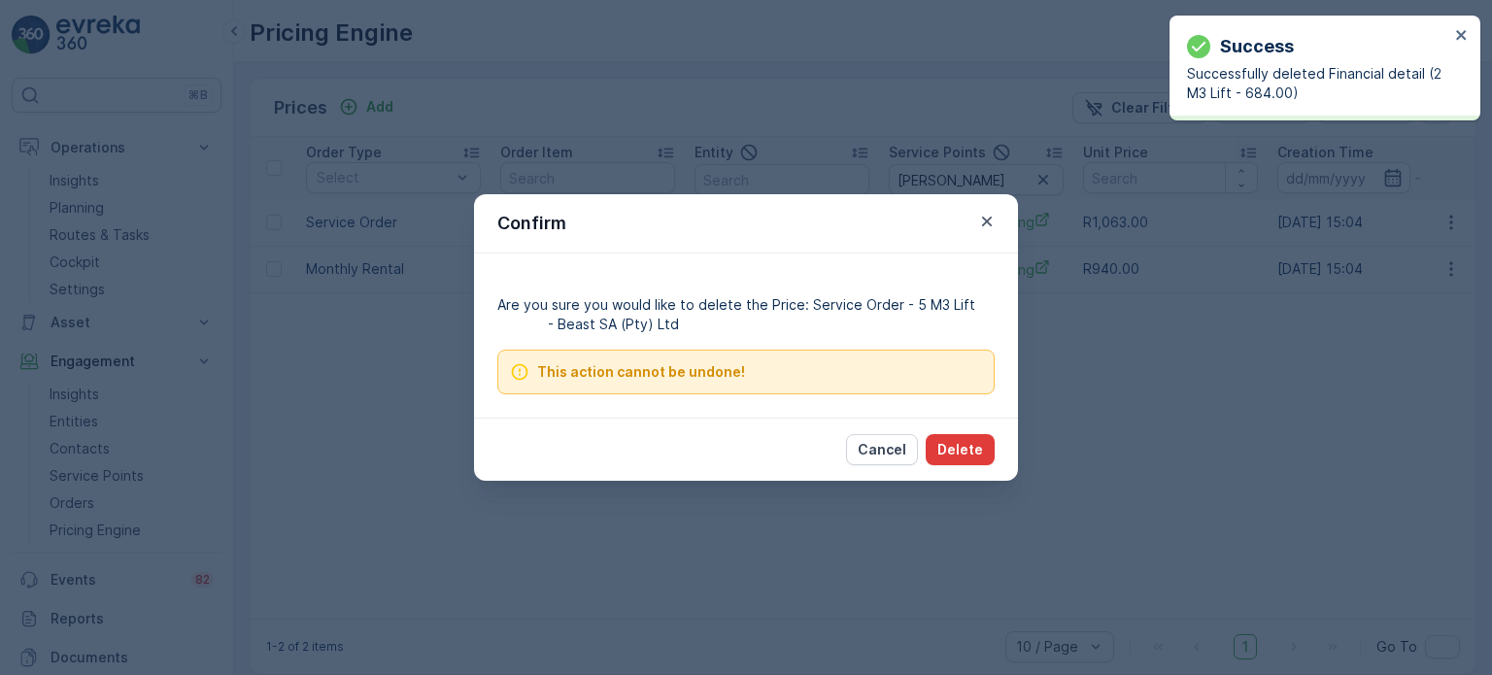
click at [971, 444] on p "Delete" at bounding box center [961, 449] width 46 height 19
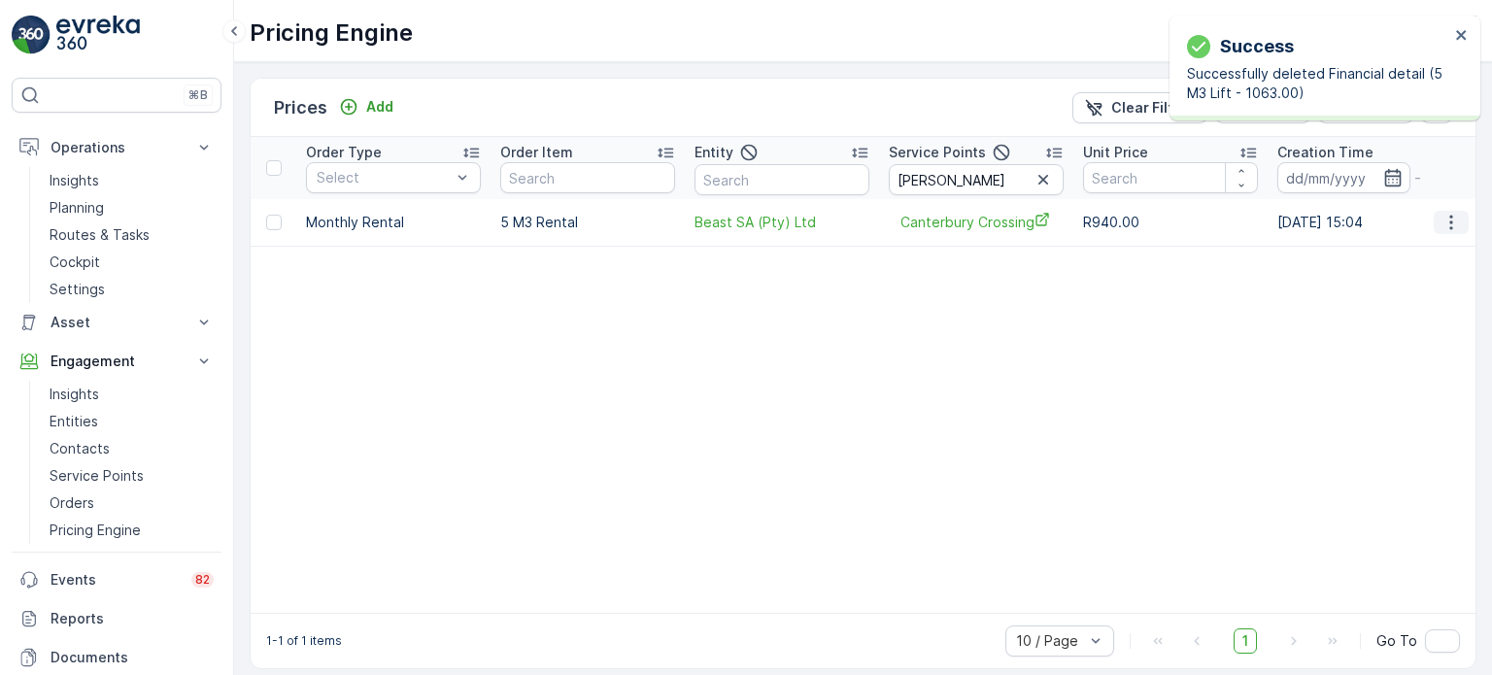
click at [1443, 224] on icon "button" at bounding box center [1451, 222] width 19 height 19
click at [1407, 314] on span "Delete Price" at bounding box center [1439, 313] width 82 height 19
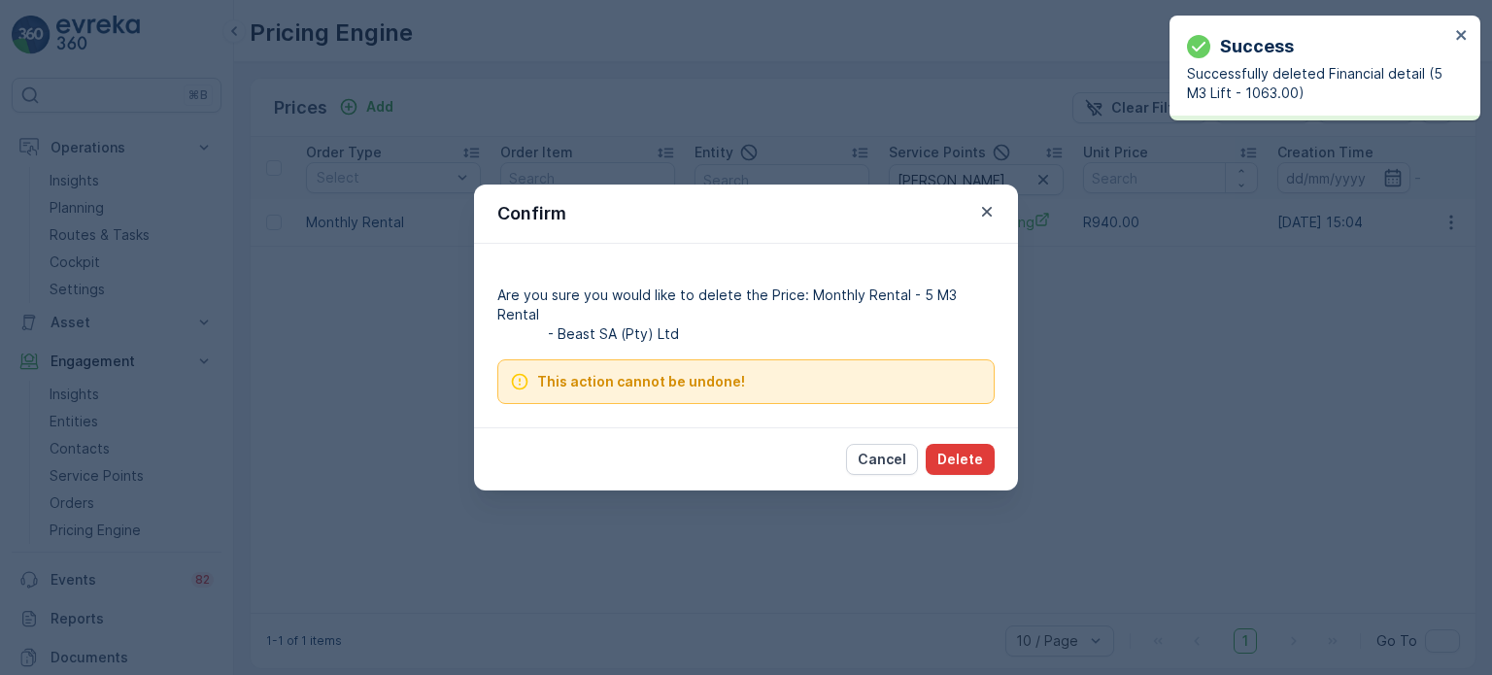
click at [954, 450] on p "Delete" at bounding box center [961, 459] width 46 height 19
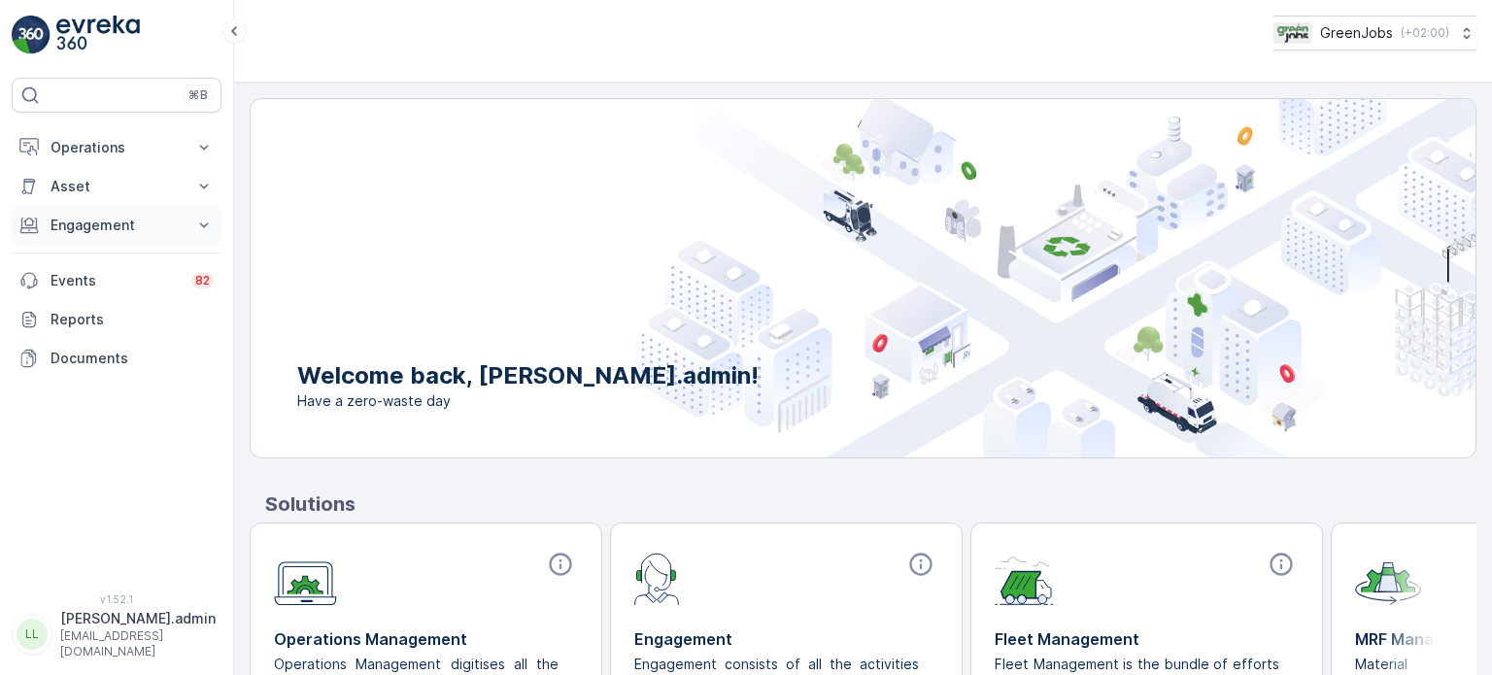
click at [82, 223] on p "Engagement" at bounding box center [117, 225] width 132 height 19
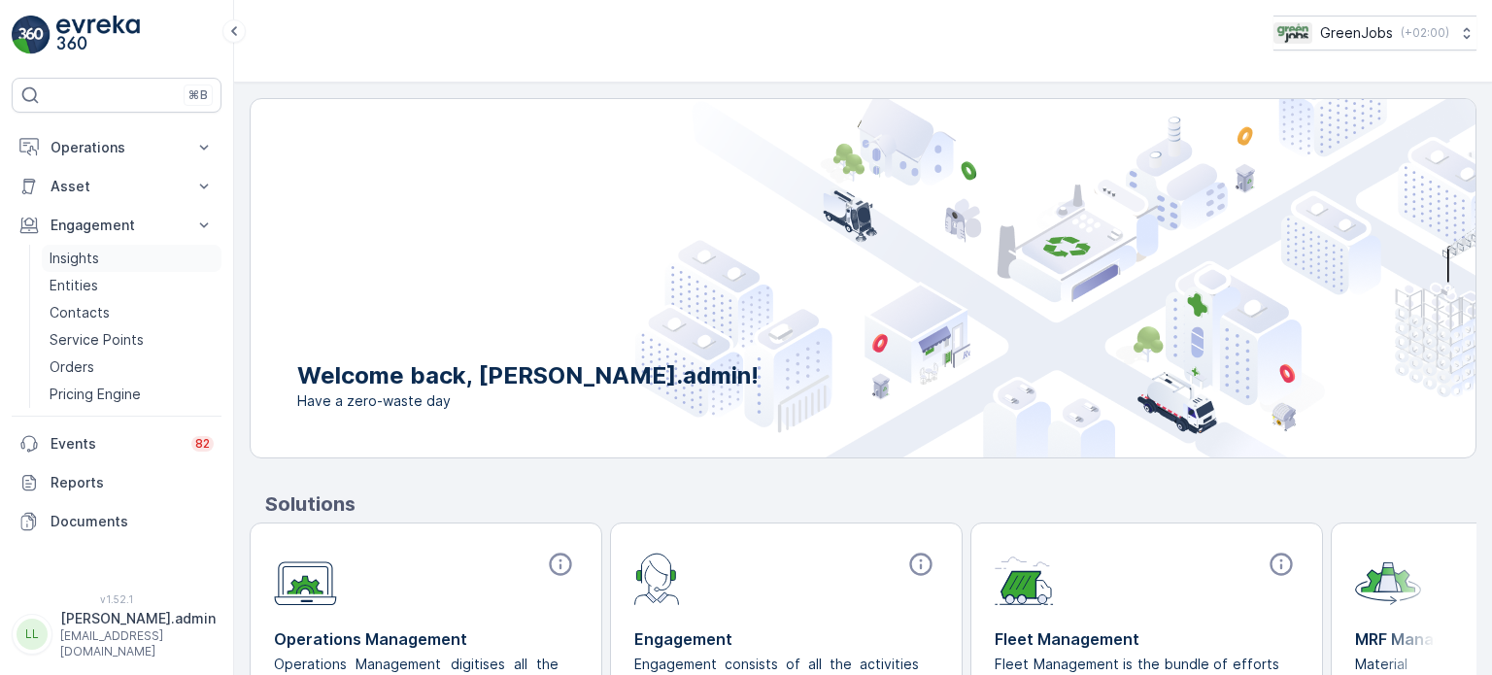
click at [75, 256] on p "Insights" at bounding box center [75, 258] width 50 height 19
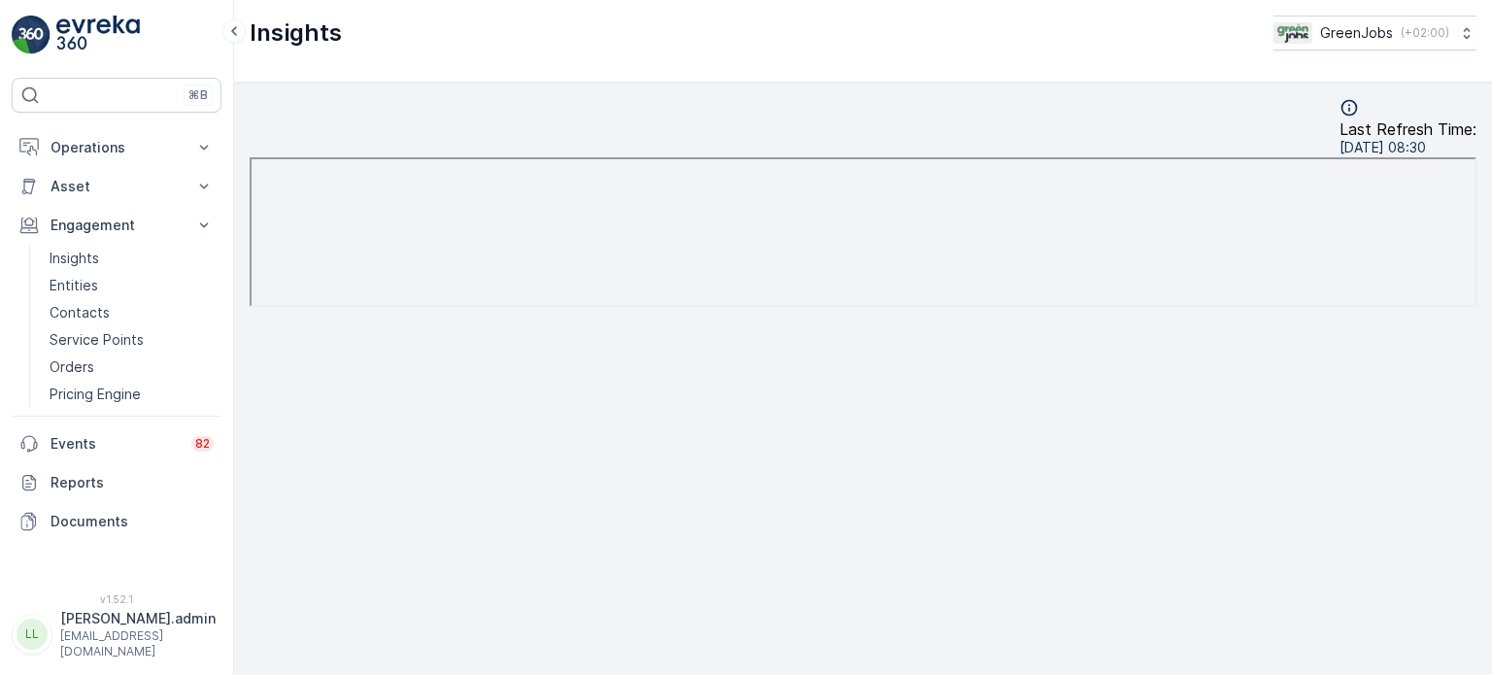
scroll to position [16, 0]
click at [82, 225] on p "Engagement" at bounding box center [117, 225] width 132 height 19
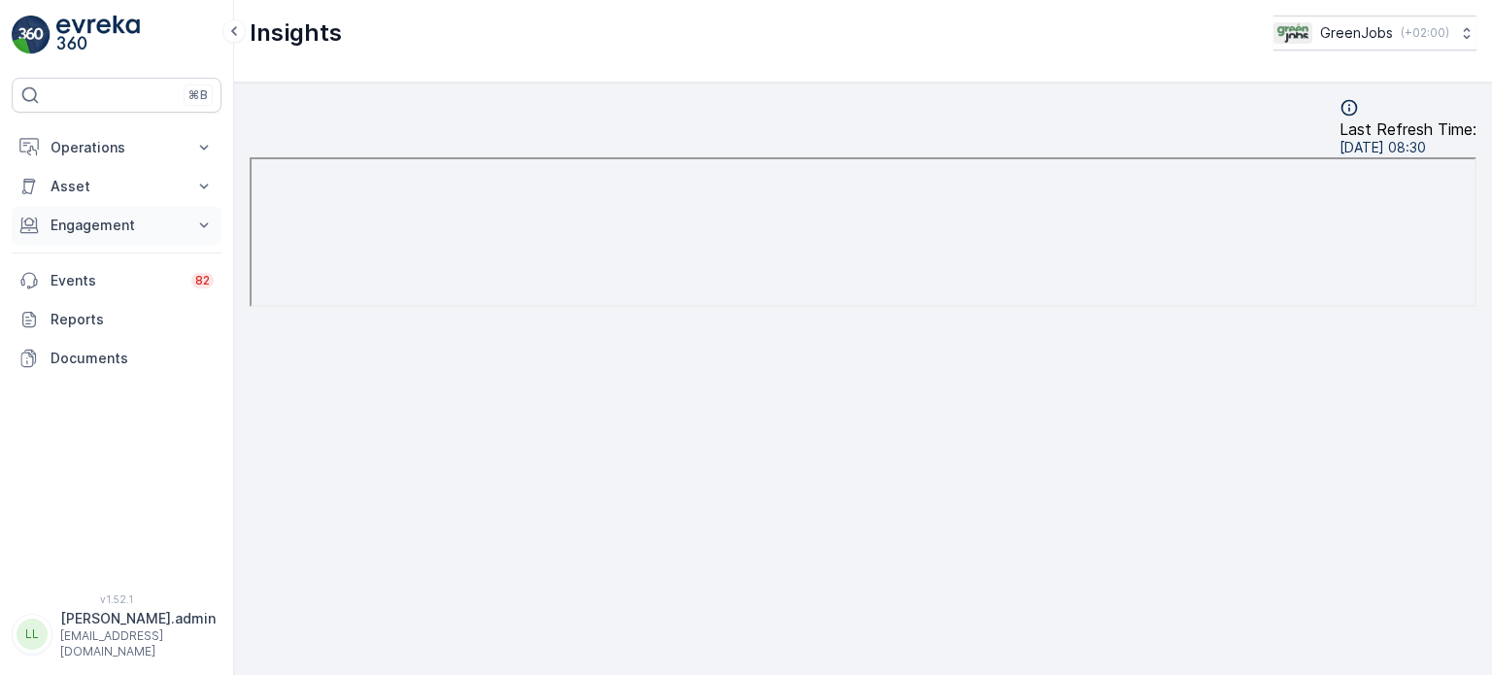
click at [103, 216] on p "Engagement" at bounding box center [117, 225] width 132 height 19
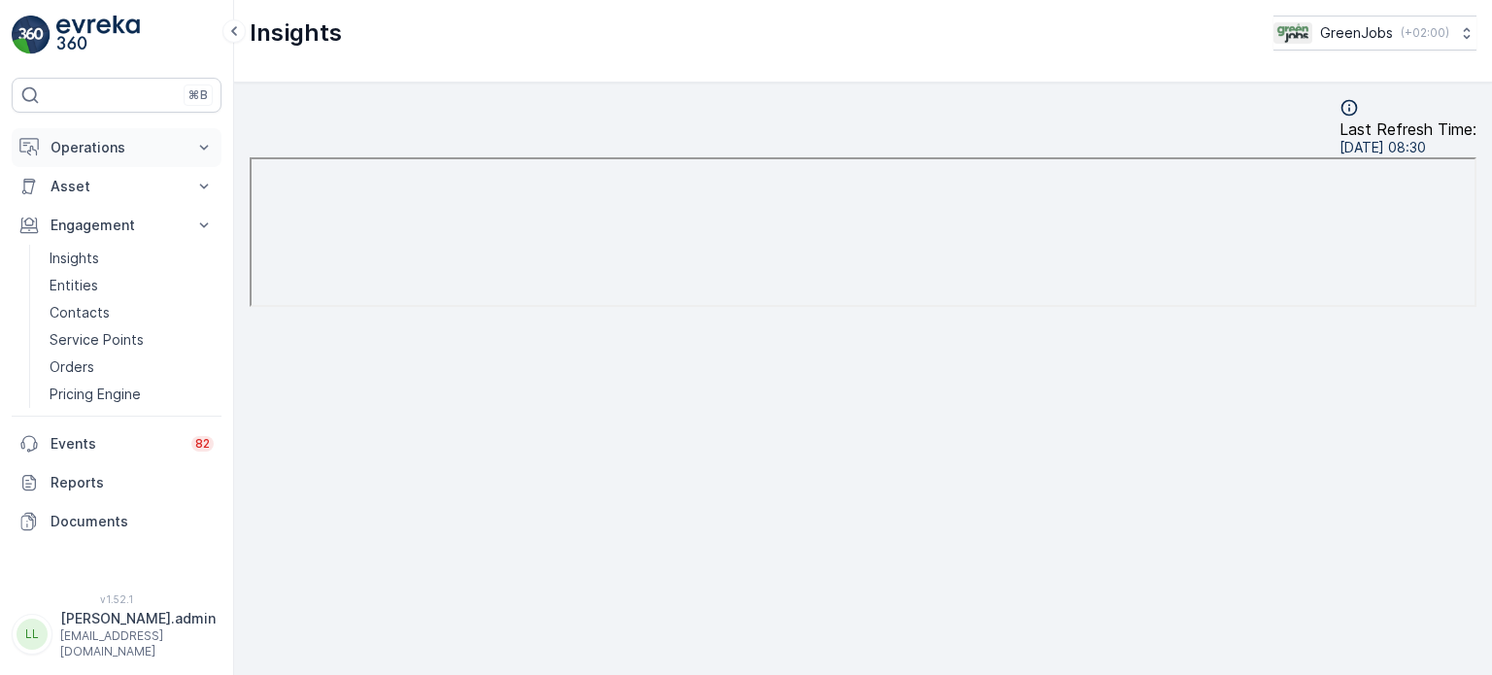
click at [78, 151] on p "Operations" at bounding box center [117, 147] width 132 height 19
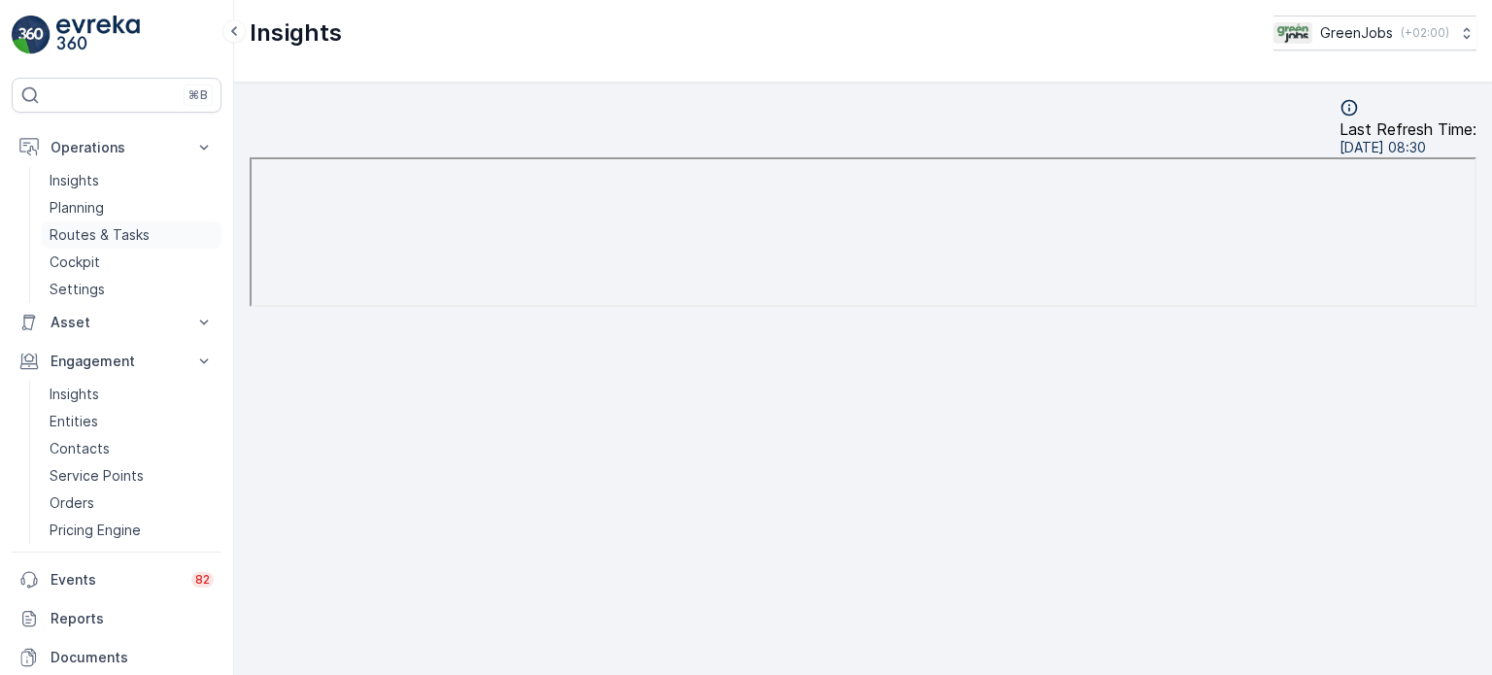
click at [84, 232] on p "Routes & Tasks" at bounding box center [100, 234] width 100 height 19
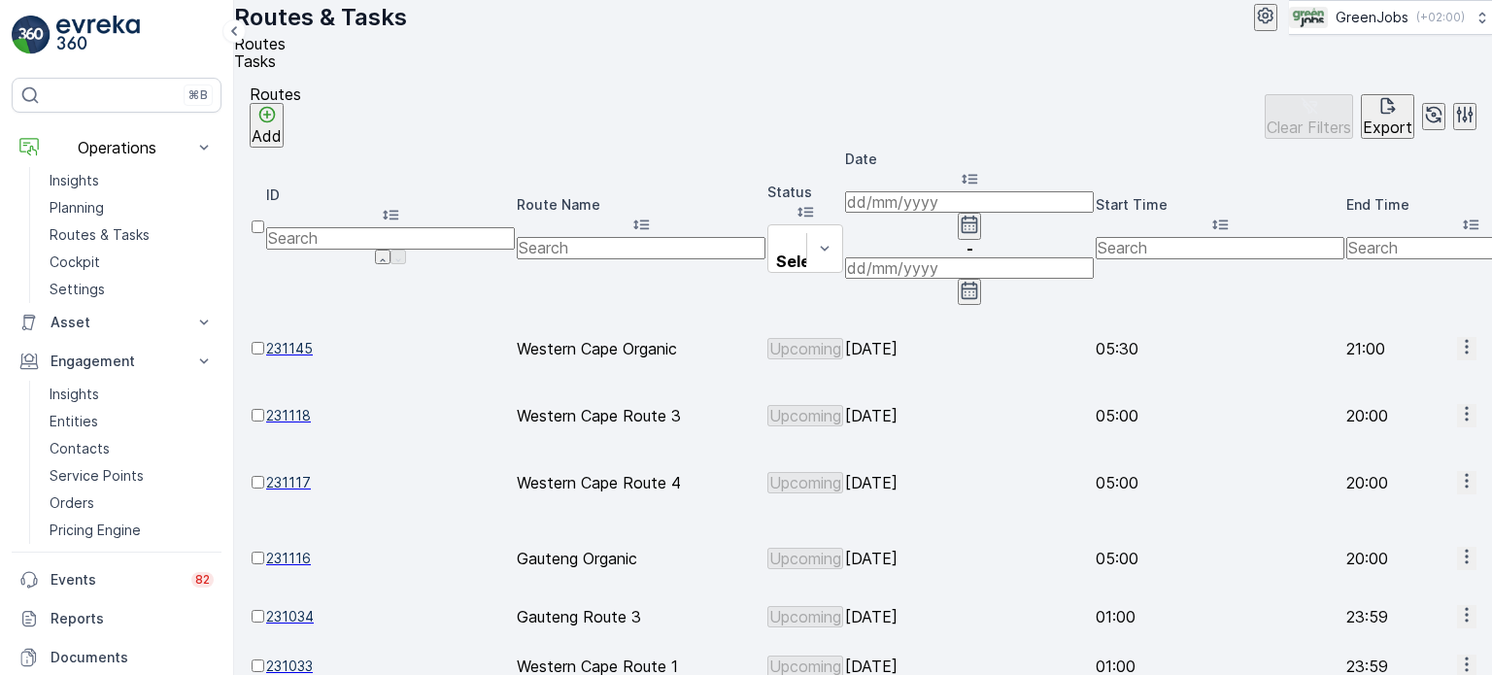
click at [979, 215] on icon "button" at bounding box center [969, 224] width 19 height 19
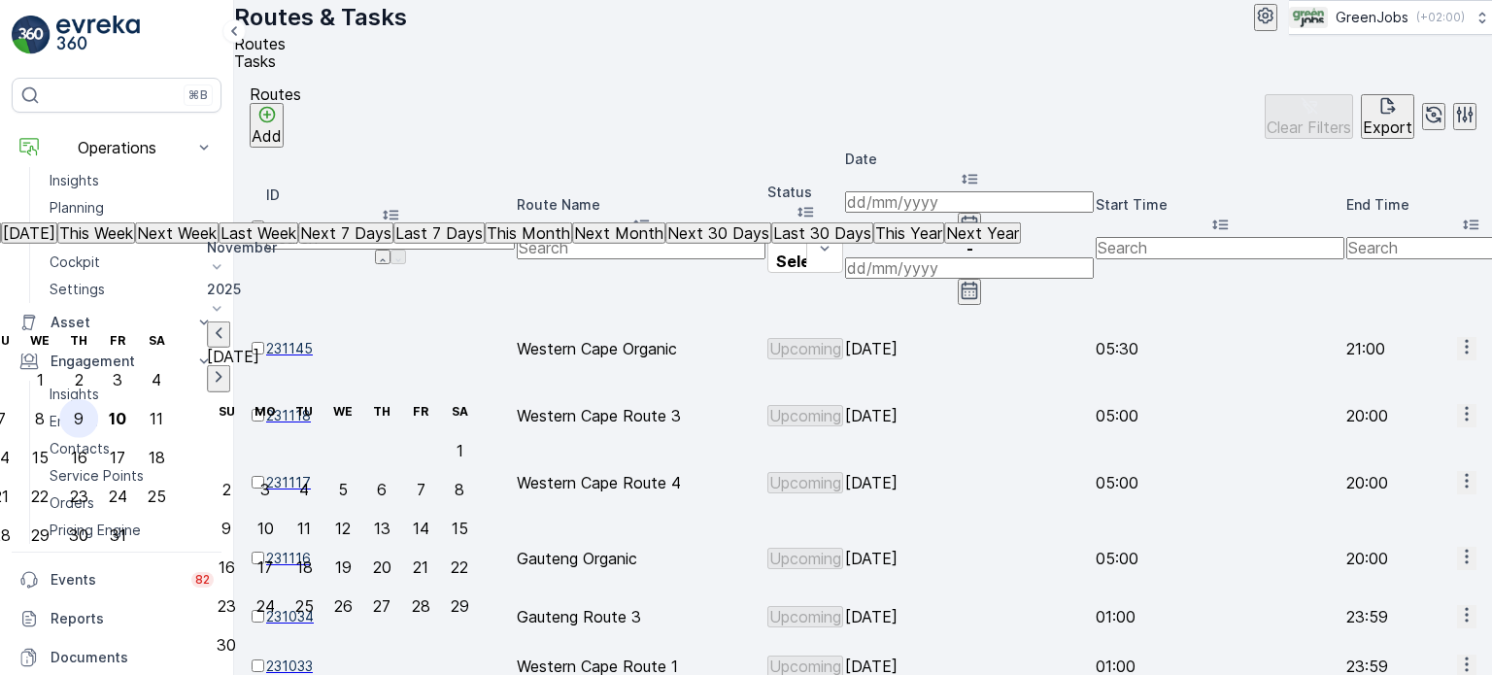
click at [84, 410] on div "9" at bounding box center [79, 418] width 10 height 17
type input "09.10.2025"
click at [84, 410] on div "9" at bounding box center [79, 418] width 10 height 17
type input "09.10.2025"
click at [84, 410] on div "9" at bounding box center [79, 418] width 10 height 17
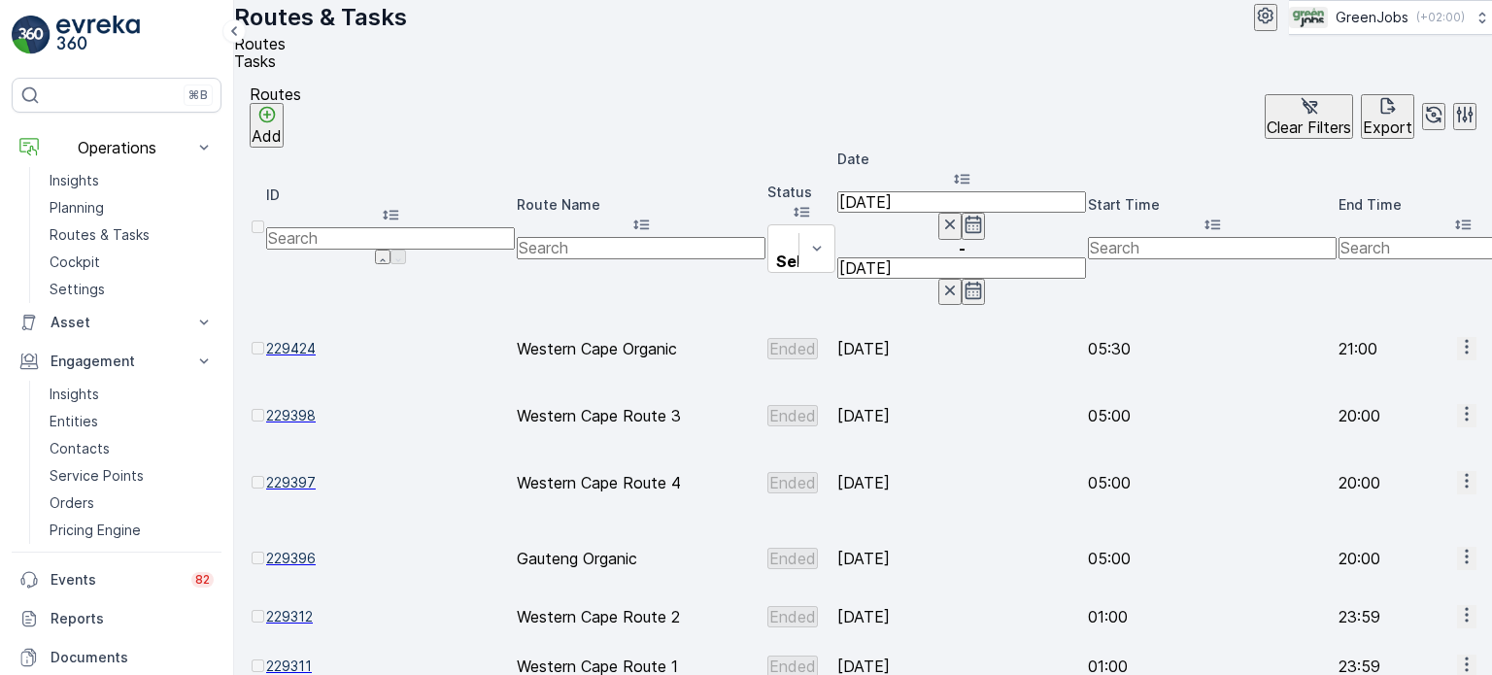
click at [1457, 404] on icon "button" at bounding box center [1466, 413] width 19 height 19
click at [1403, 322] on span "See More Details" at bounding box center [1417, 325] width 113 height 19
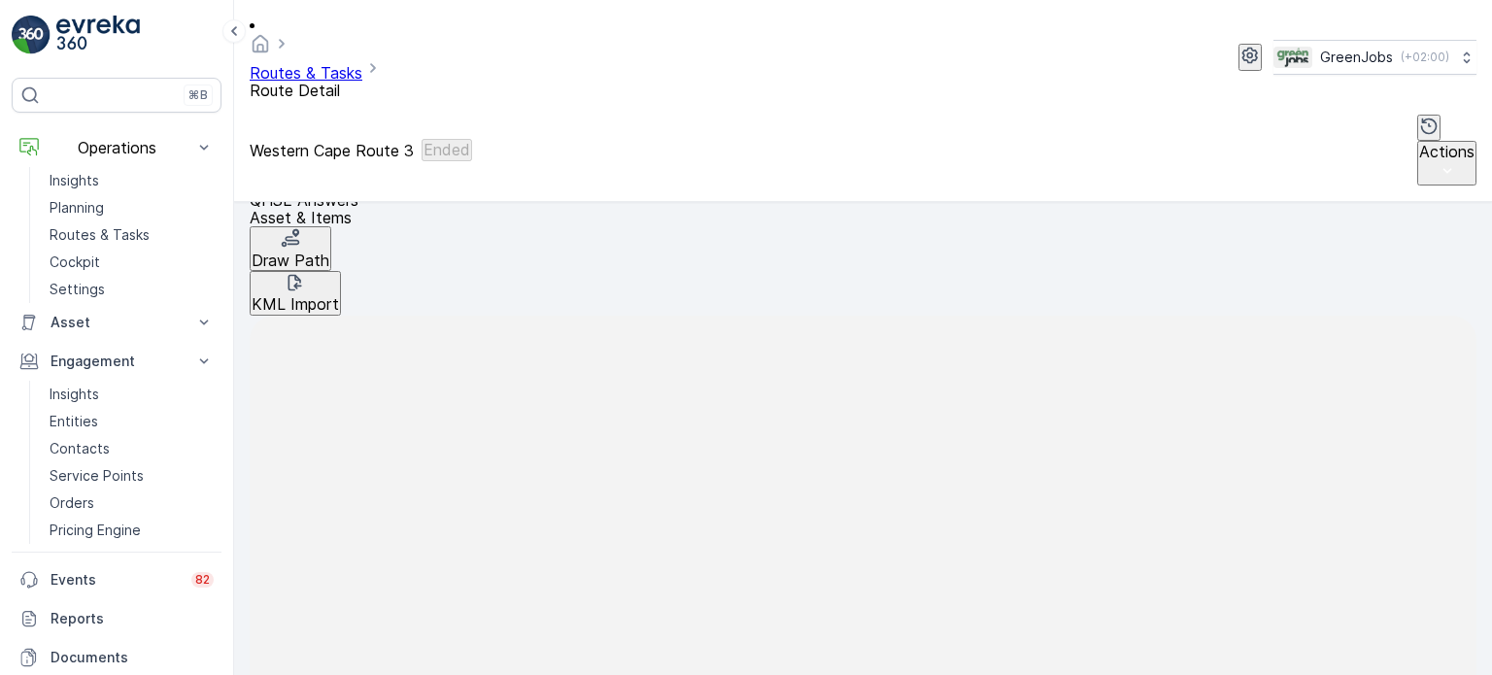
scroll to position [486, 0]
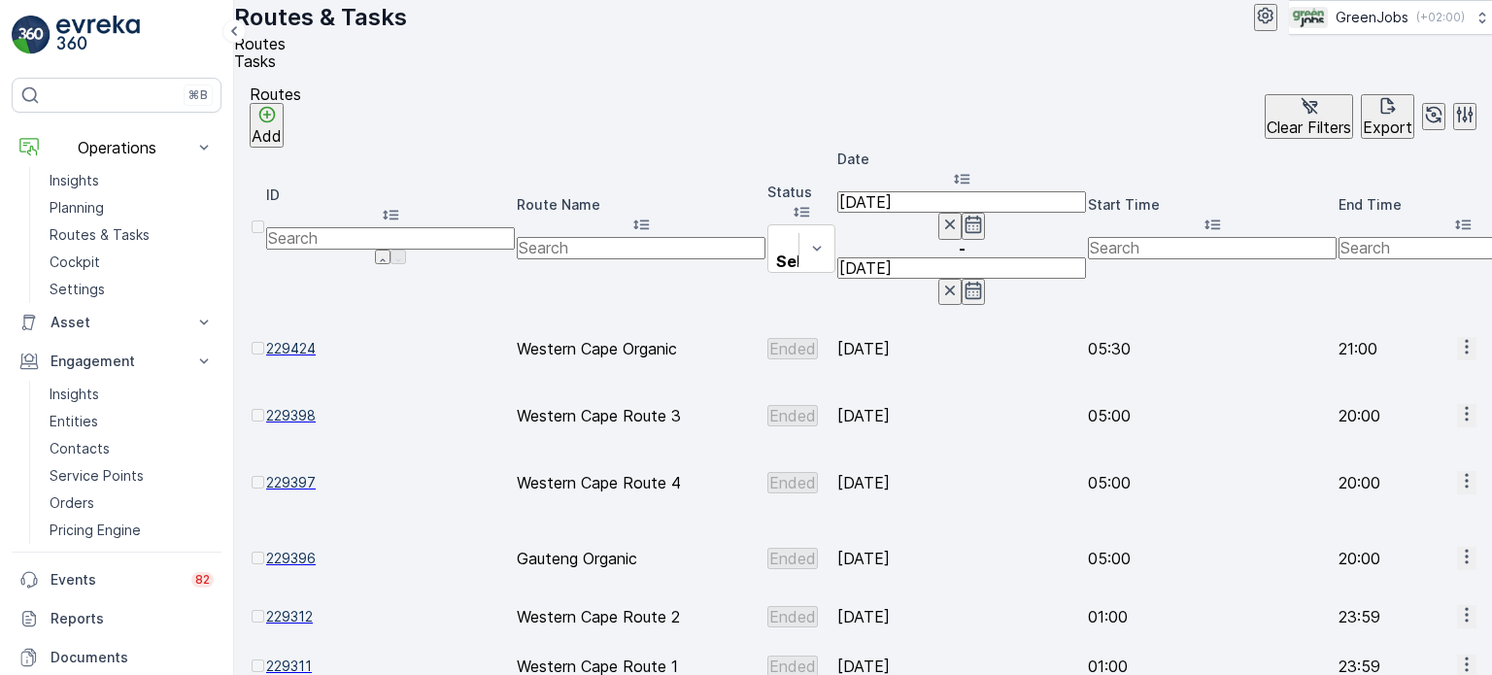
click at [1465, 474] on icon "button" at bounding box center [1466, 481] width 3 height 15
click at [1412, 367] on span "See More Details" at bounding box center [1417, 371] width 113 height 19
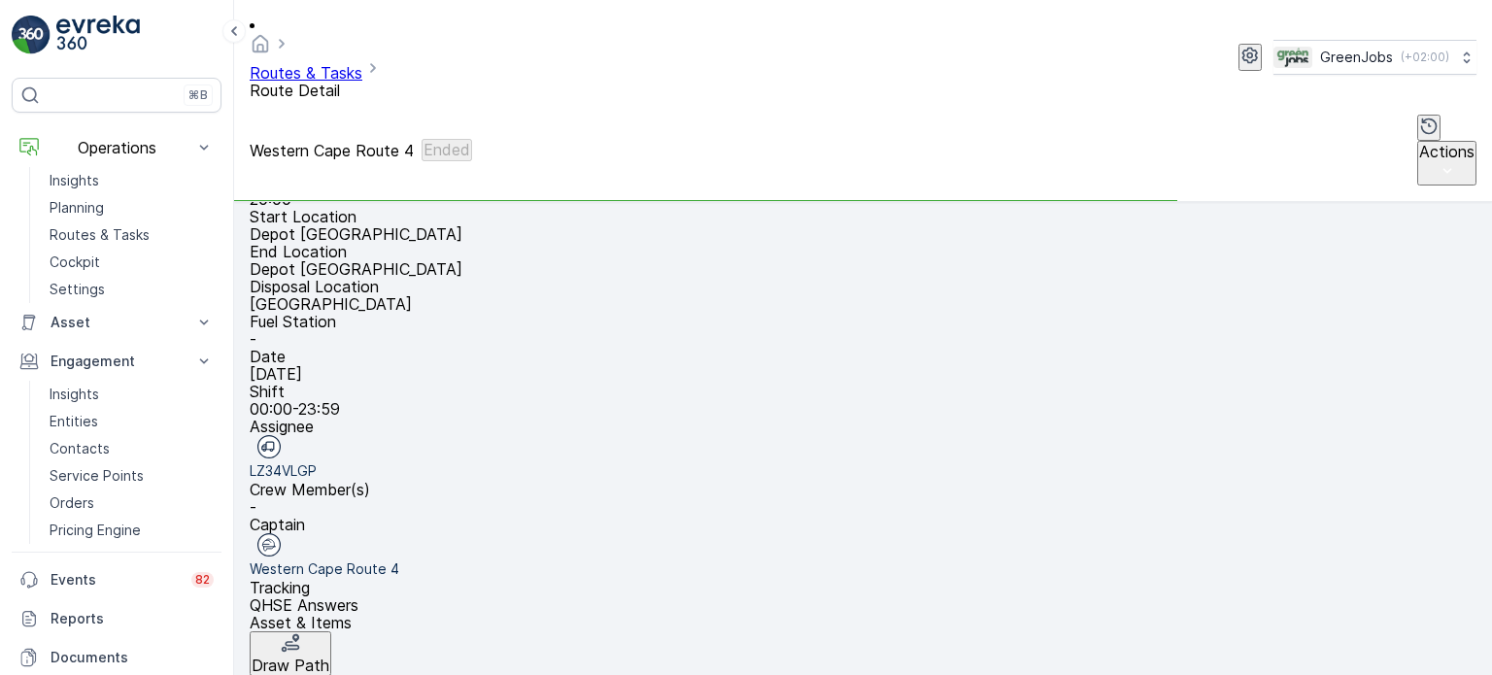
scroll to position [389, 0]
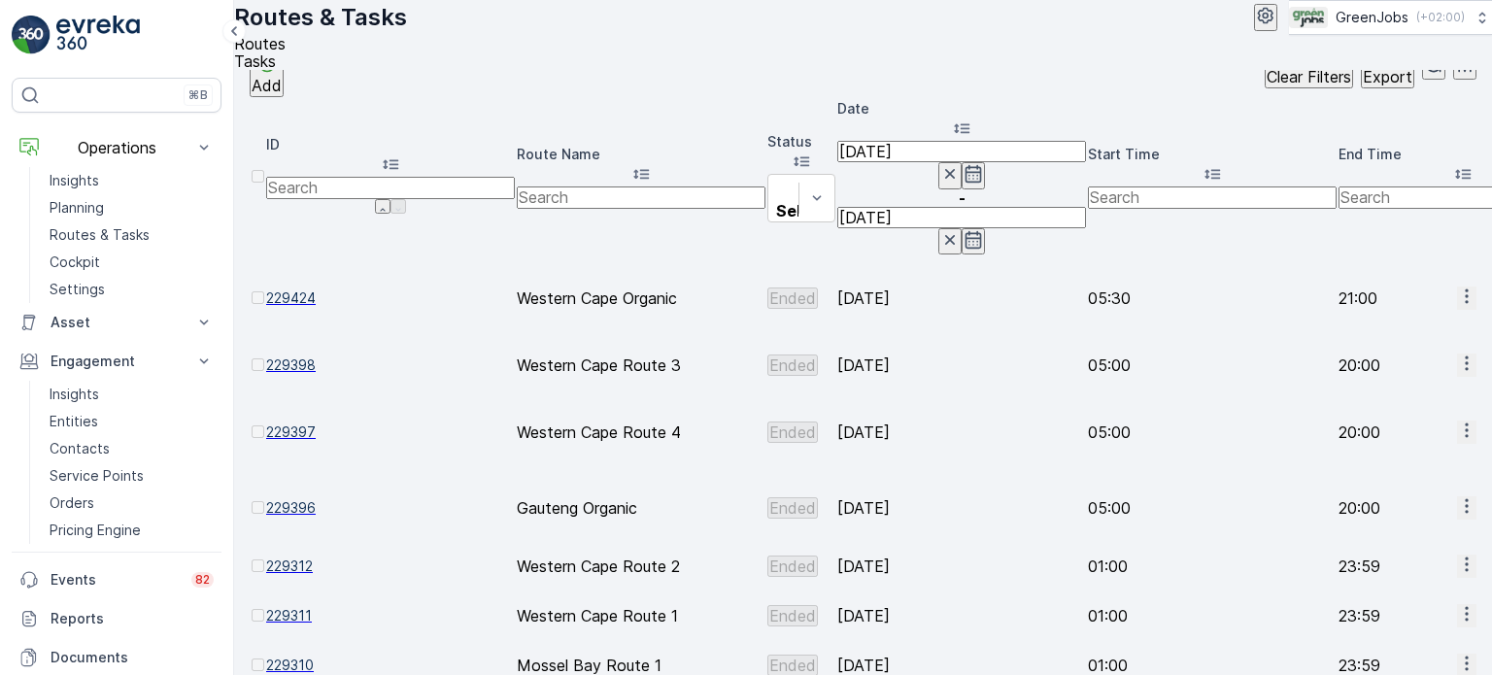
scroll to position [96, 0]
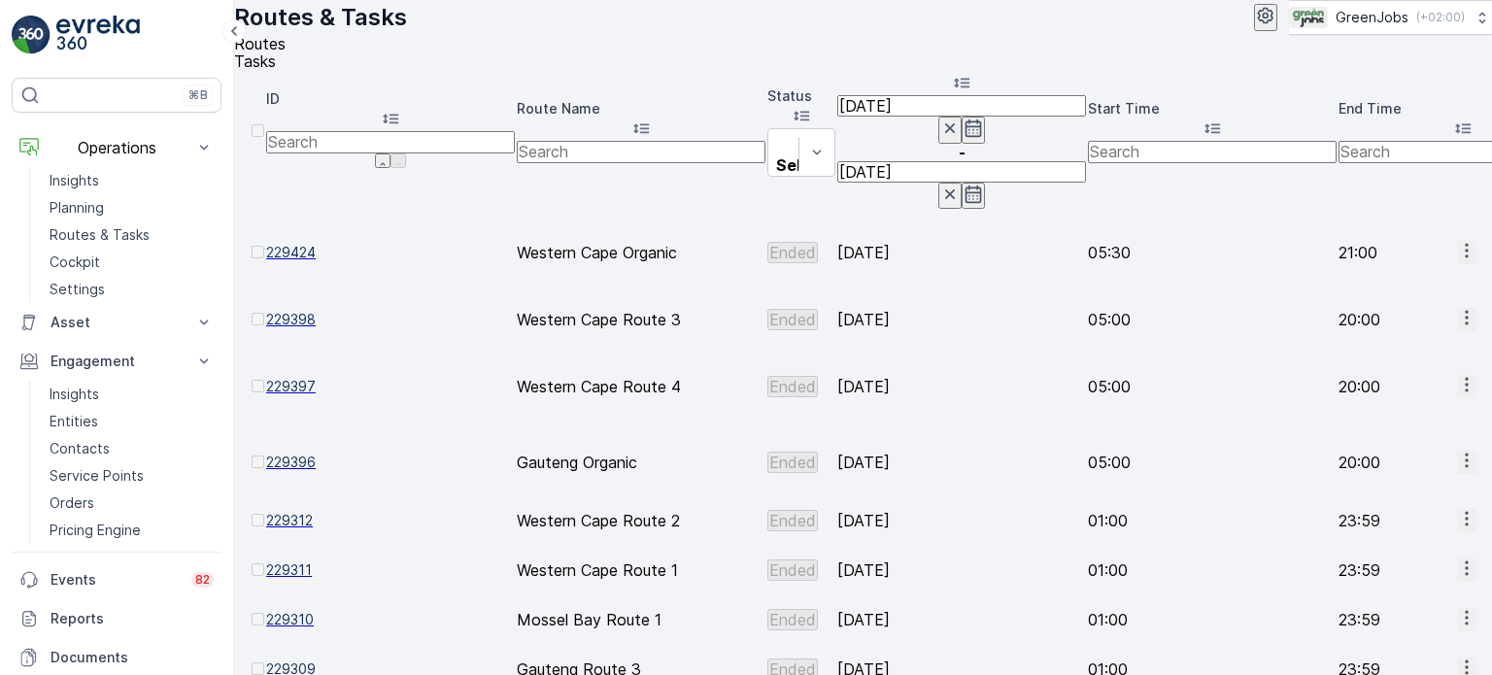
click at [1457, 509] on icon "button" at bounding box center [1466, 518] width 19 height 19
click at [1428, 360] on span "See More Details" at bounding box center [1417, 368] width 113 height 19
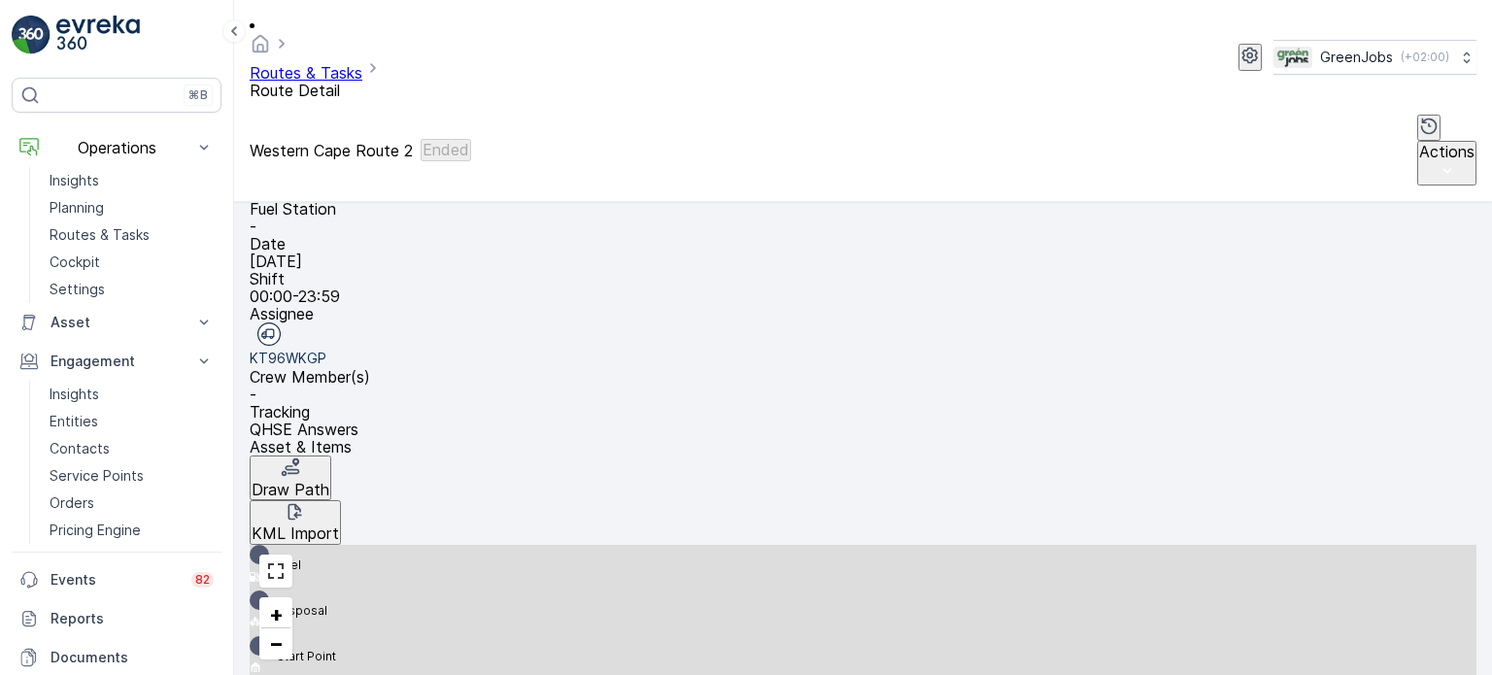
scroll to position [291, 0]
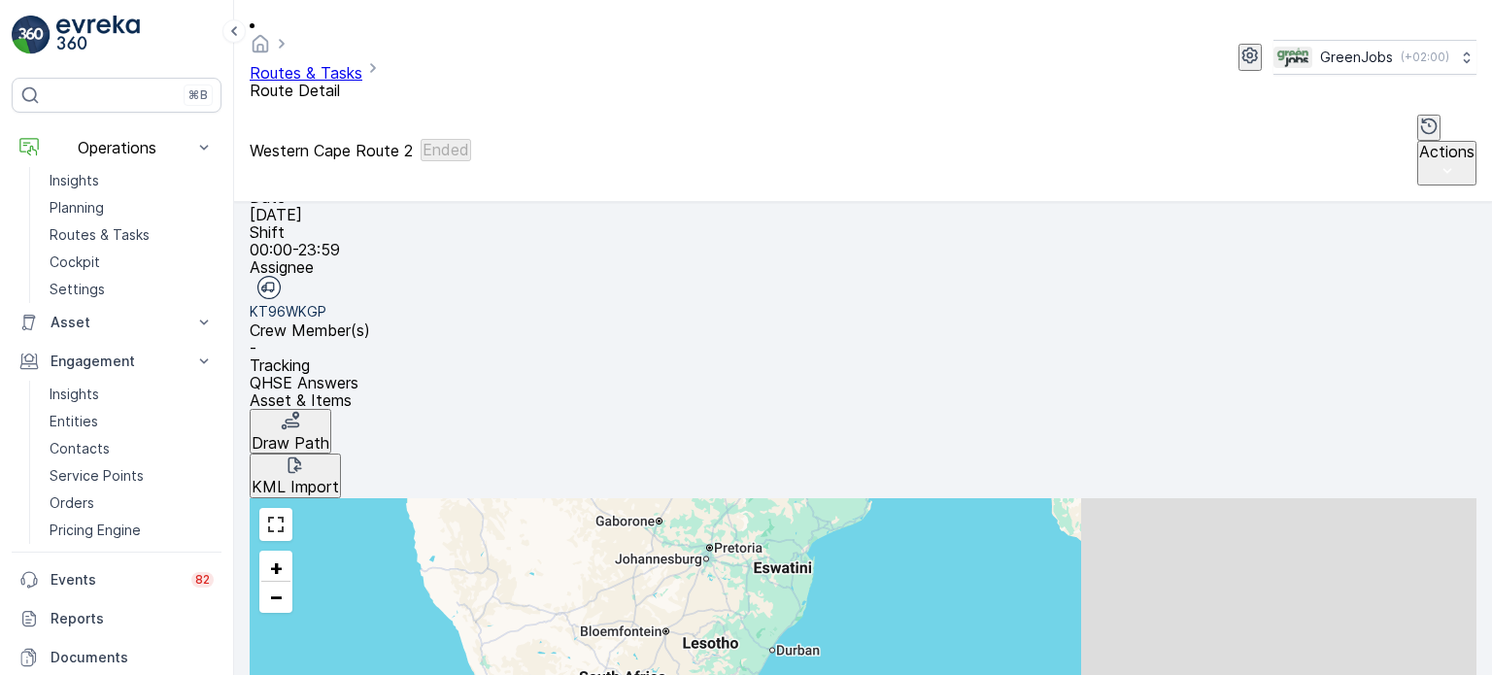
click at [1422, 548] on span "See More Details" at bounding box center [1440, 556] width 113 height 19
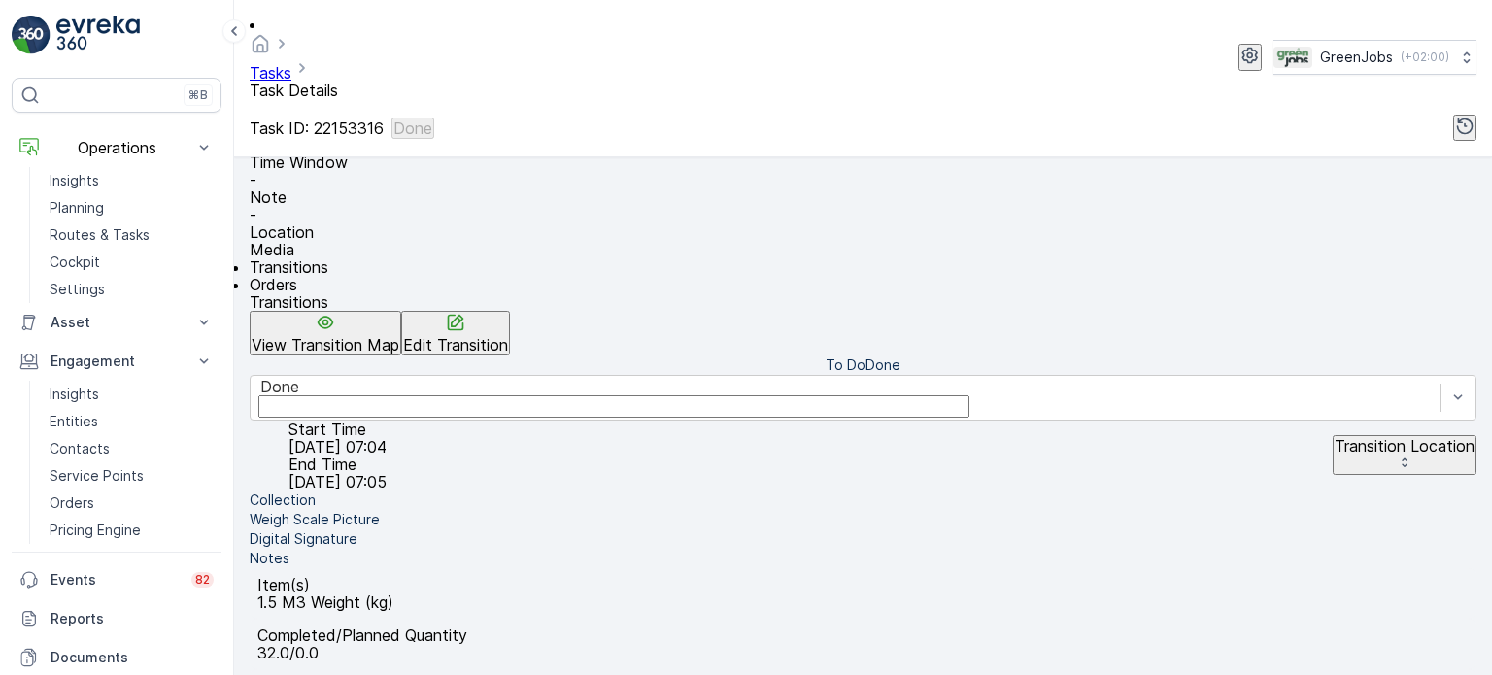
scroll to position [389, 0]
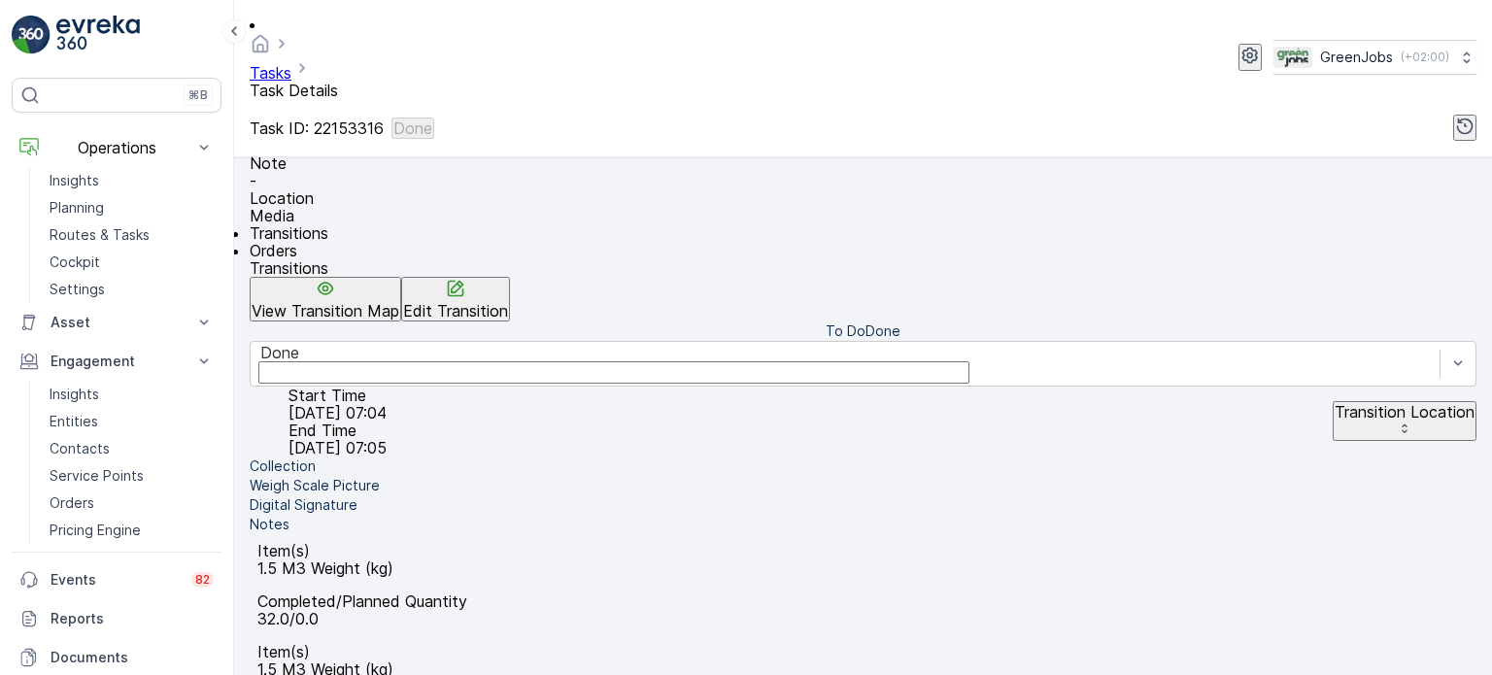
click at [508, 302] on p "Edit Transition" at bounding box center [455, 310] width 105 height 17
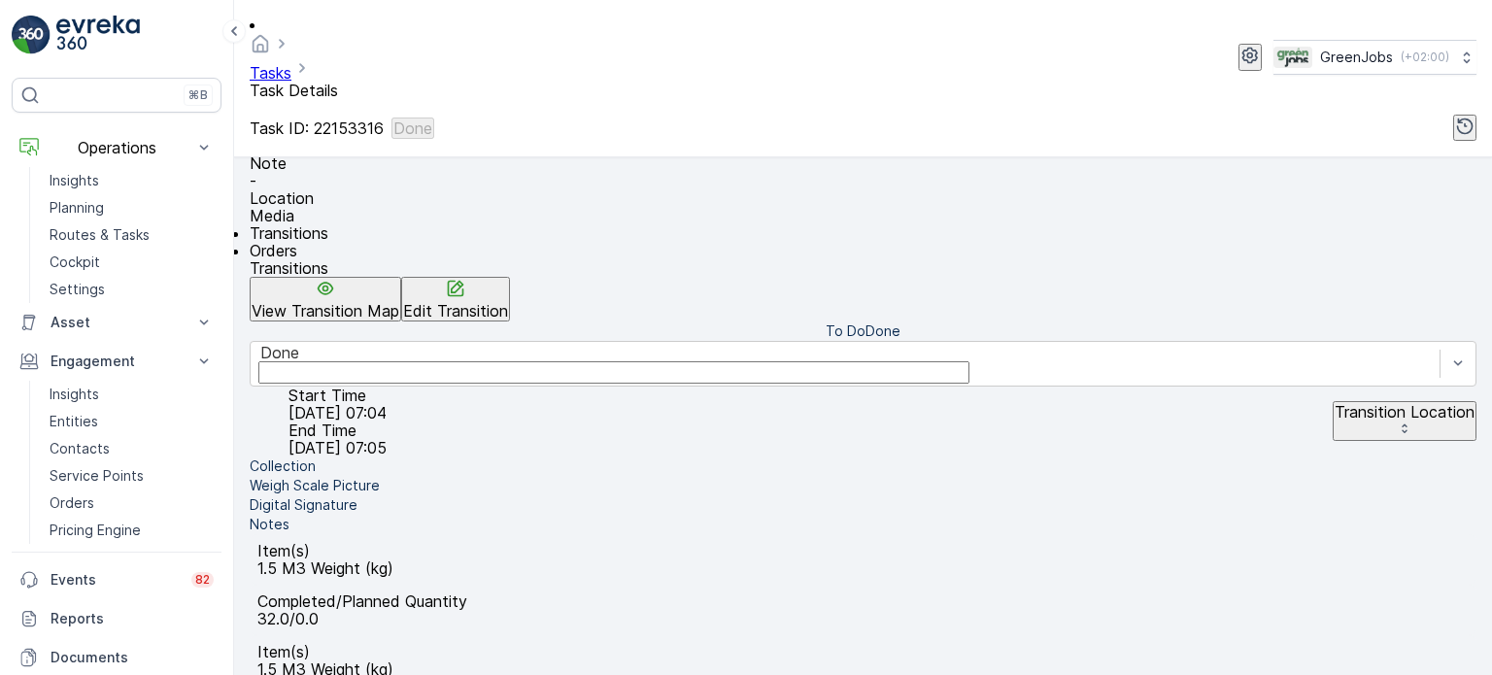
scroll to position [75, 0]
drag, startPoint x: 1240, startPoint y: 291, endPoint x: 1219, endPoint y: 310, distance: 28.2
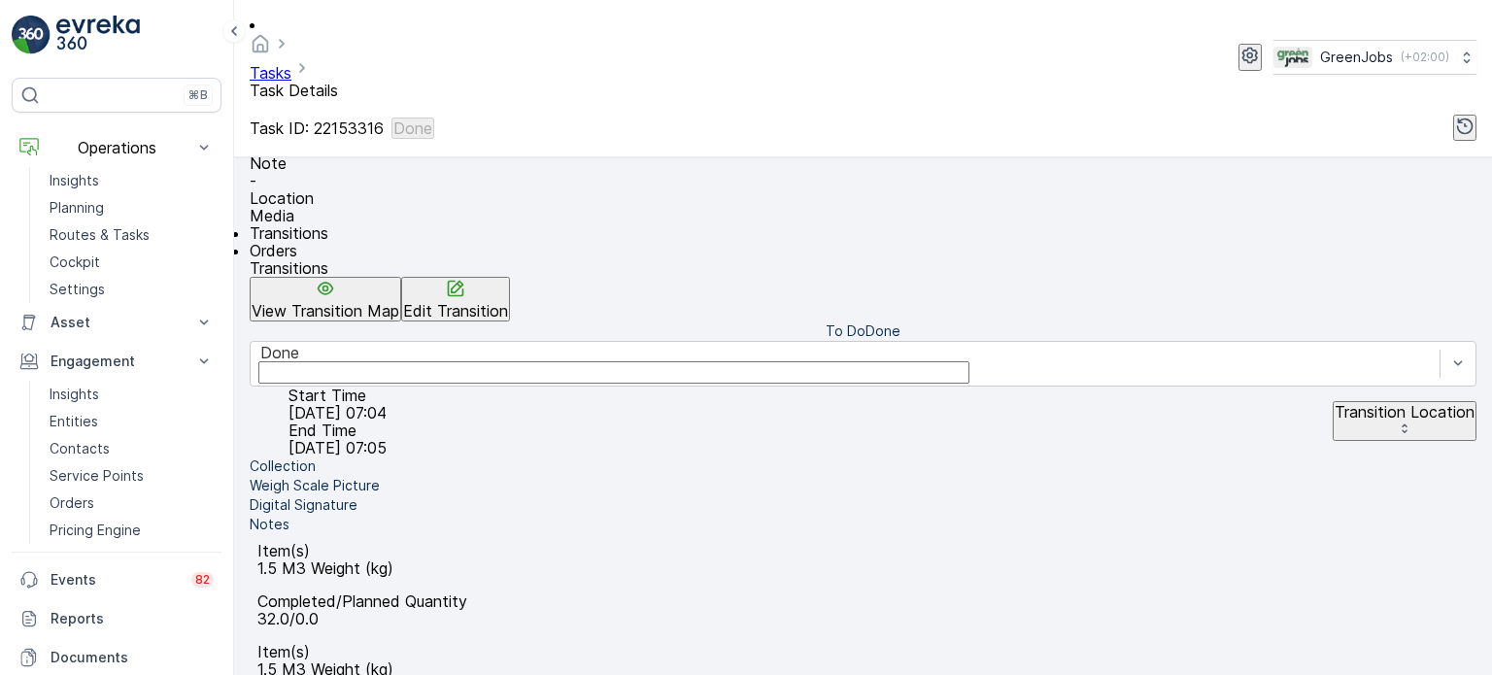
type Quantity "0"
drag, startPoint x: 1241, startPoint y: 293, endPoint x: 1230, endPoint y: 326, distance: 34.7
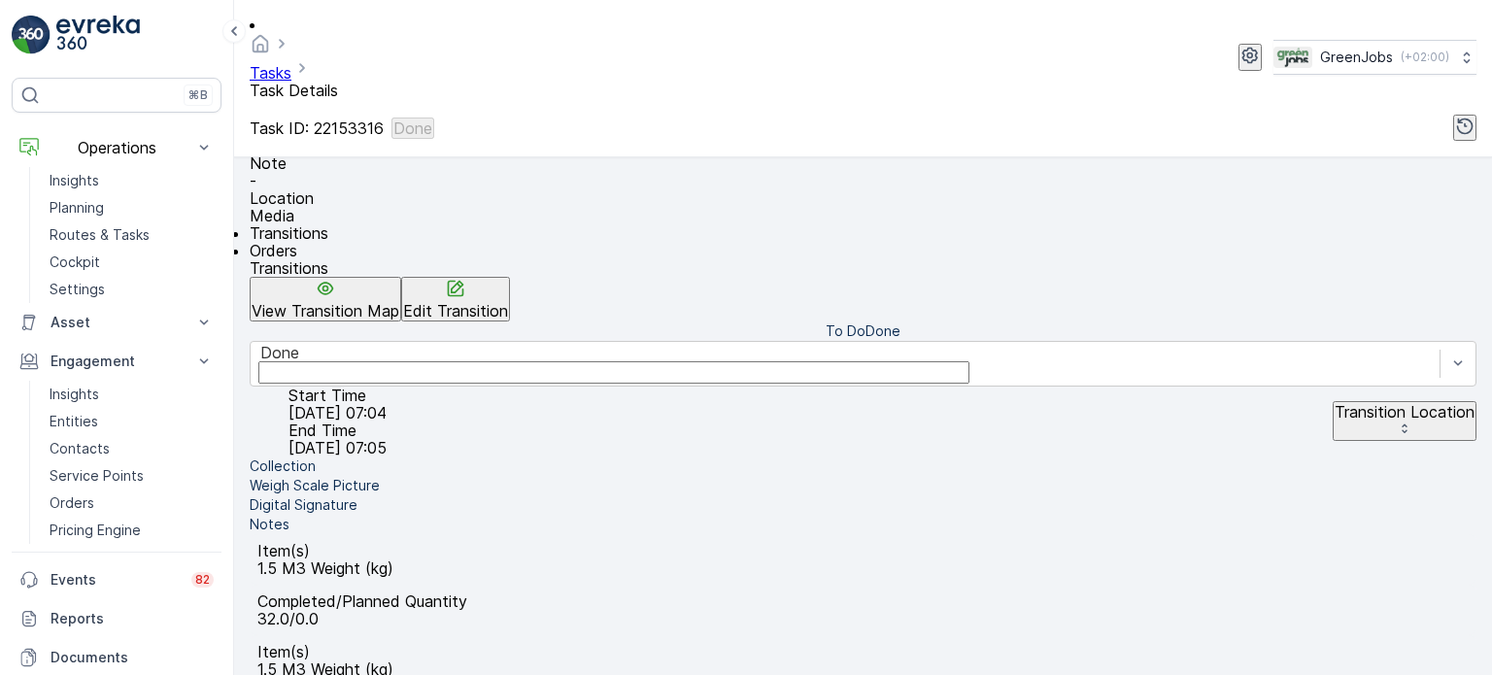
type Quantity "0"
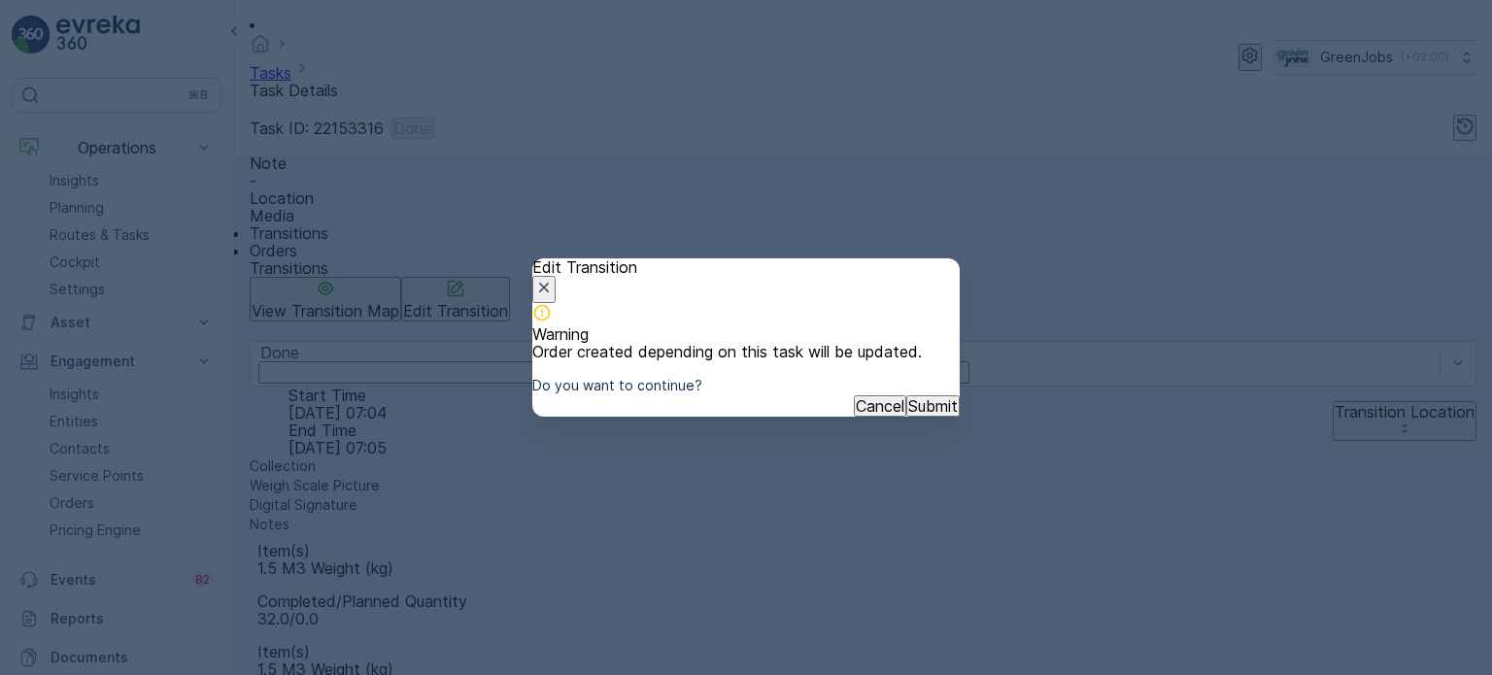
click at [908, 415] on p "Submit" at bounding box center [933, 405] width 50 height 17
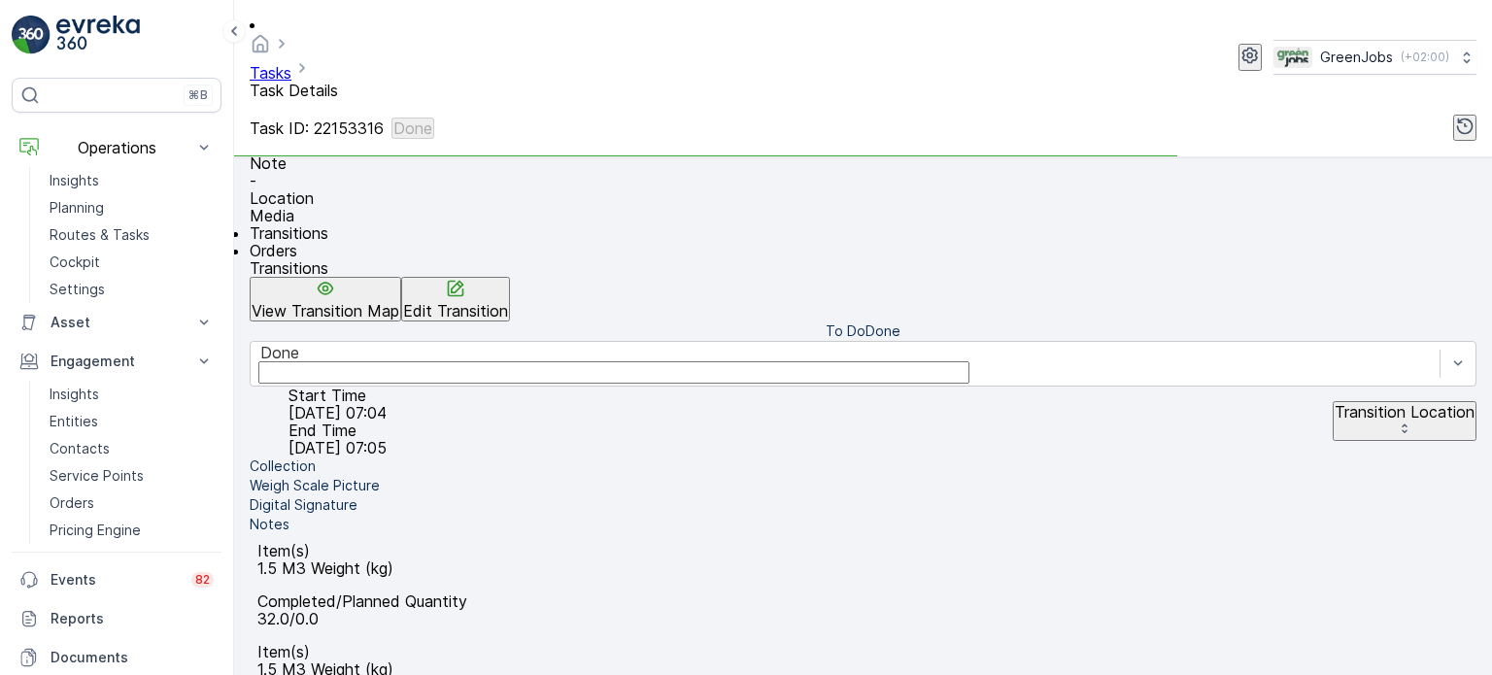
scroll to position [0, 0]
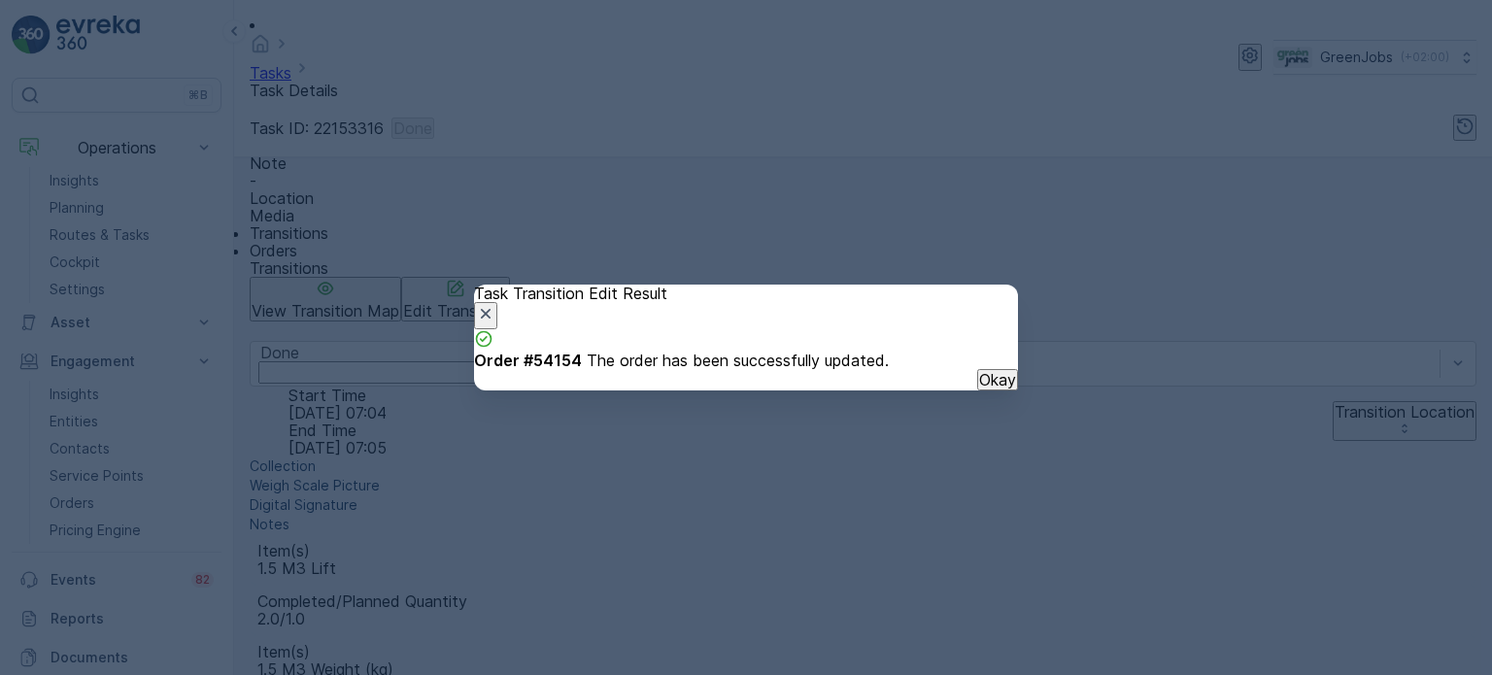
click at [979, 389] on p "Okay" at bounding box center [997, 379] width 37 height 17
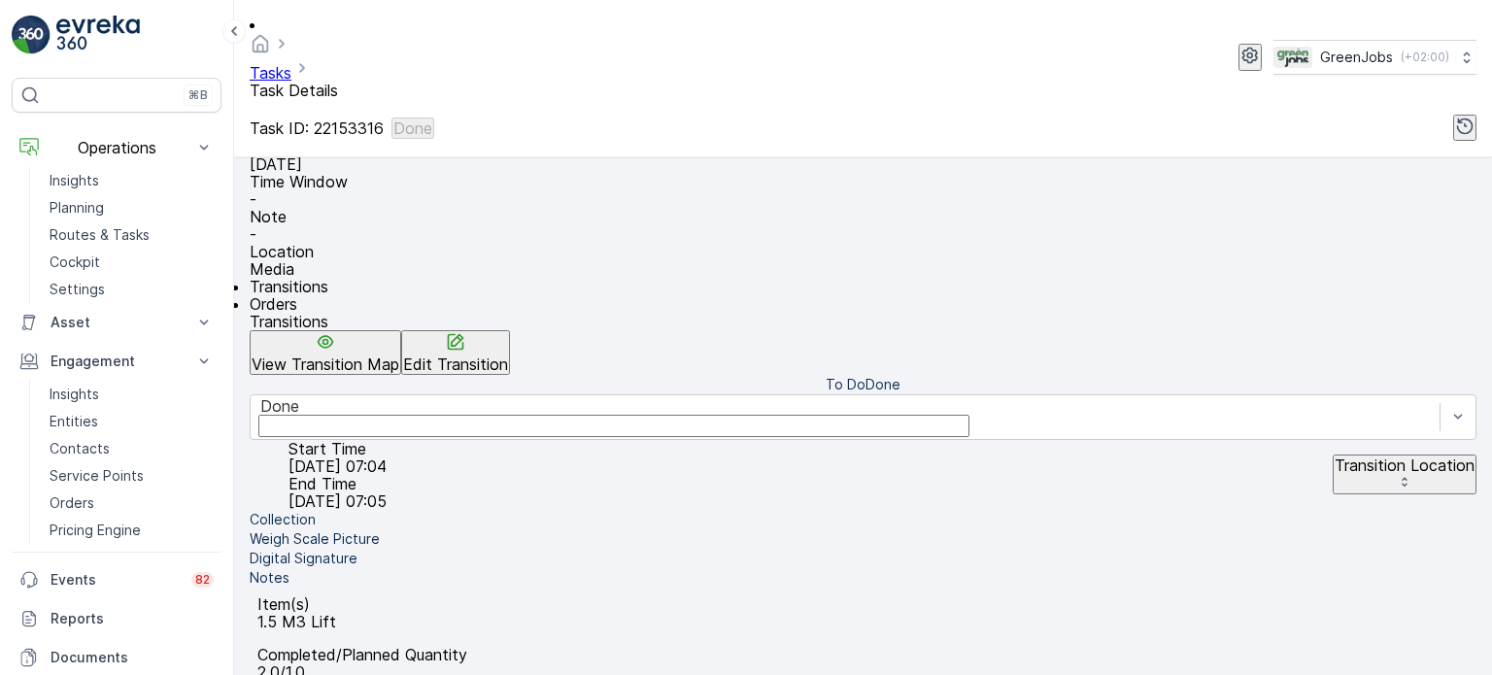
scroll to position [291, 0]
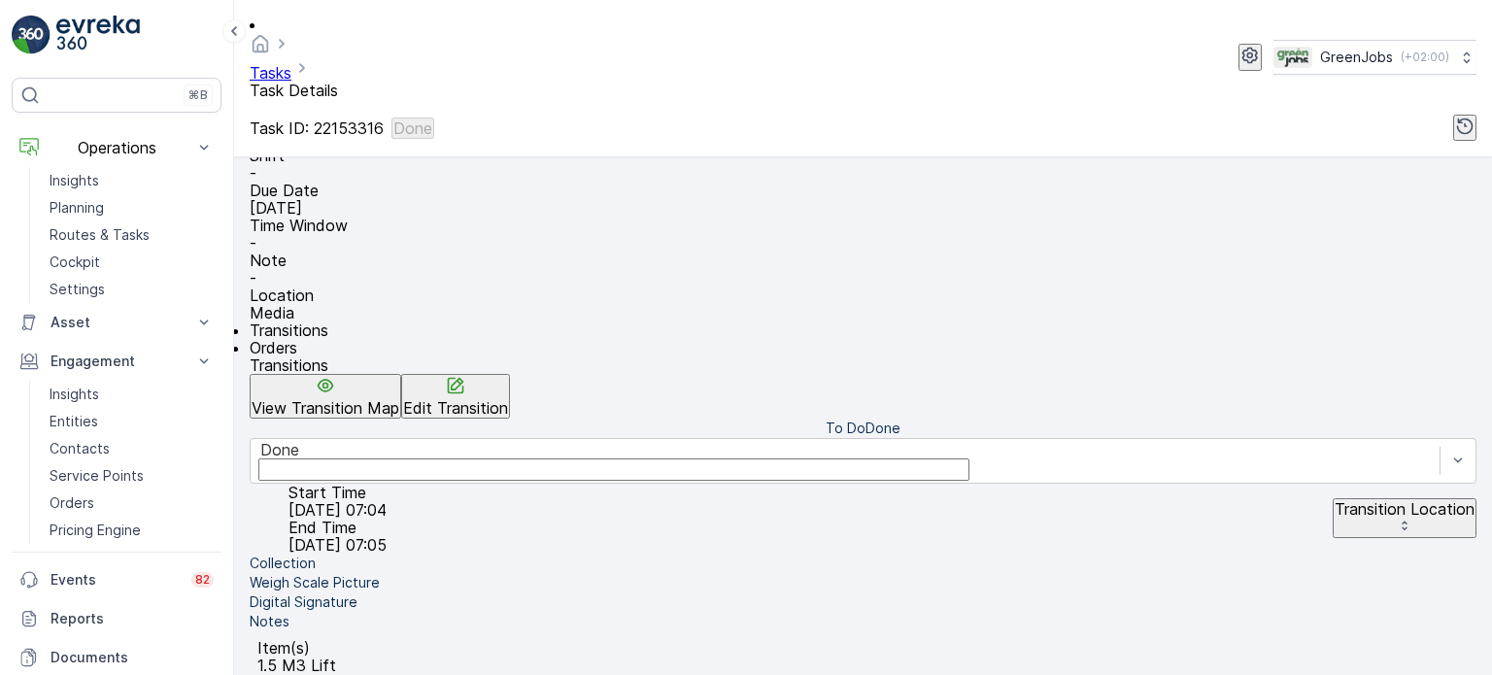
click at [297, 338] on span "Orders" at bounding box center [274, 347] width 48 height 19
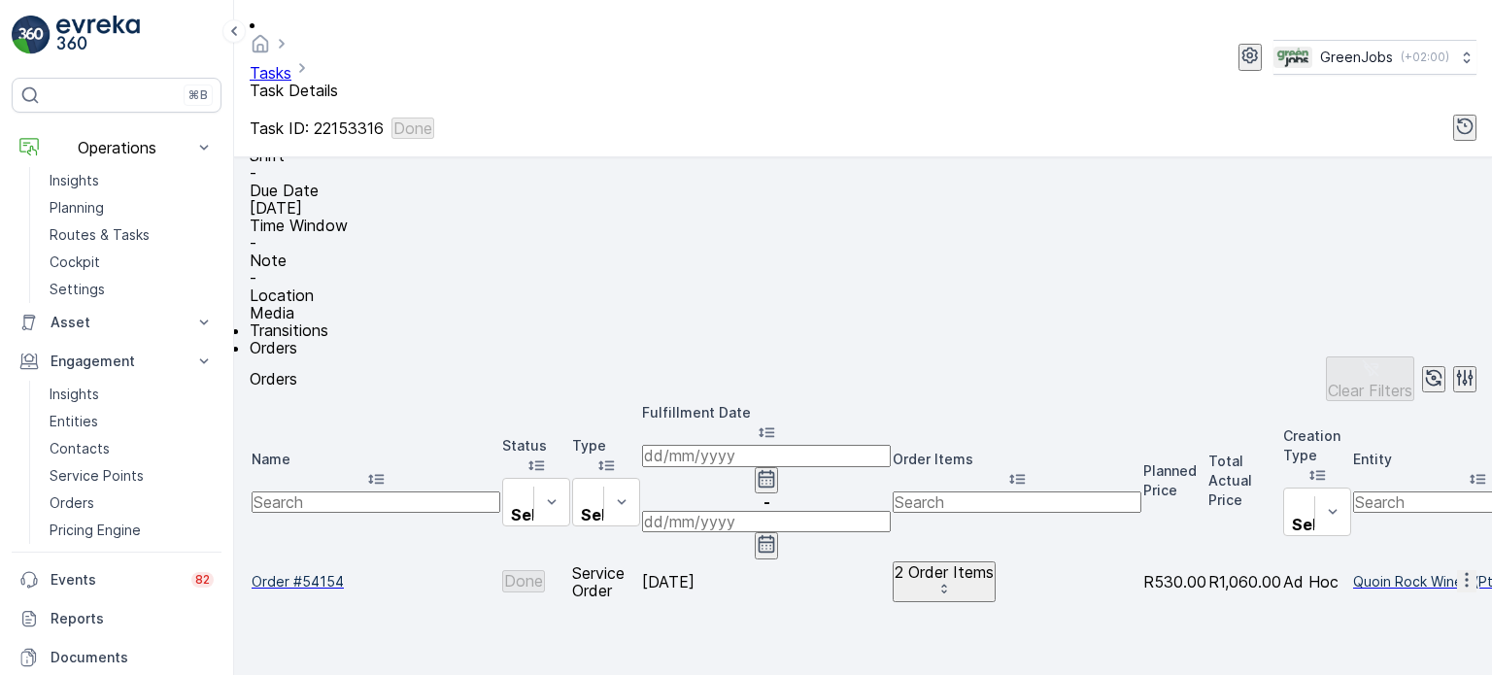
click at [330, 572] on span "Order #54154" at bounding box center [376, 581] width 249 height 19
